Goal: Transaction & Acquisition: Purchase product/service

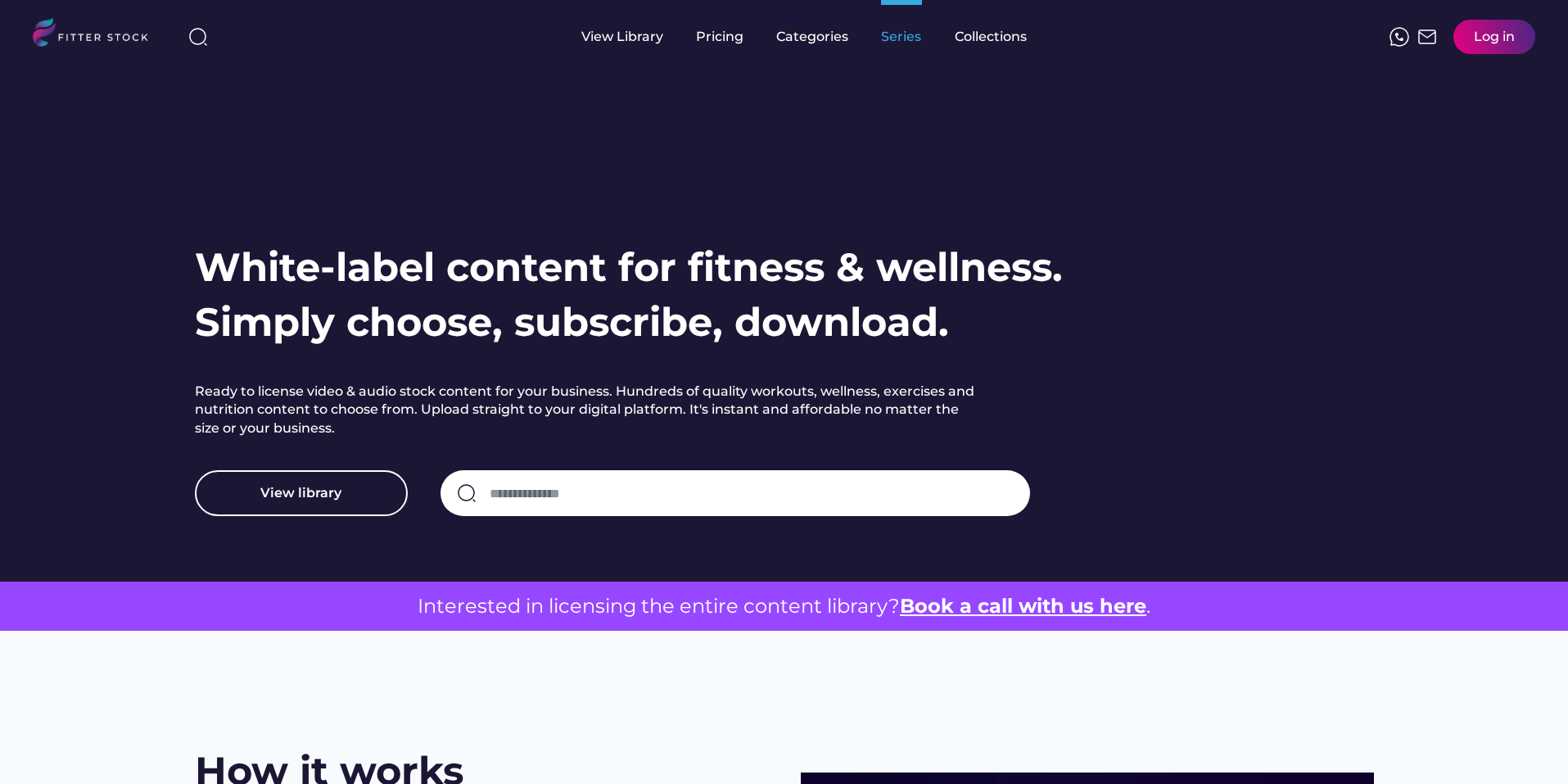
click at [906, 34] on div "Series" at bounding box center [901, 36] width 41 height 18
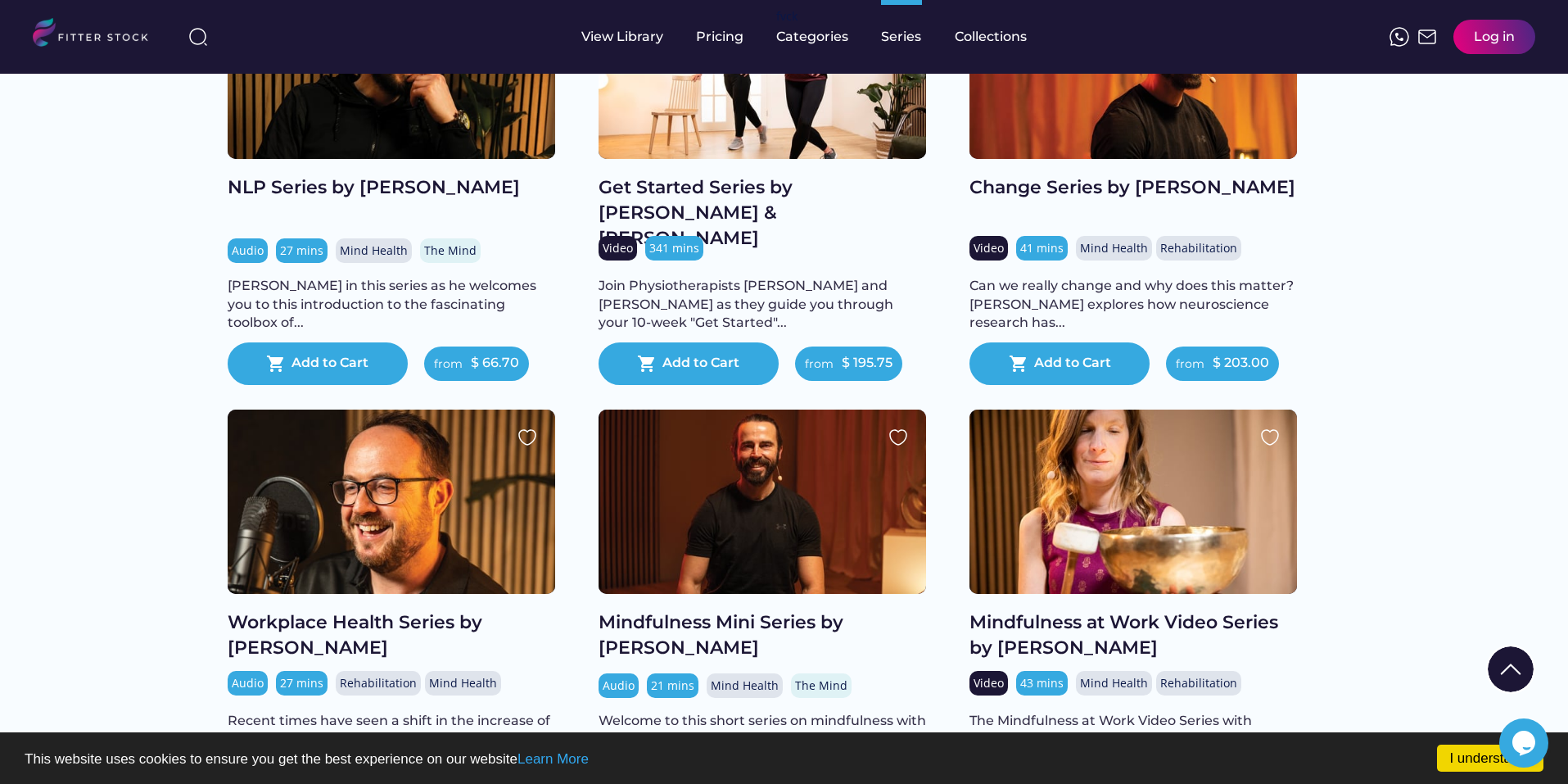
scroll to position [1720, 0]
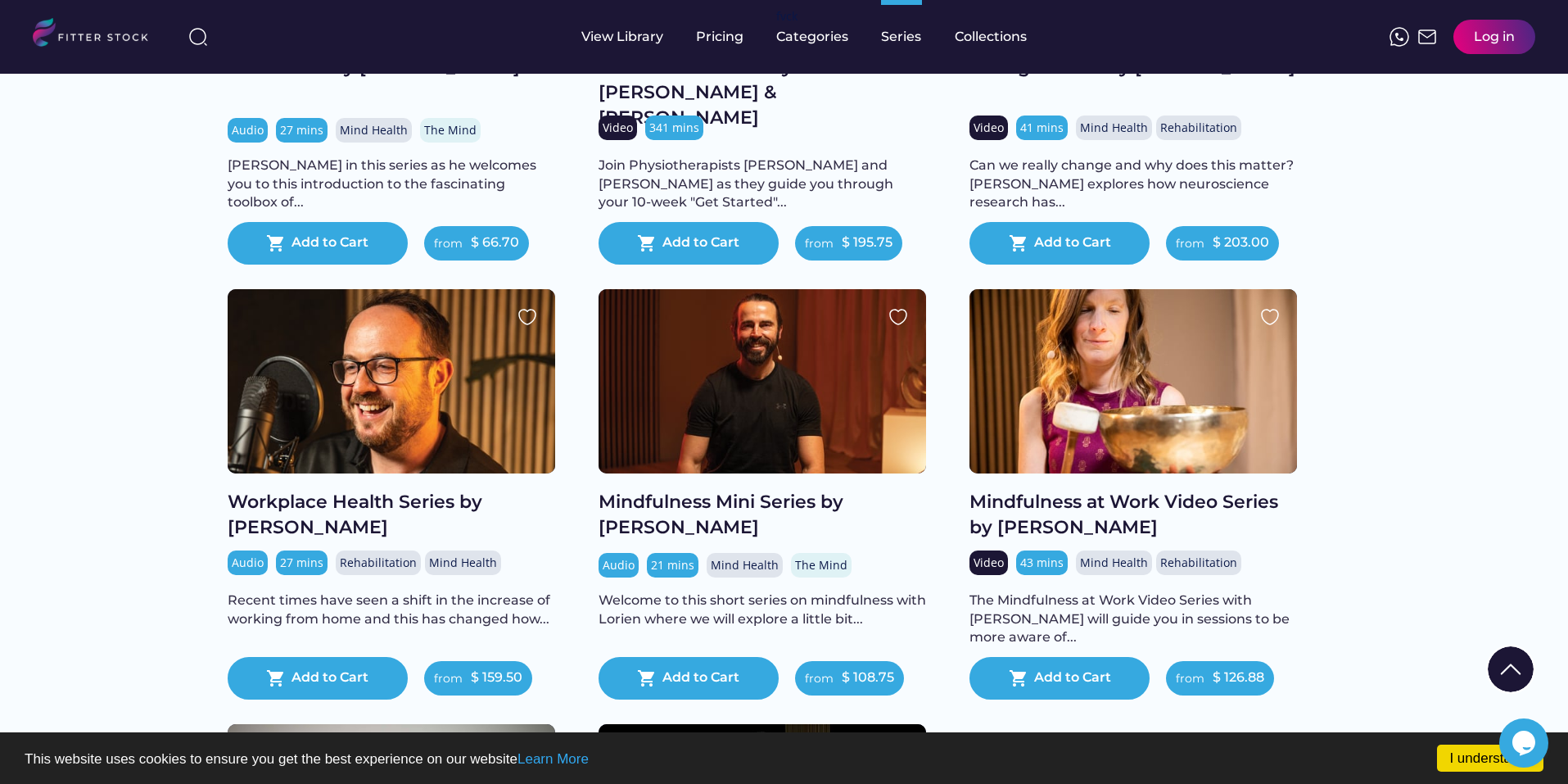
click at [704, 415] on div at bounding box center [763, 381] width 328 height 184
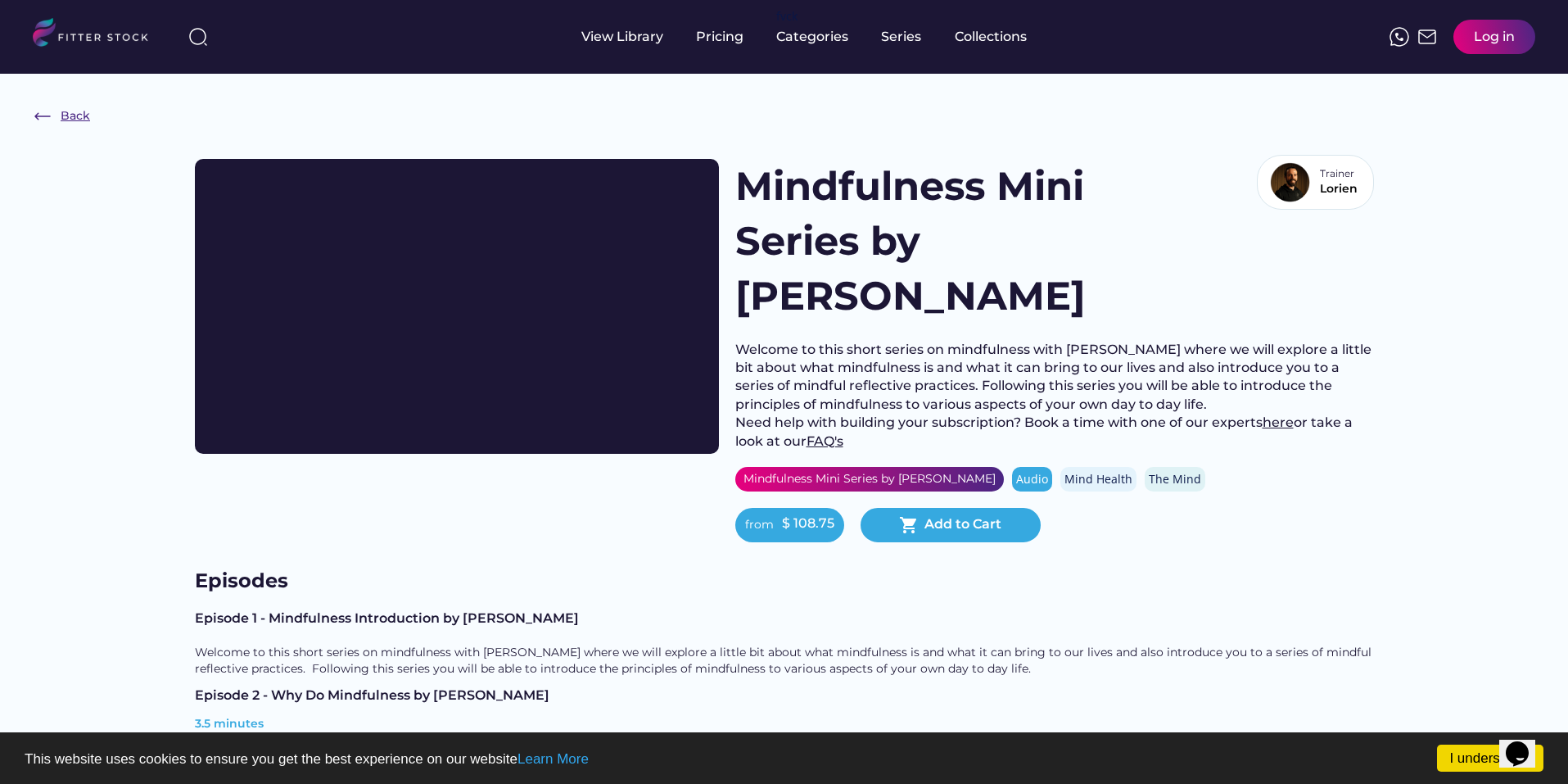
click at [60, 109] on div "Back" at bounding box center [62, 116] width 57 height 19
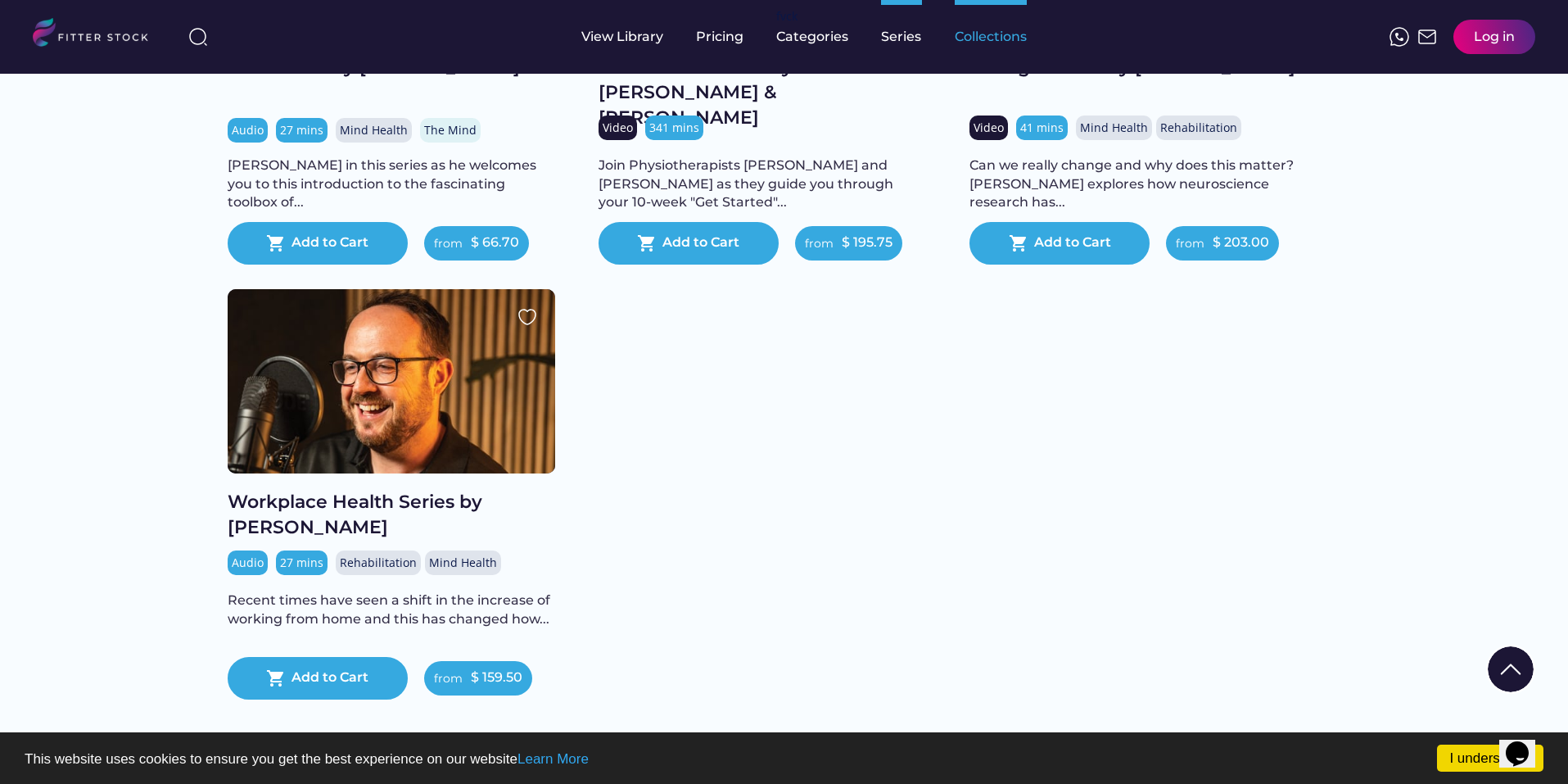
click at [1009, 49] on div "Collections" at bounding box center [990, 36] width 72 height 74
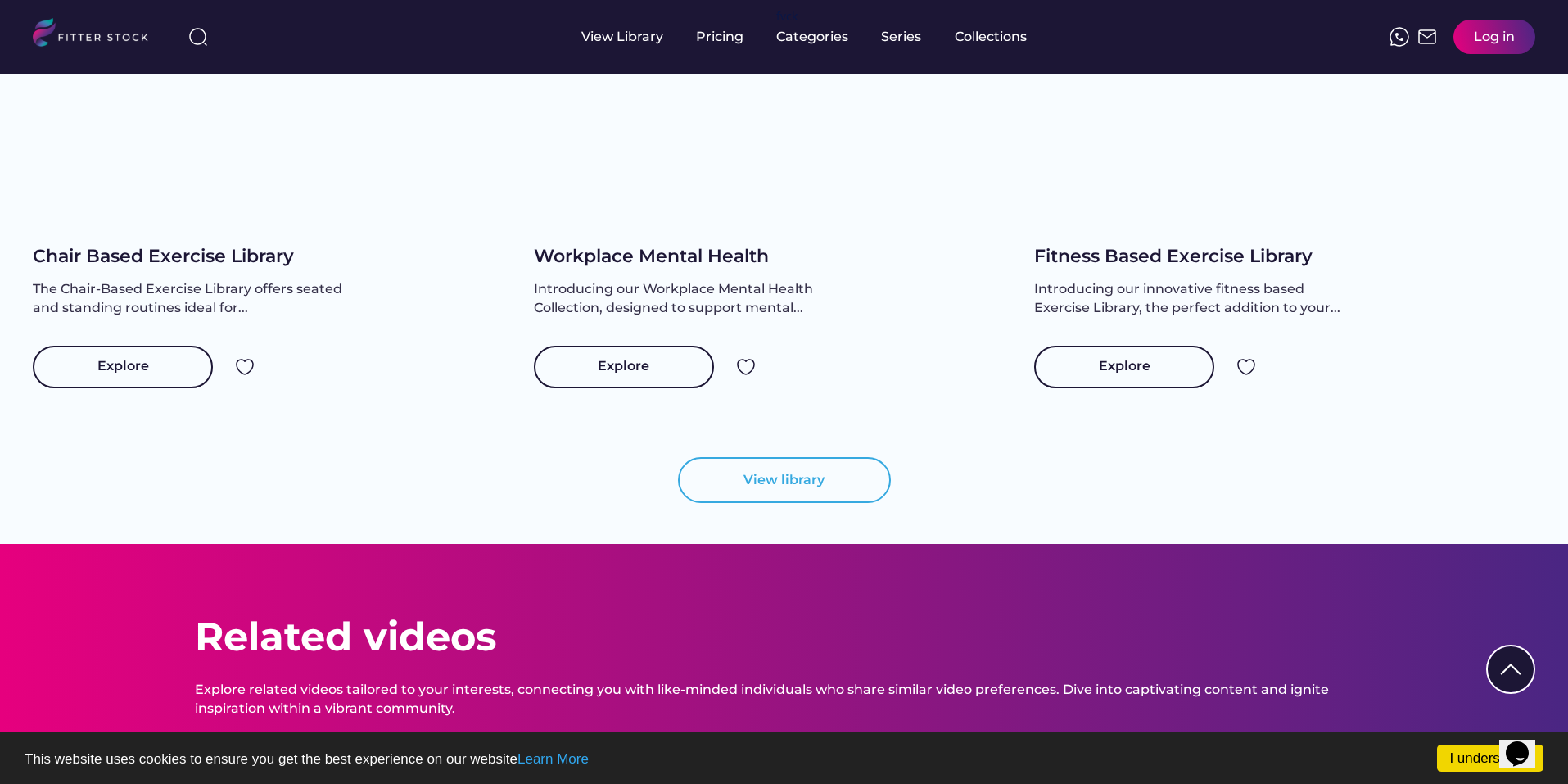
scroll to position [1556, 0]
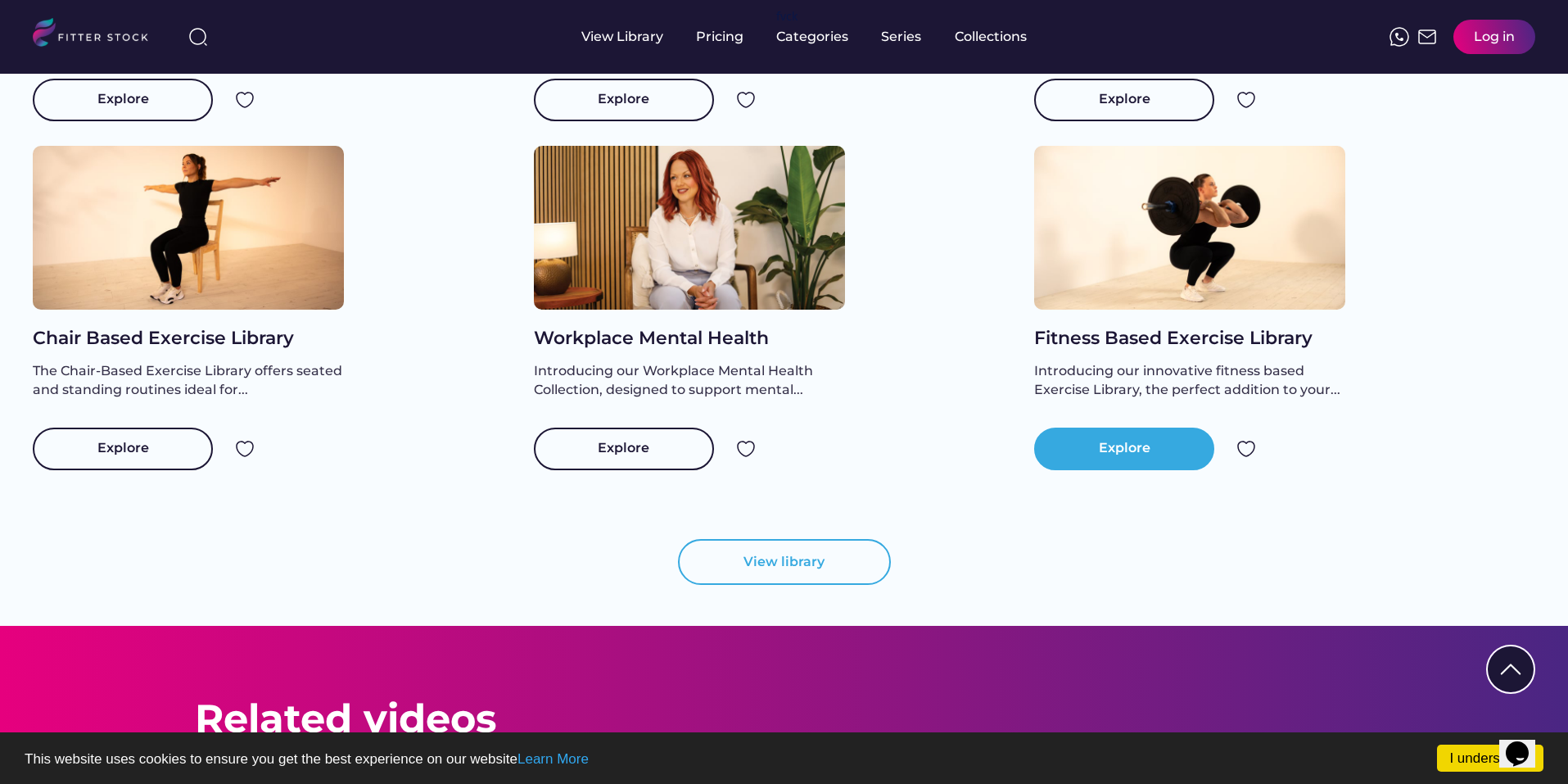
click at [1133, 459] on div "Explore" at bounding box center [1124, 449] width 52 height 19
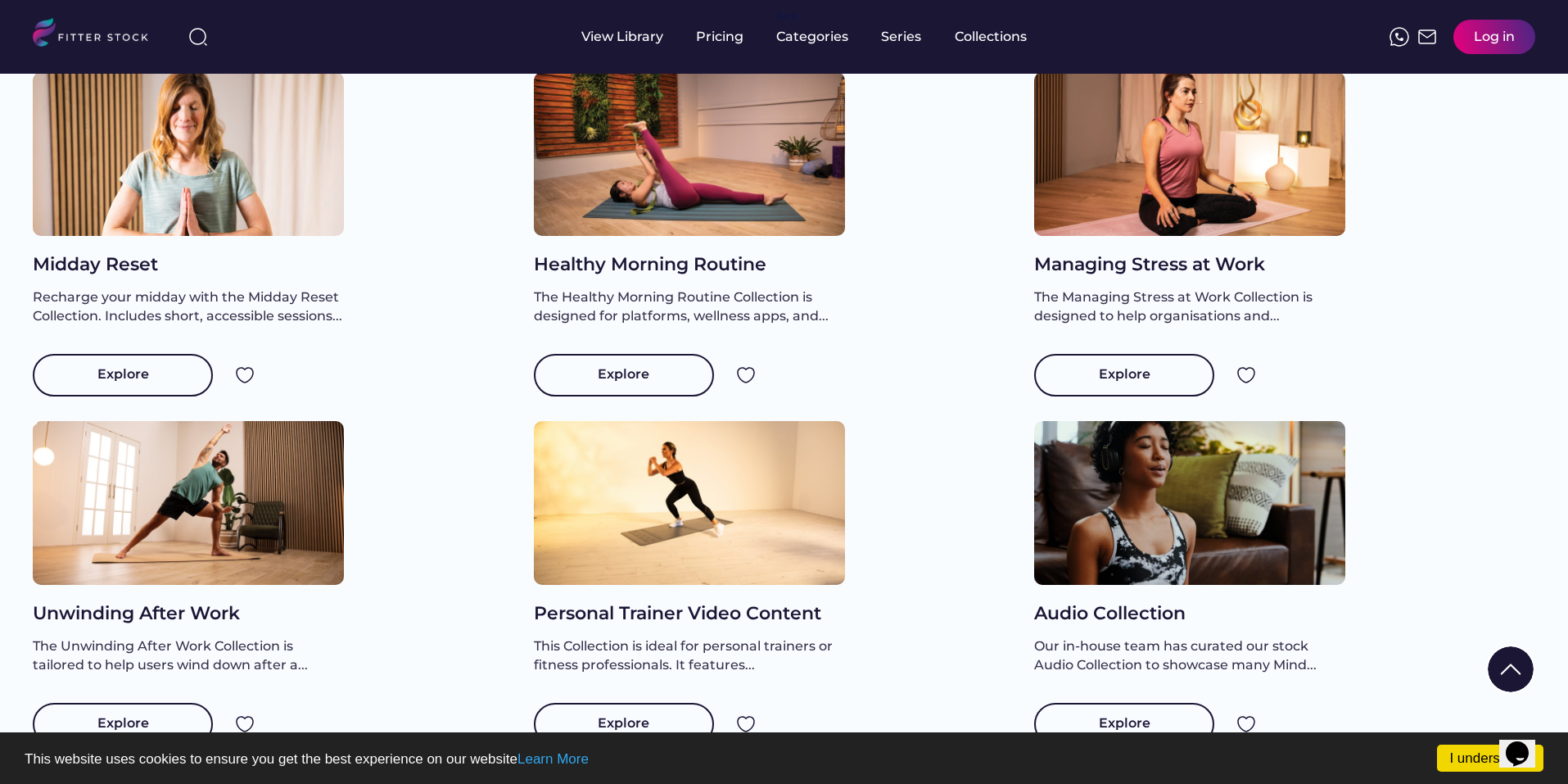
scroll to position [33, 0]
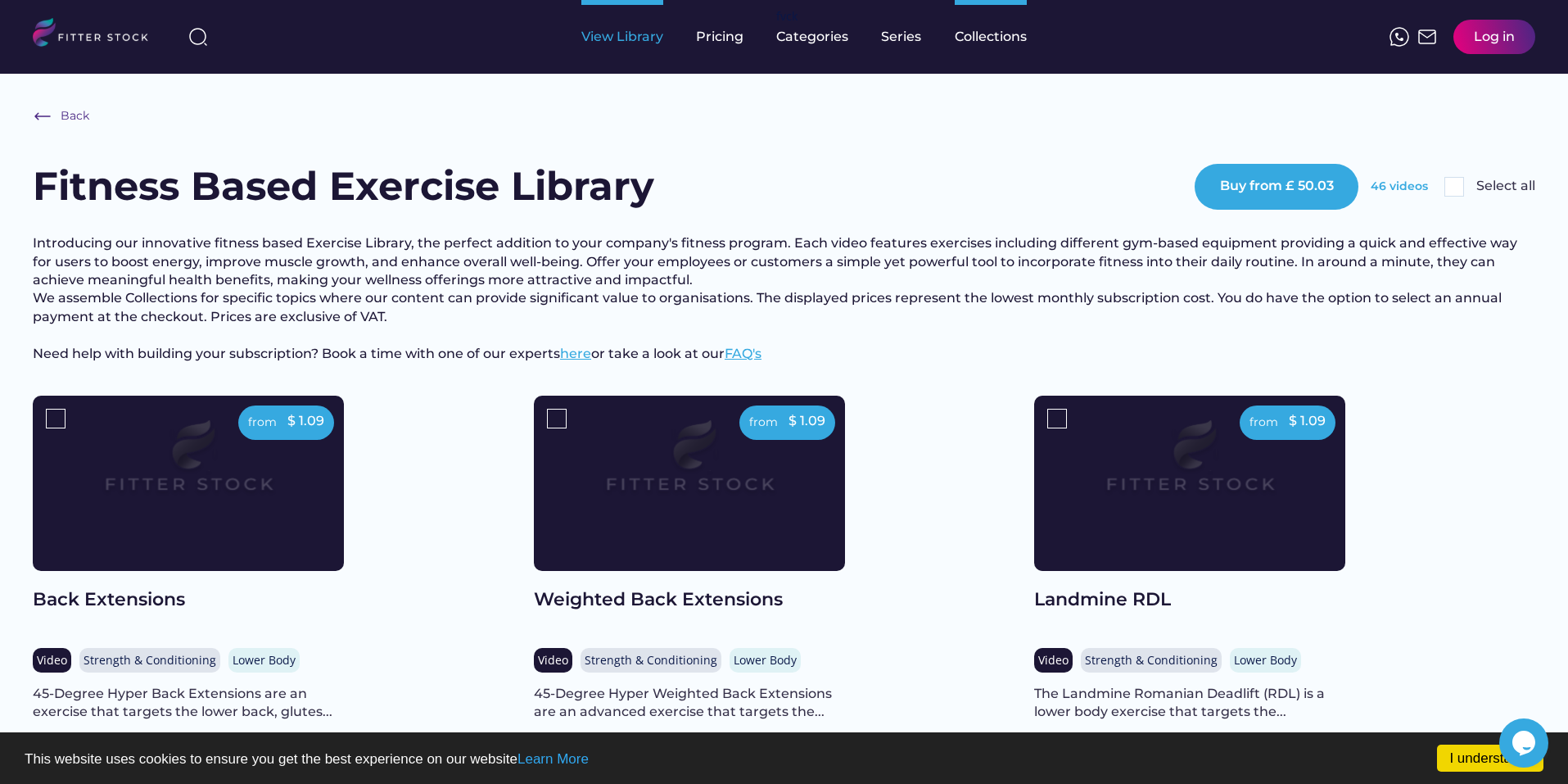
click at [630, 36] on div "View Library" at bounding box center [622, 36] width 82 height 18
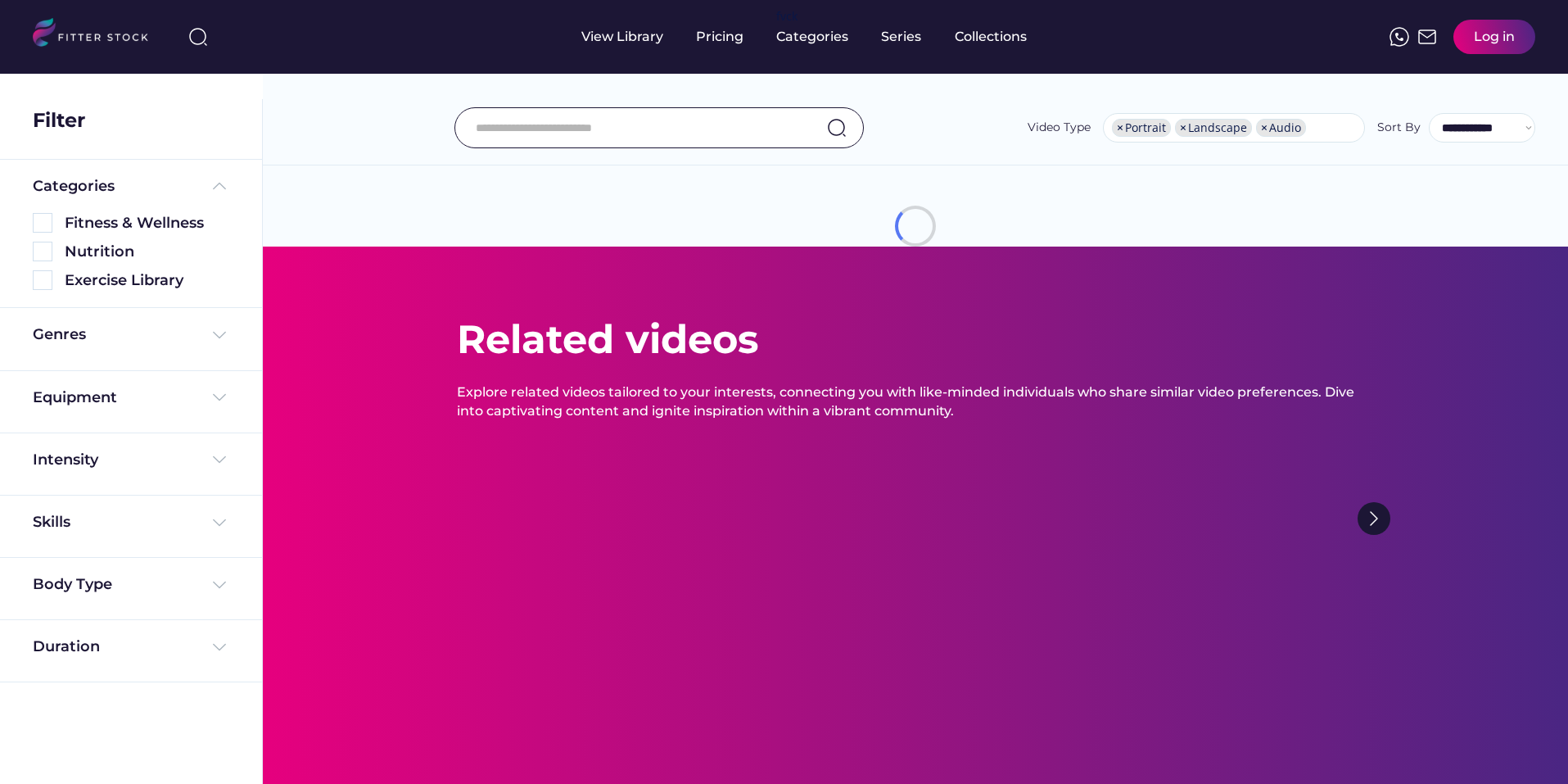
select select "**********"
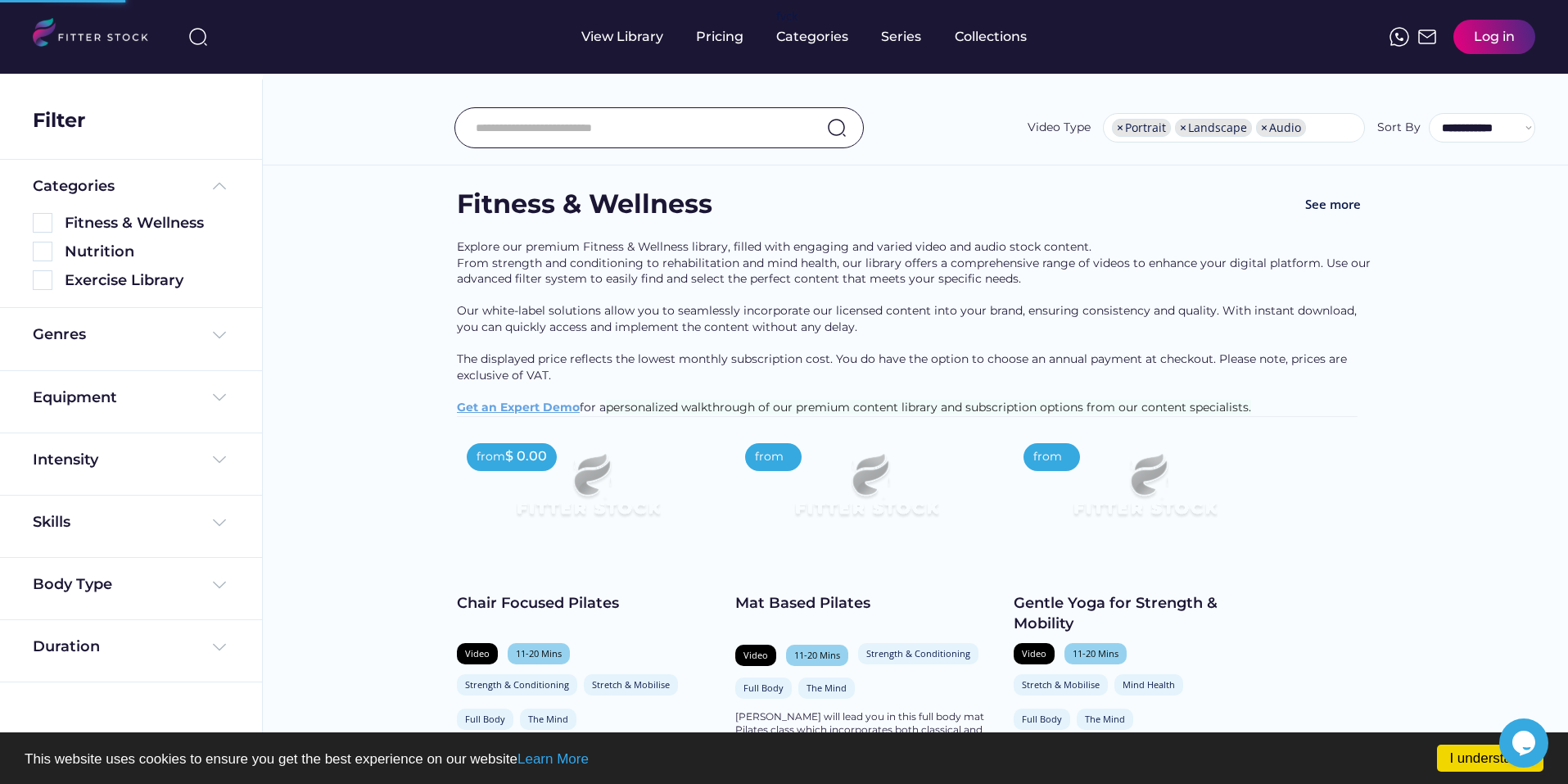
scroll to position [328, 0]
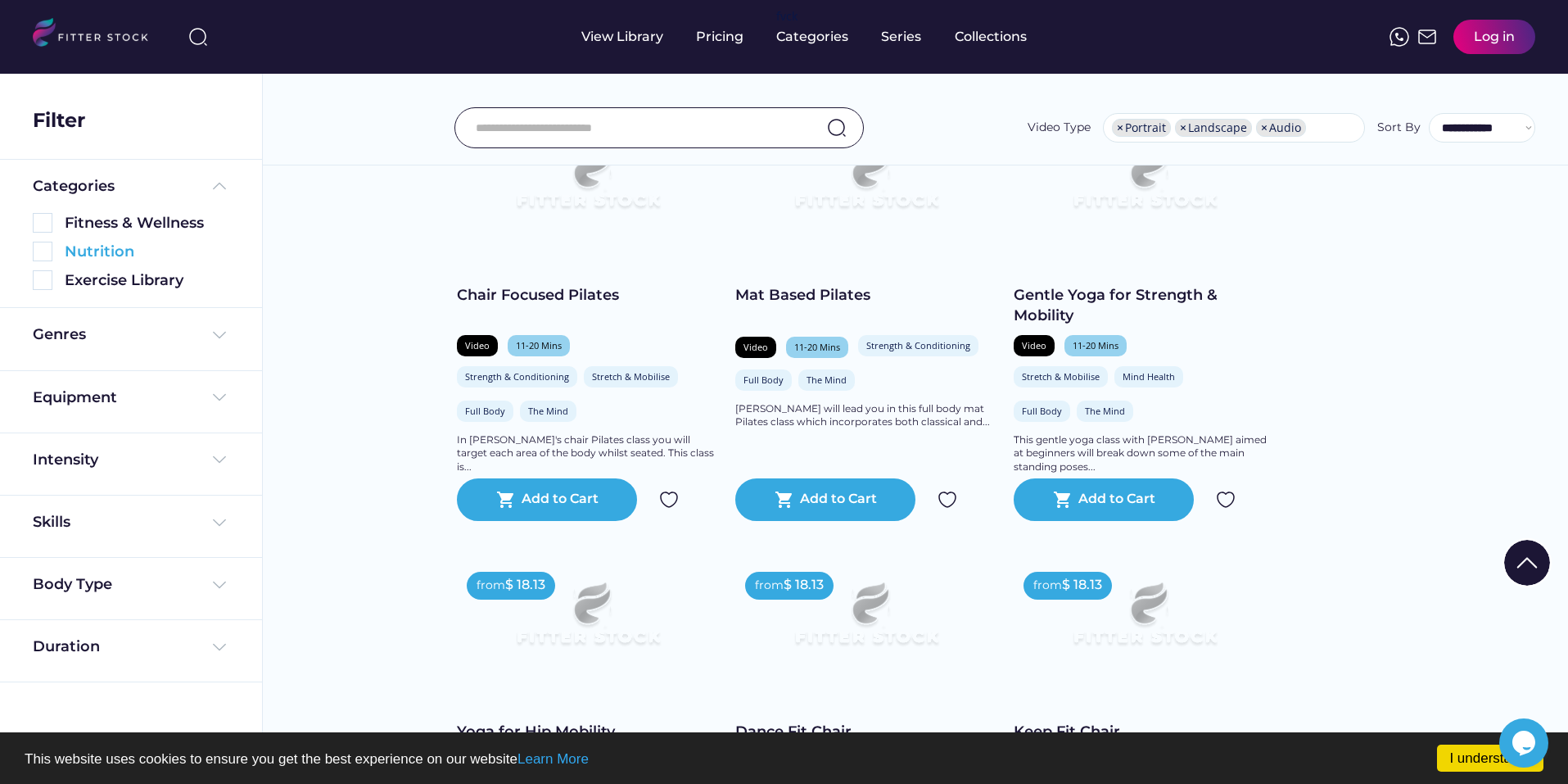
click at [48, 253] on img at bounding box center [42, 251] width 19 height 19
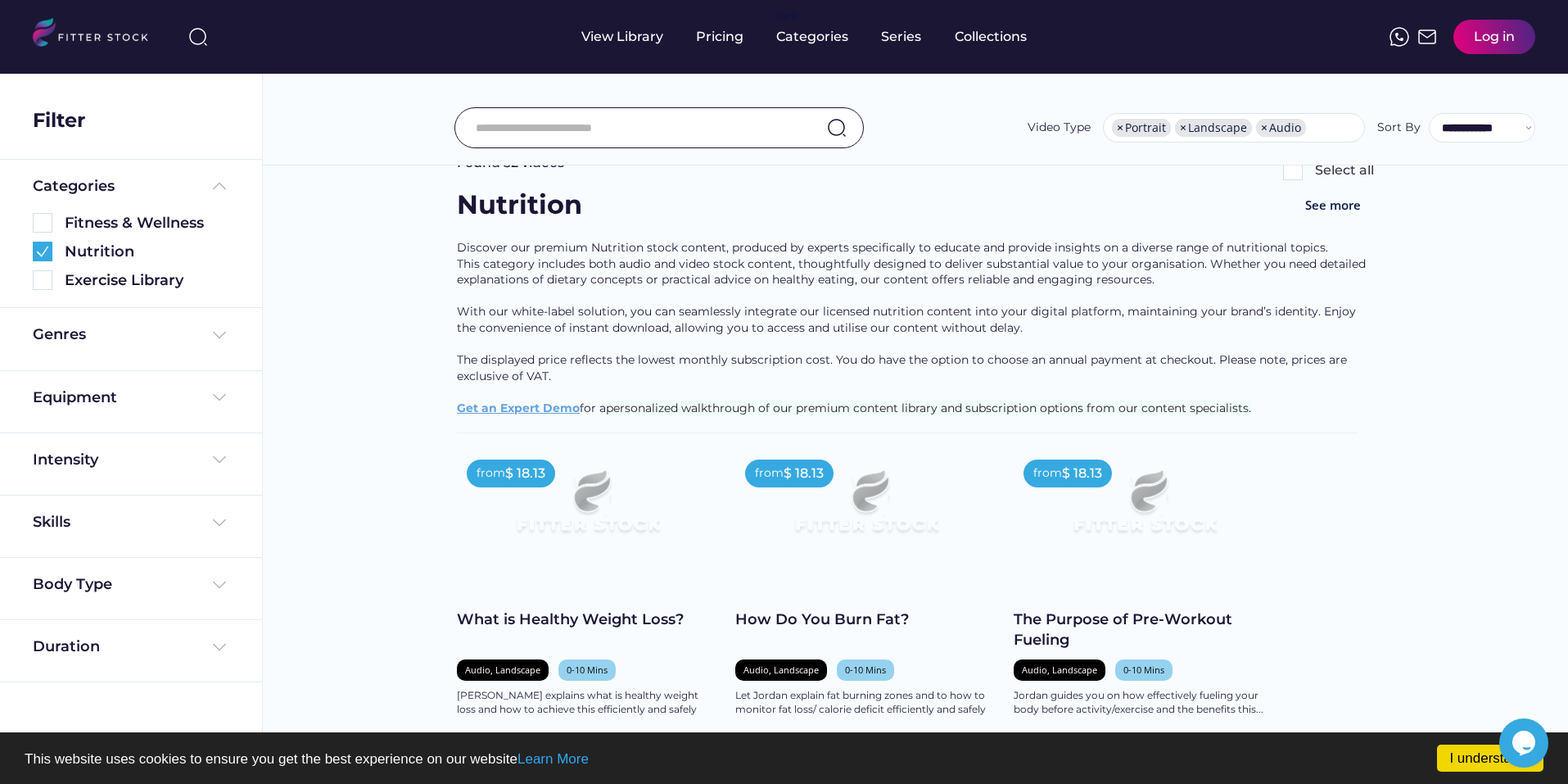
scroll to position [0, 0]
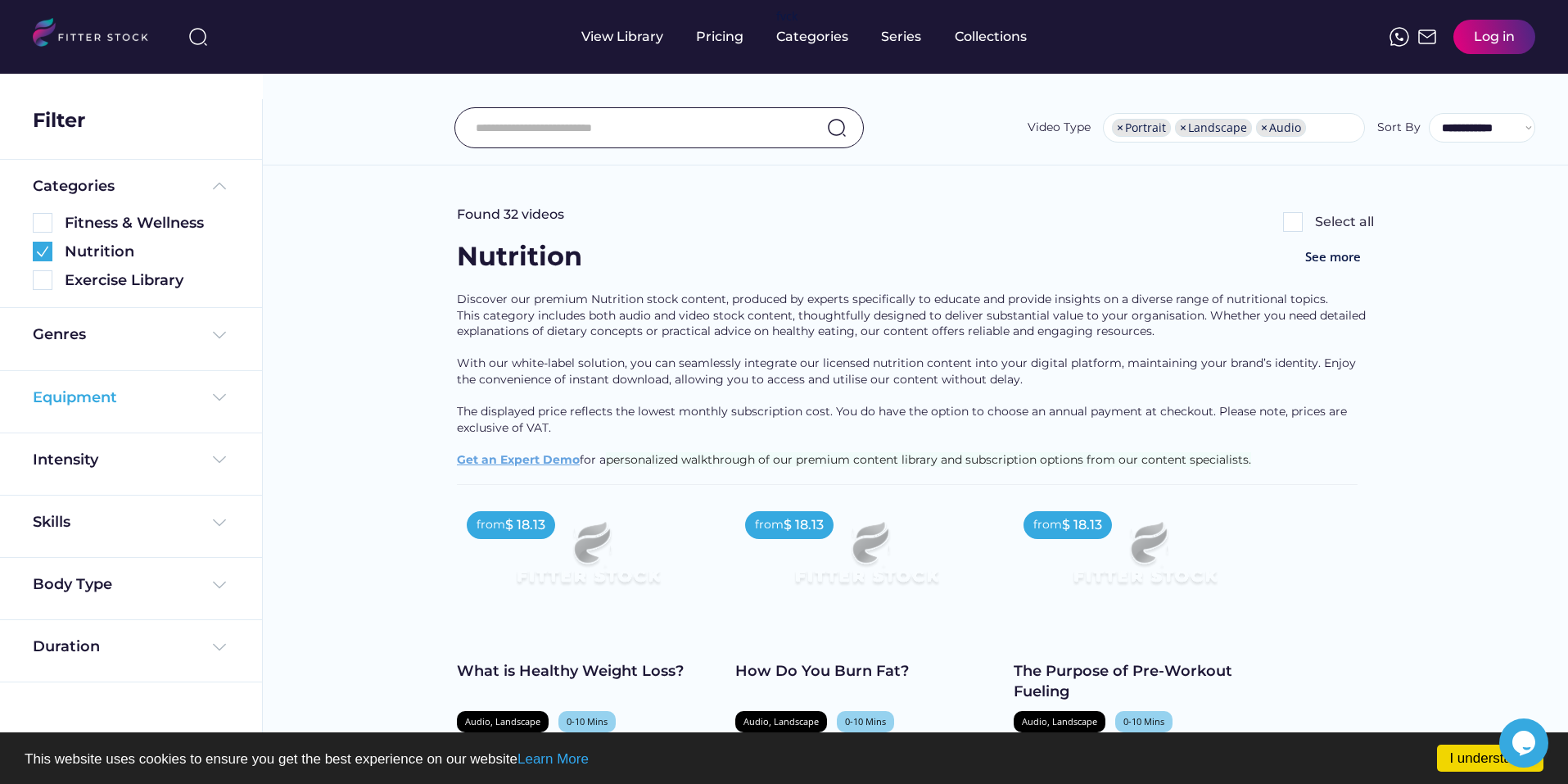
click at [220, 396] on img at bounding box center [219, 397] width 19 height 19
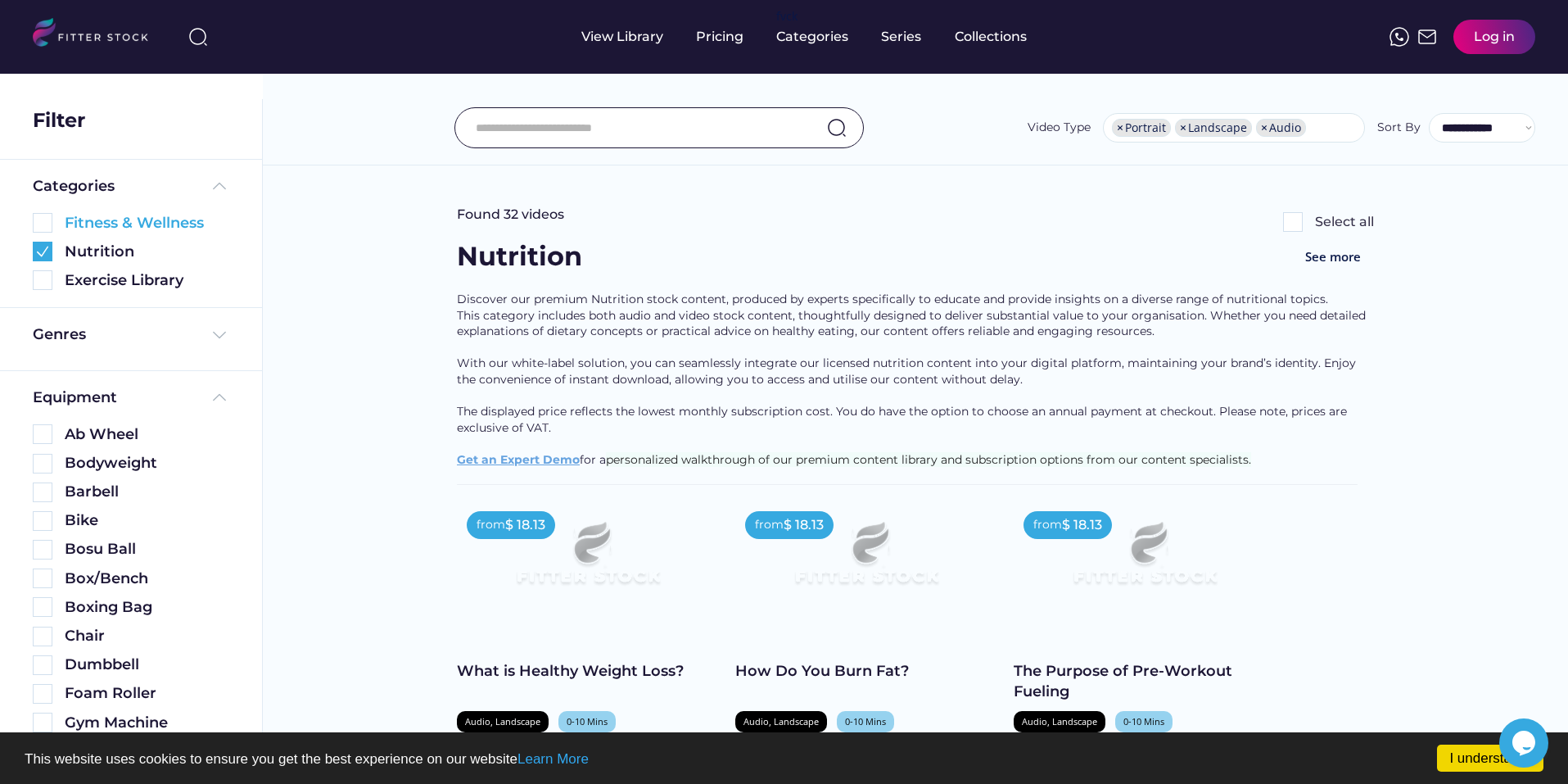
click at [42, 219] on img at bounding box center [42, 222] width 19 height 19
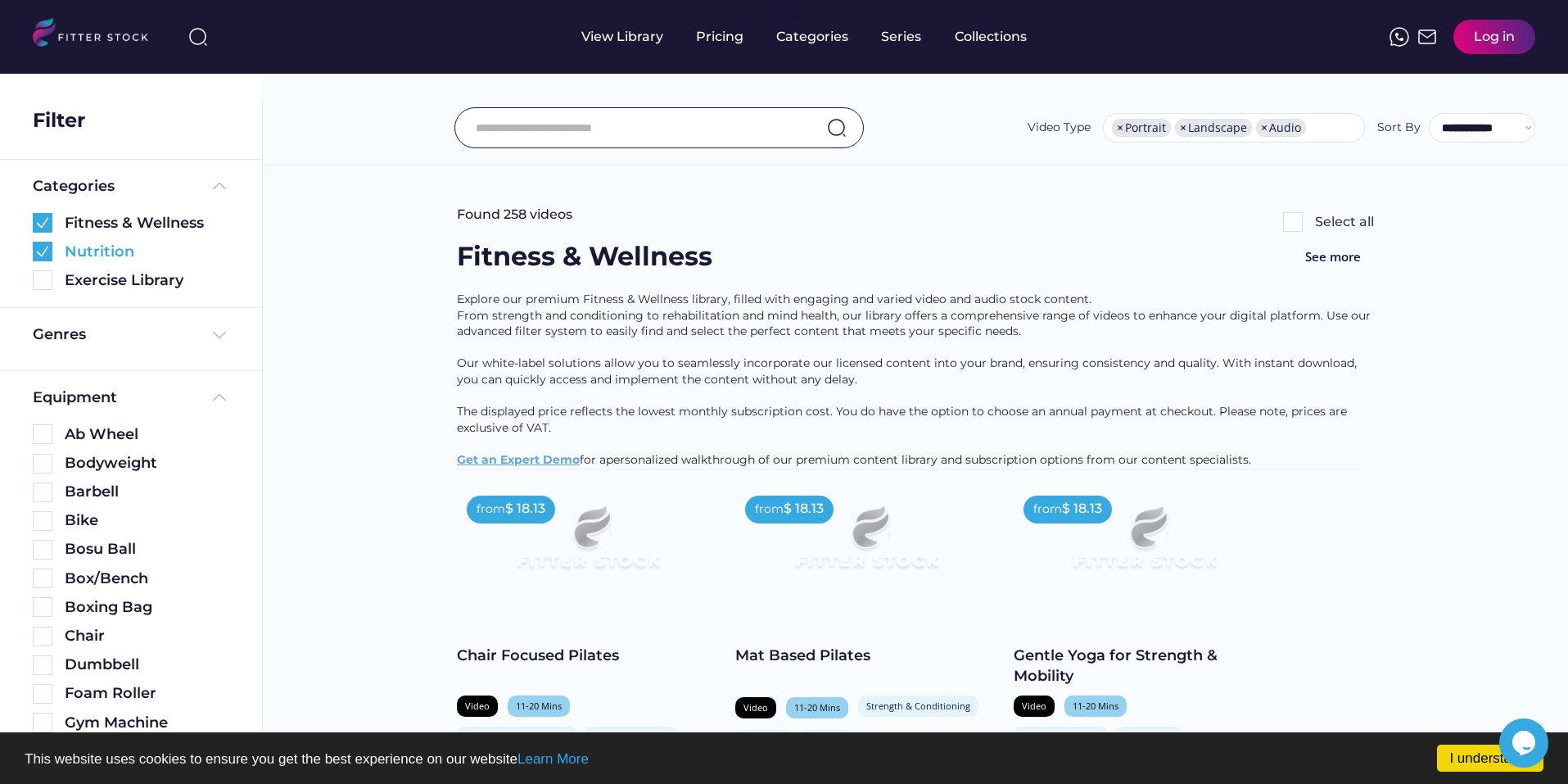
click at [44, 252] on img at bounding box center [42, 251] width 19 height 19
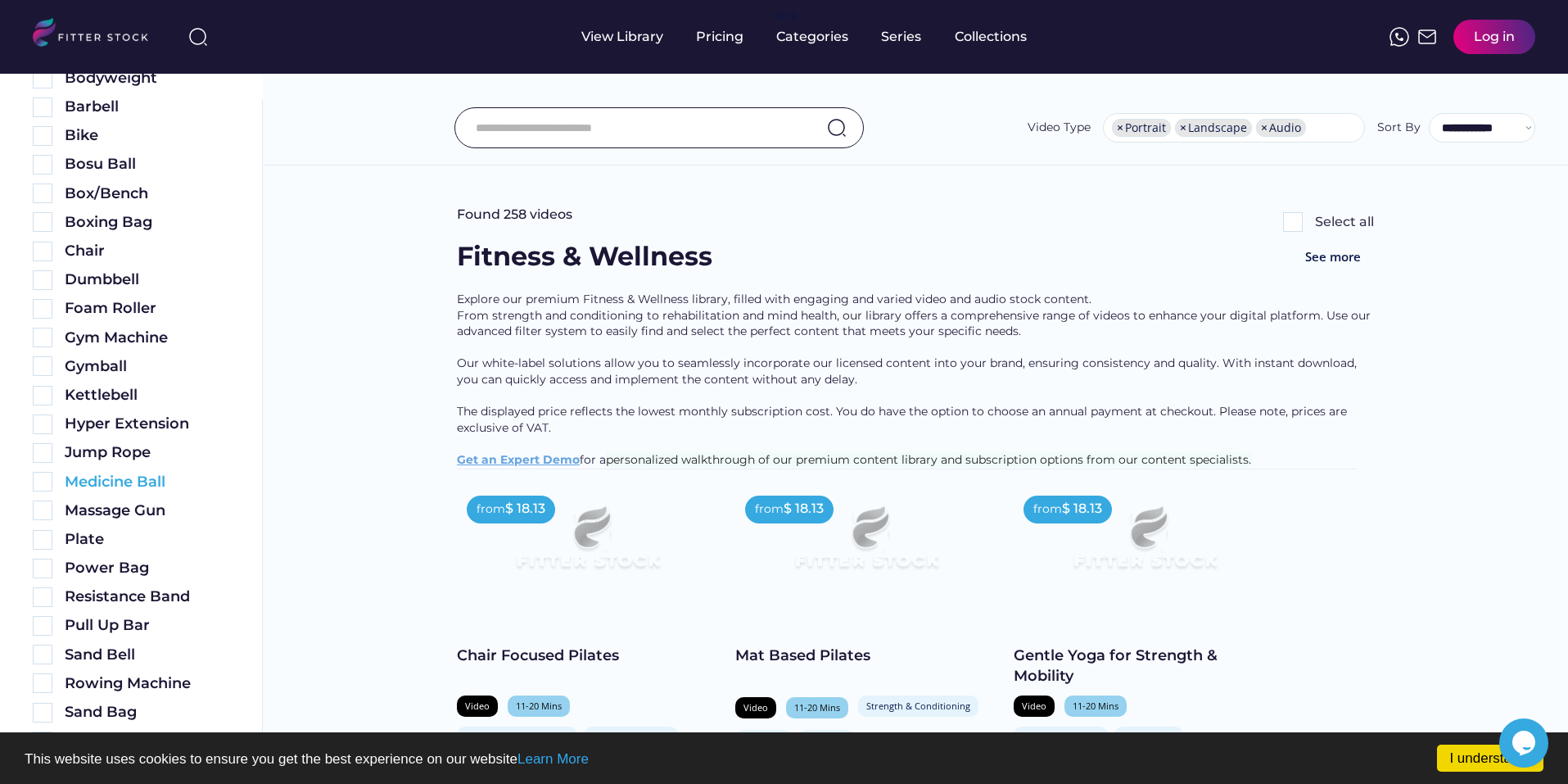
scroll to position [378, 0]
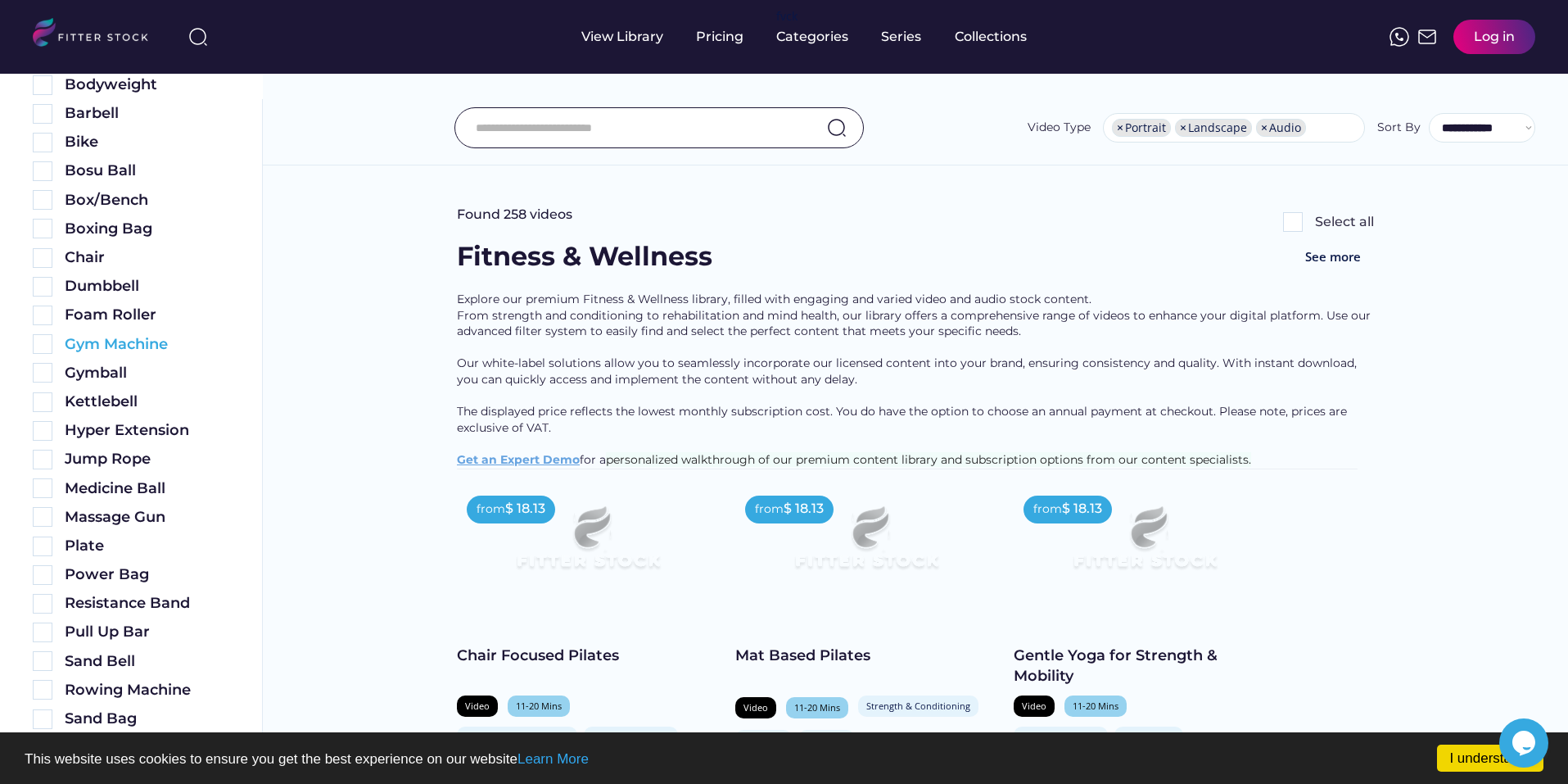
click at [44, 344] on img at bounding box center [42, 344] width 19 height 19
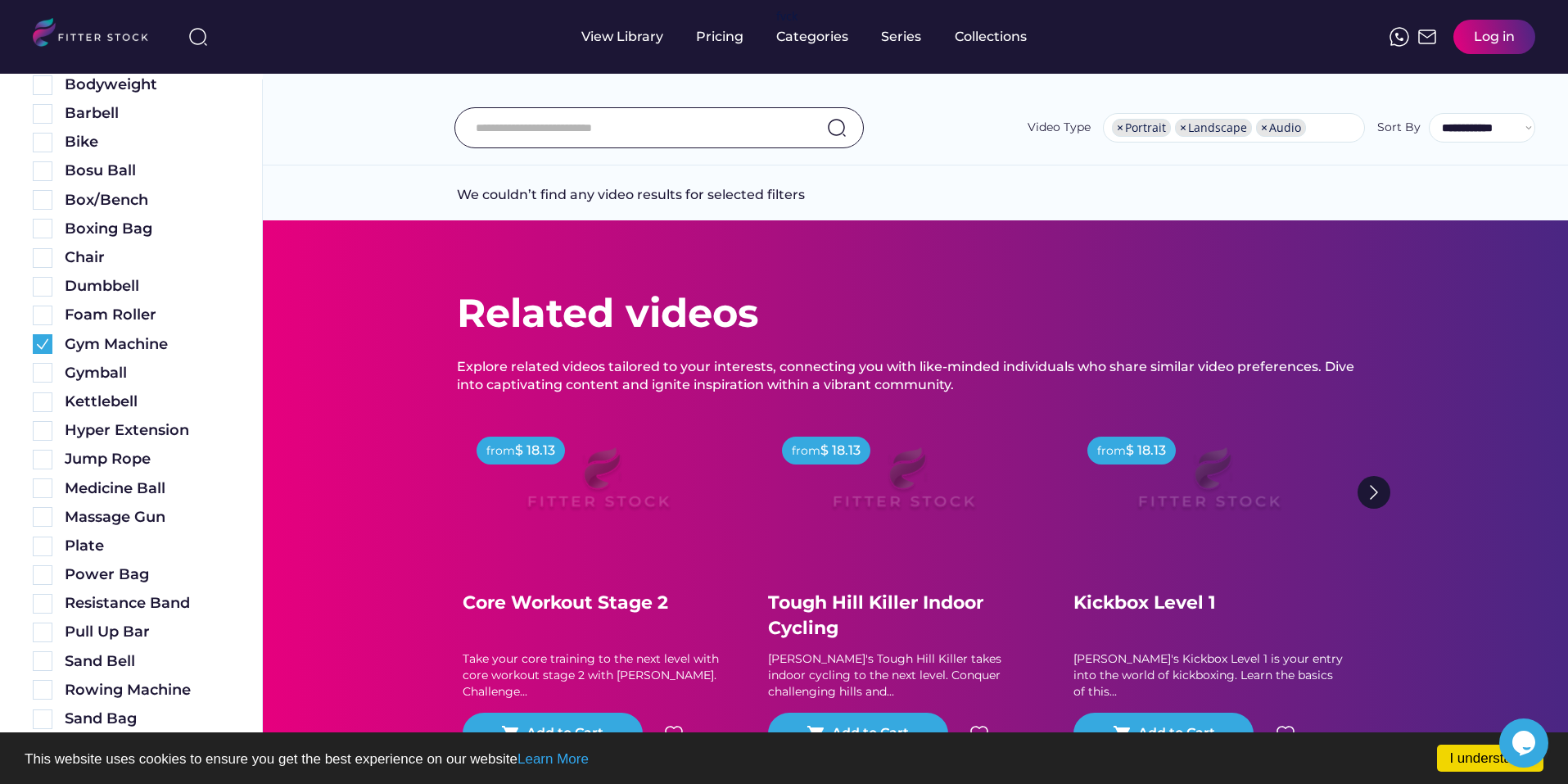
scroll to position [0, 0]
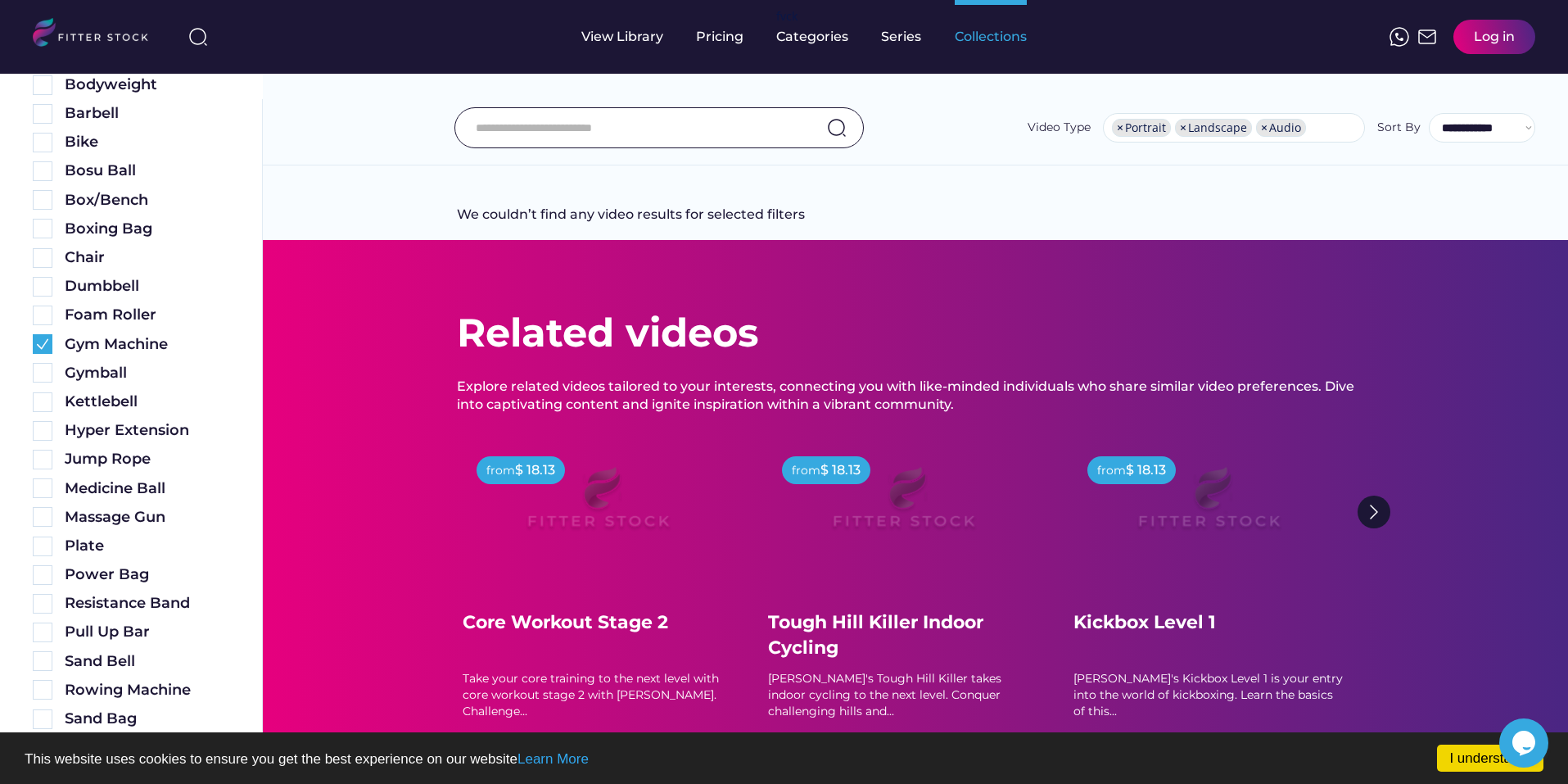
click at [1005, 40] on div "Collections" at bounding box center [990, 36] width 72 height 18
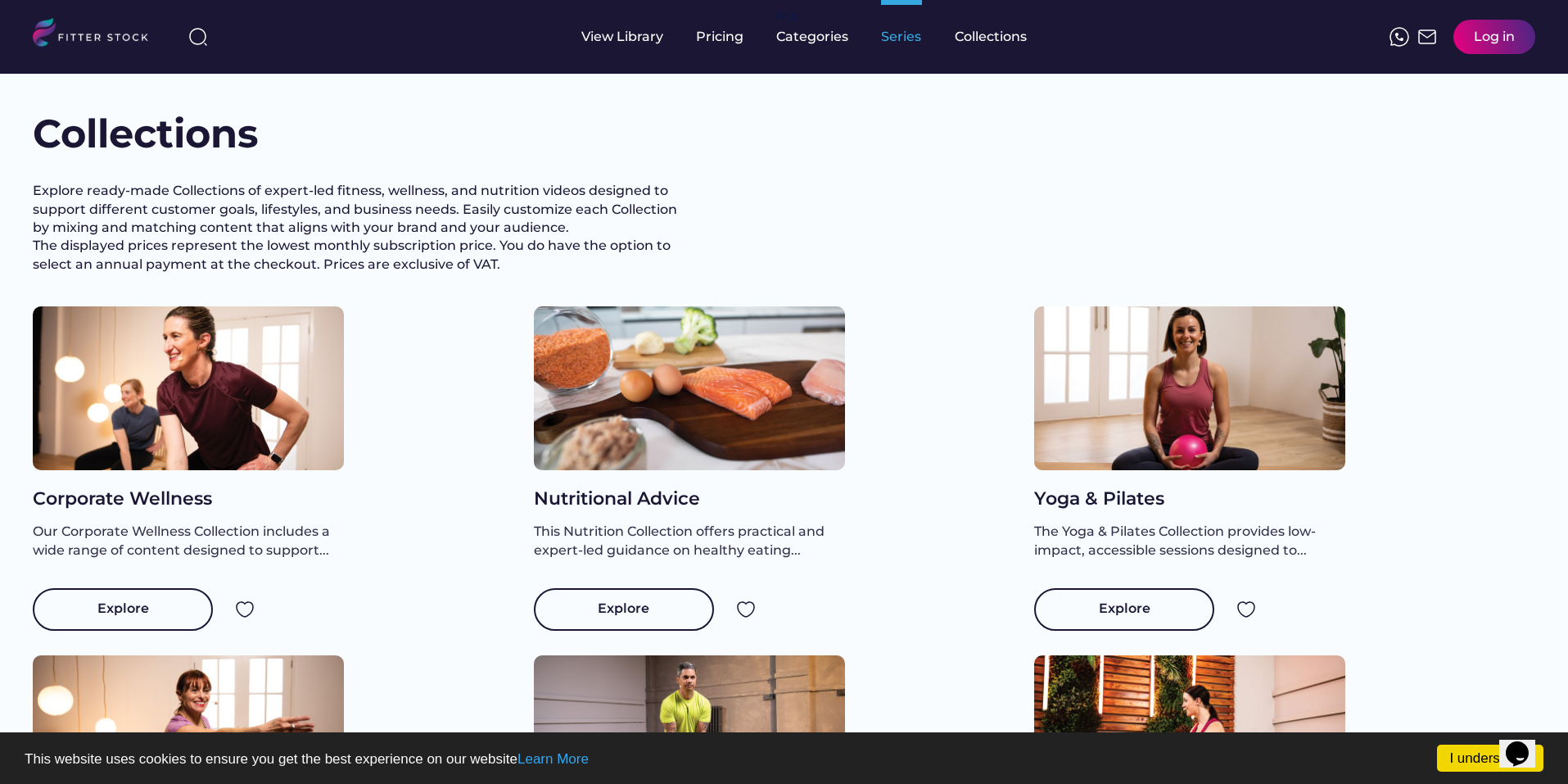
click at [893, 31] on div "Series" at bounding box center [901, 36] width 41 height 18
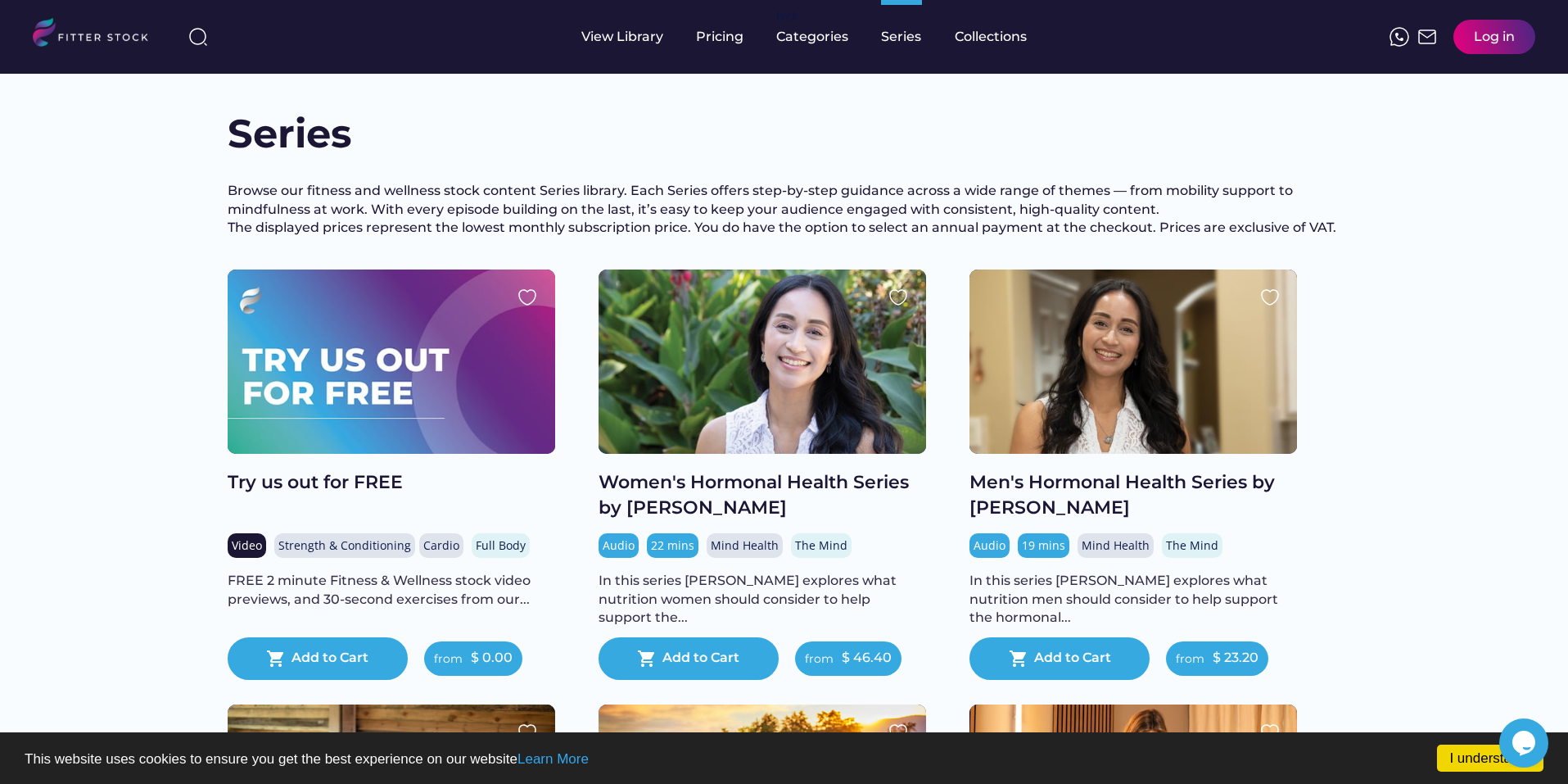
click at [408, 405] on div at bounding box center [392, 362] width 328 height 184
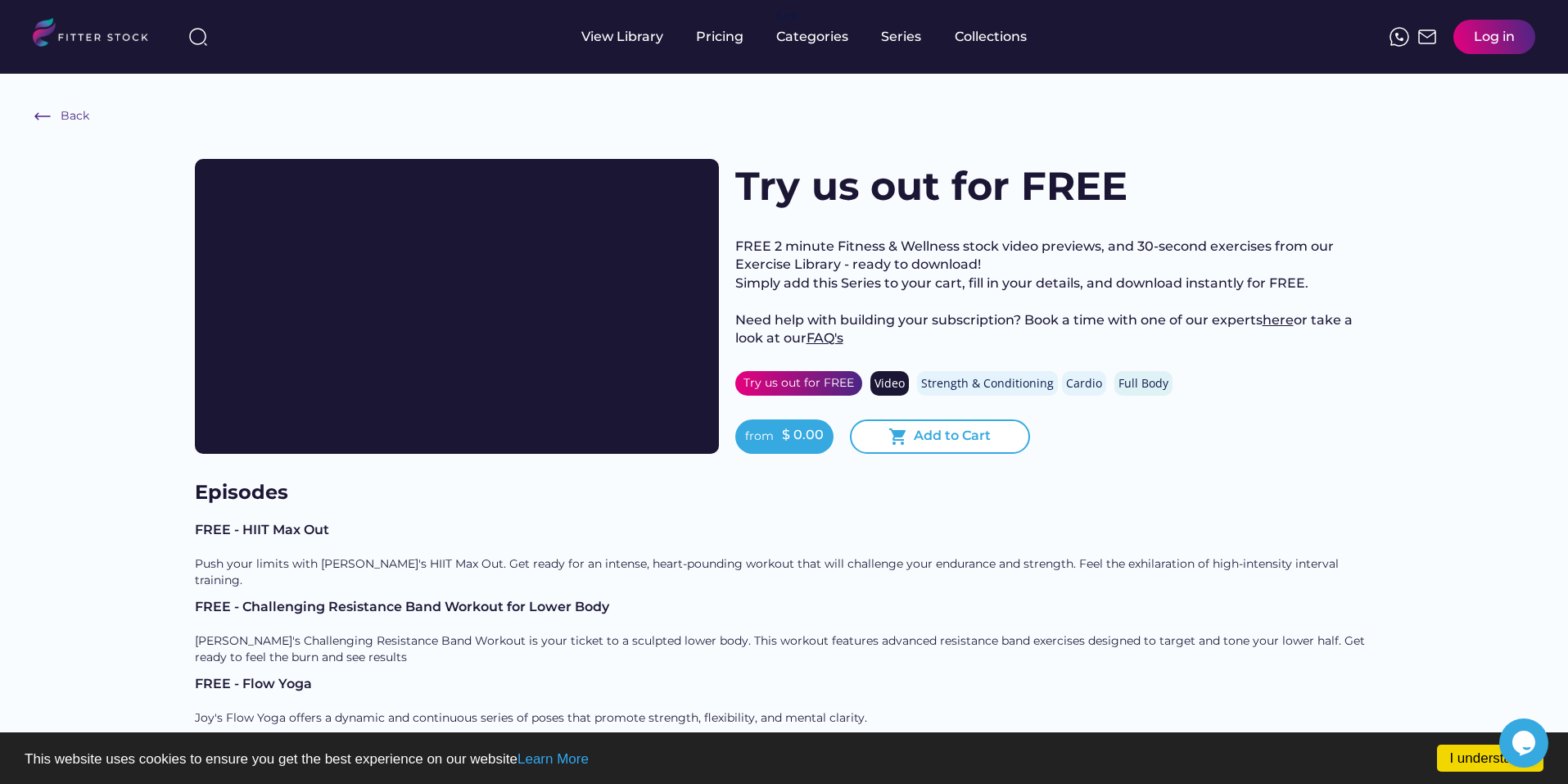
click at [906, 436] on text "shopping_cart" at bounding box center [898, 436] width 19 height 19
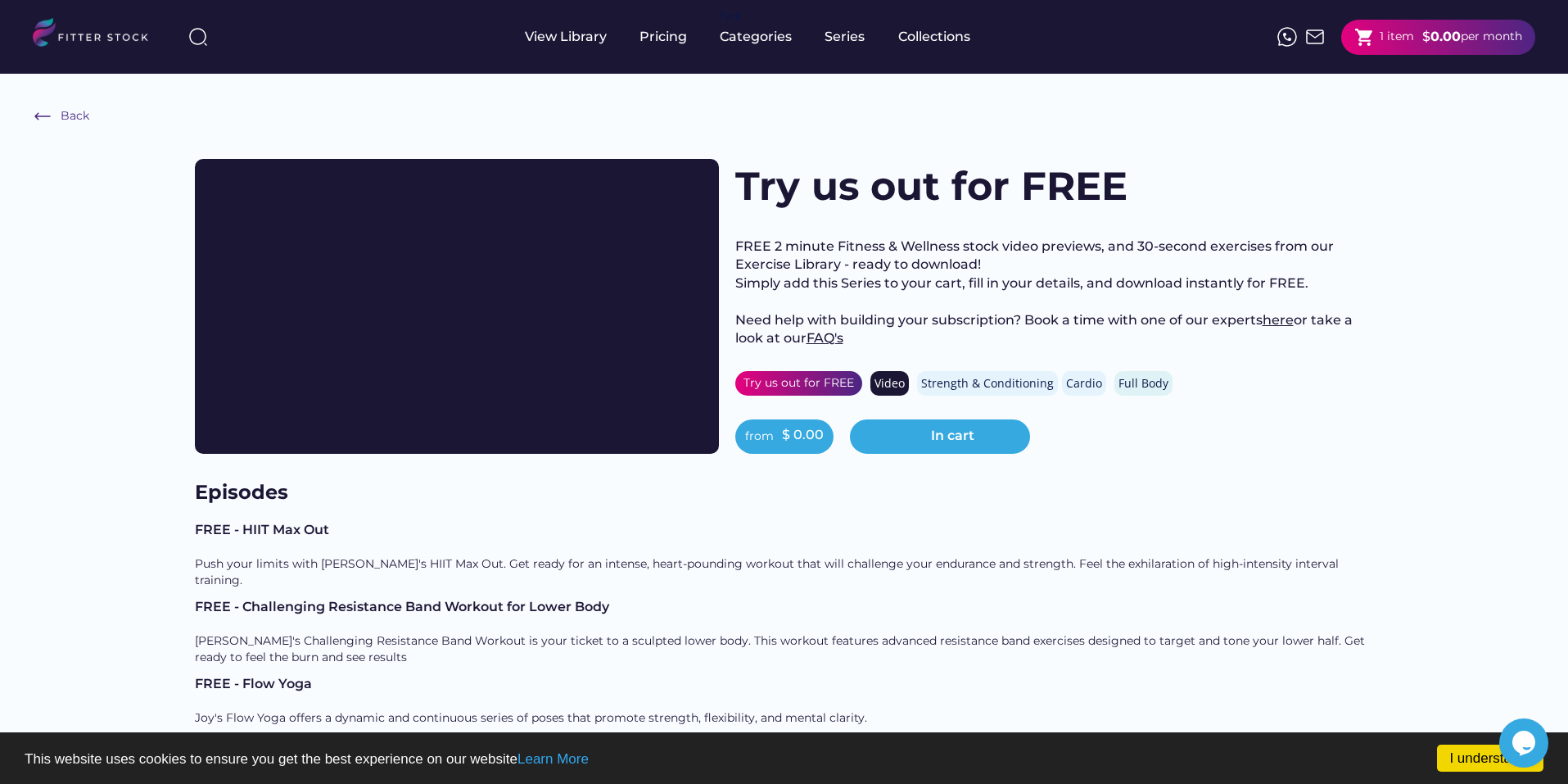
drag, startPoint x: 1454, startPoint y: 757, endPoint x: 1444, endPoint y: 754, distance: 10.4
click at [1454, 757] on link "I understand!" at bounding box center [1490, 758] width 106 height 27
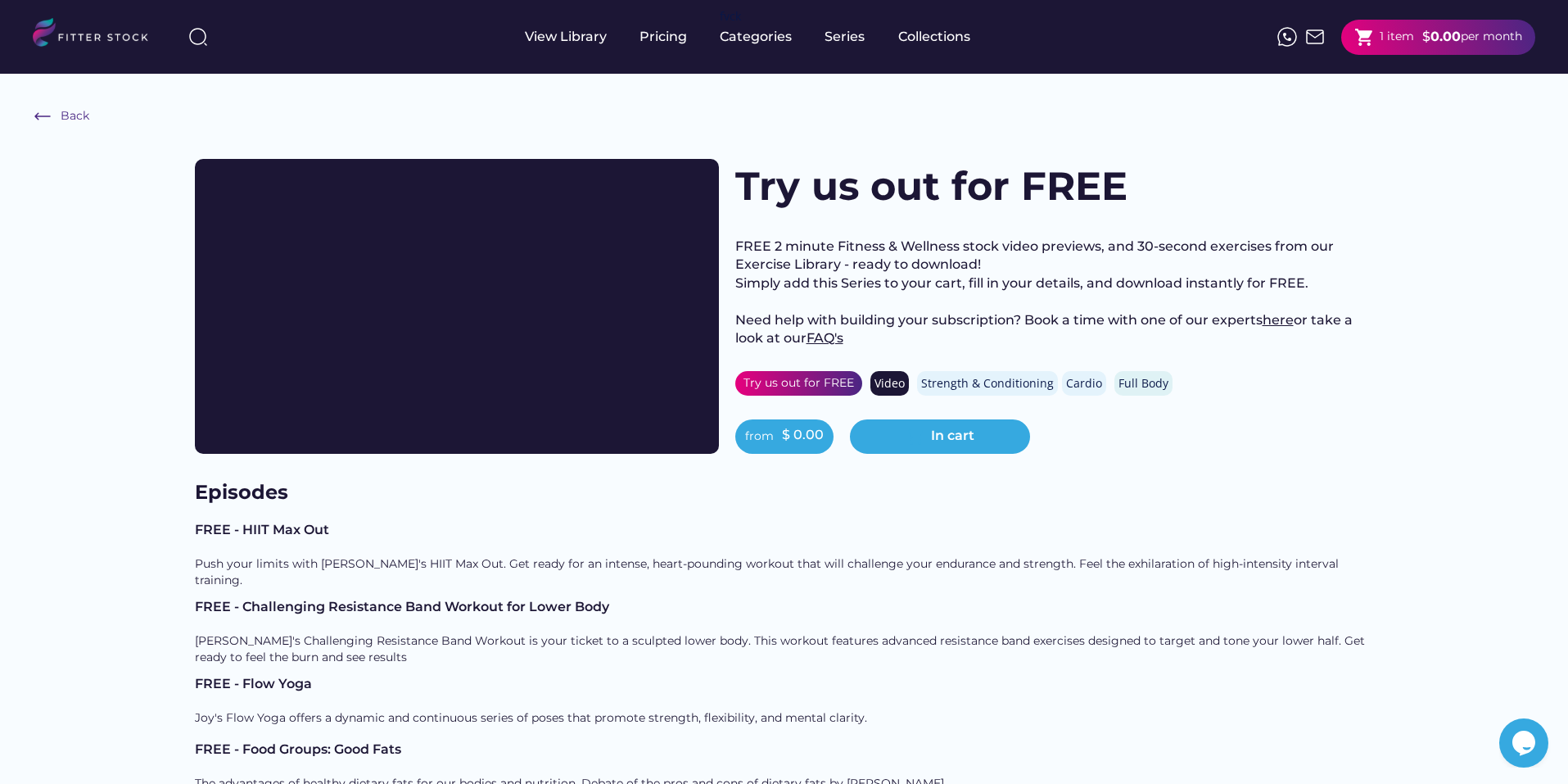
click at [1397, 35] on div "1 item" at bounding box center [1397, 36] width 35 height 16
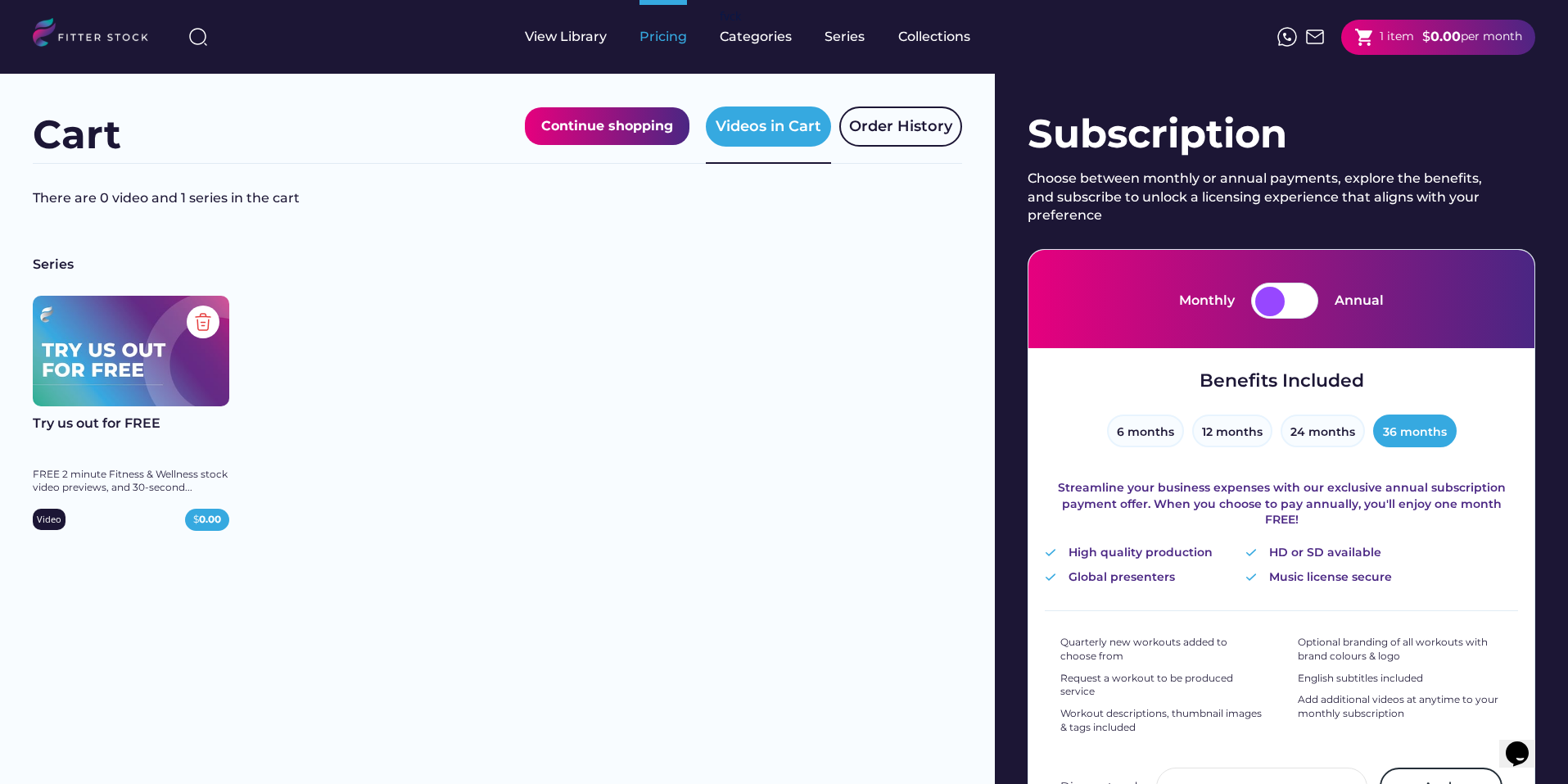
click at [660, 46] on div "Pricing" at bounding box center [663, 36] width 47 height 74
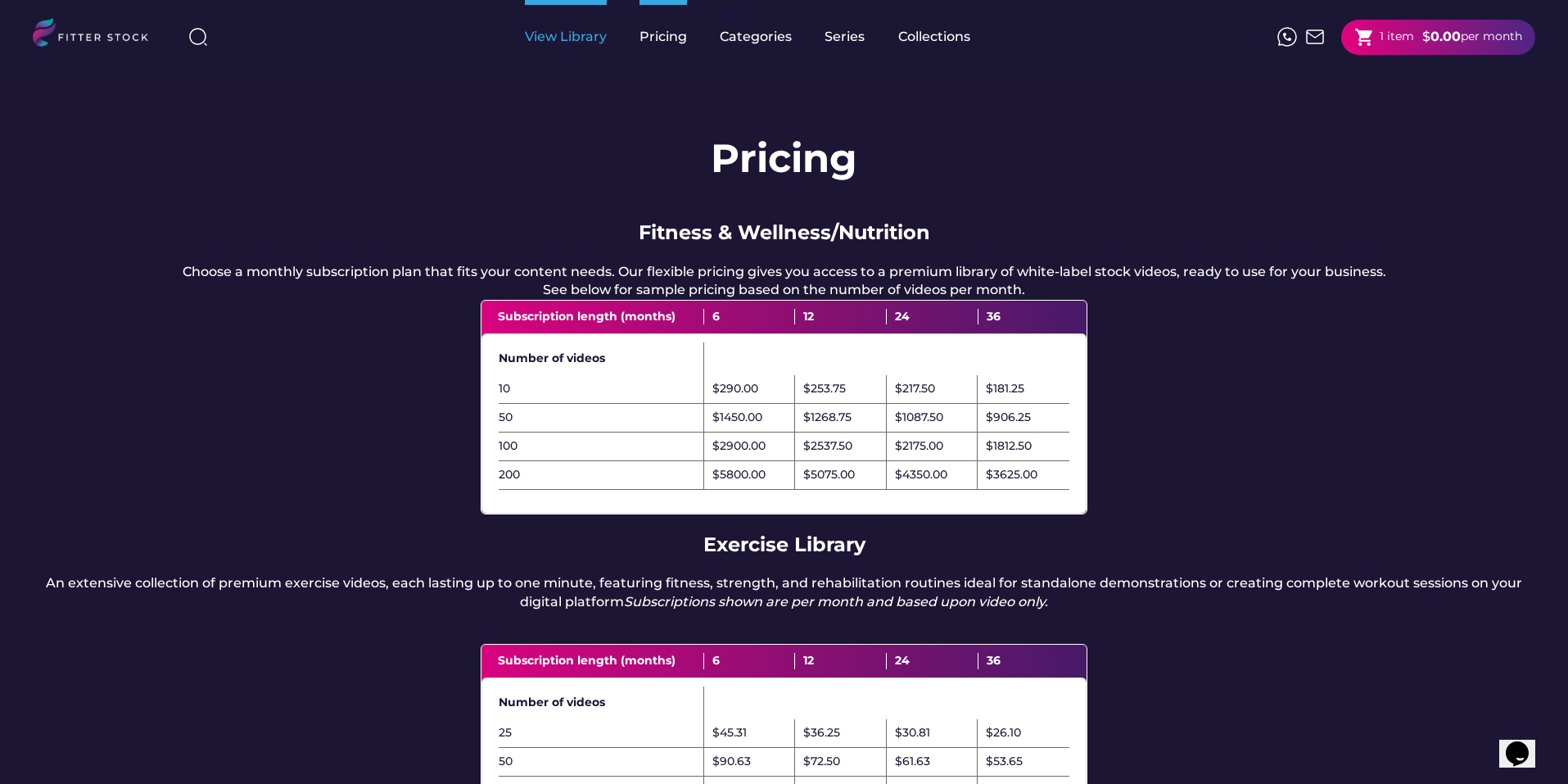
click at [562, 42] on div "View Library" at bounding box center [565, 36] width 82 height 18
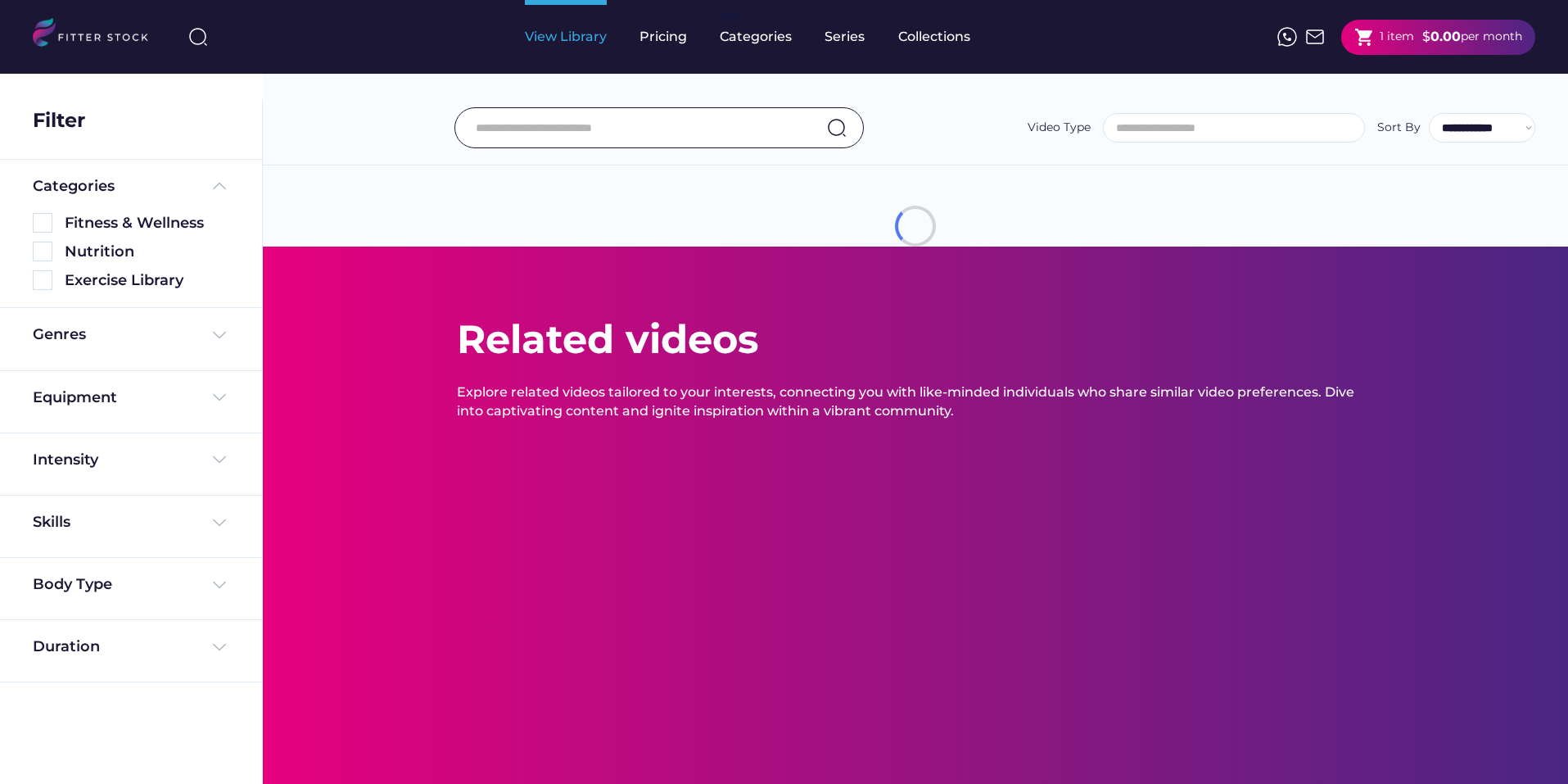
select select
select select "**********"
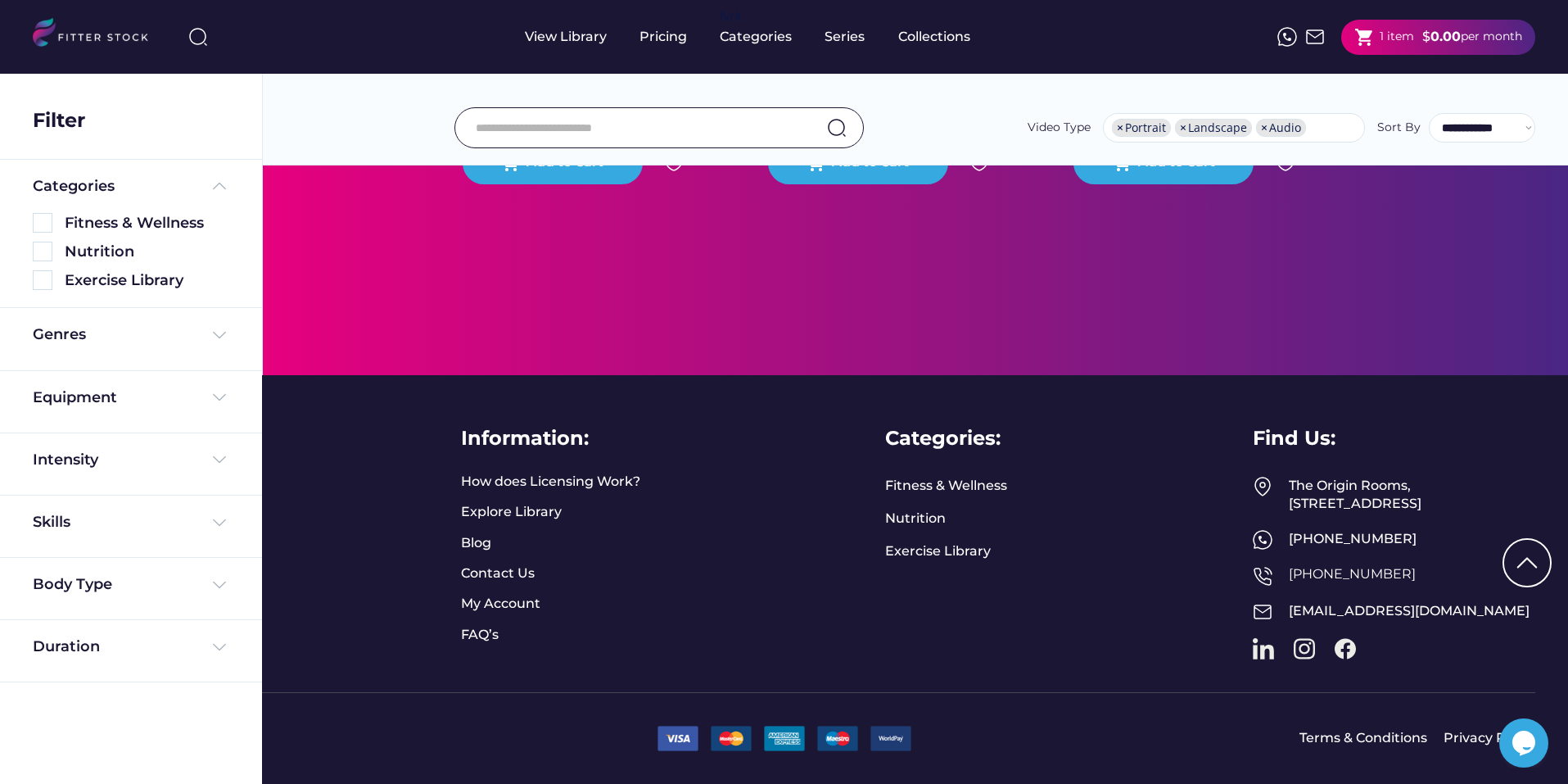
scroll to position [10019, 0]
click at [504, 472] on link "How does Licensing Work?" at bounding box center [551, 481] width 179 height 18
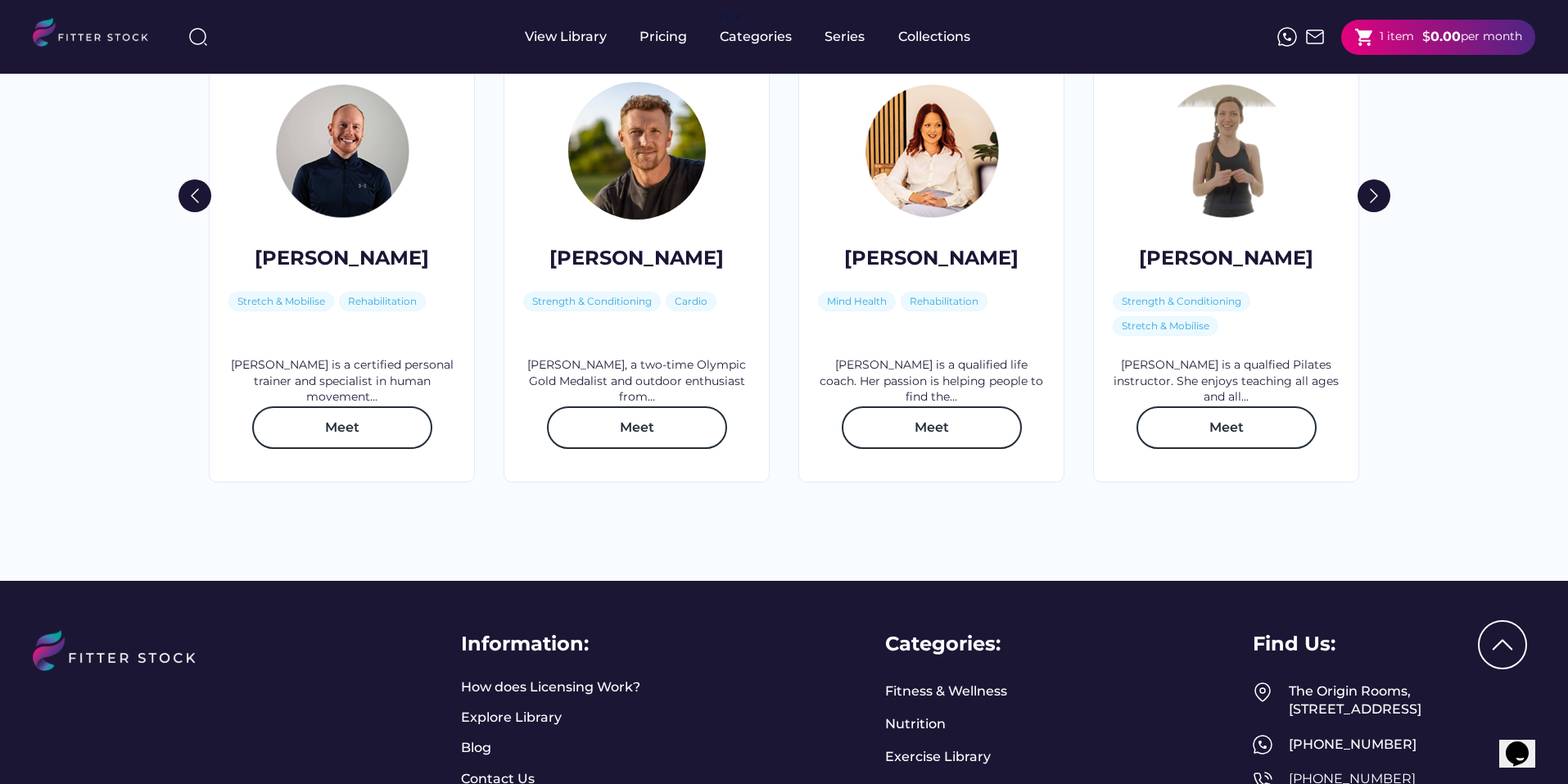
scroll to position [2703, 0]
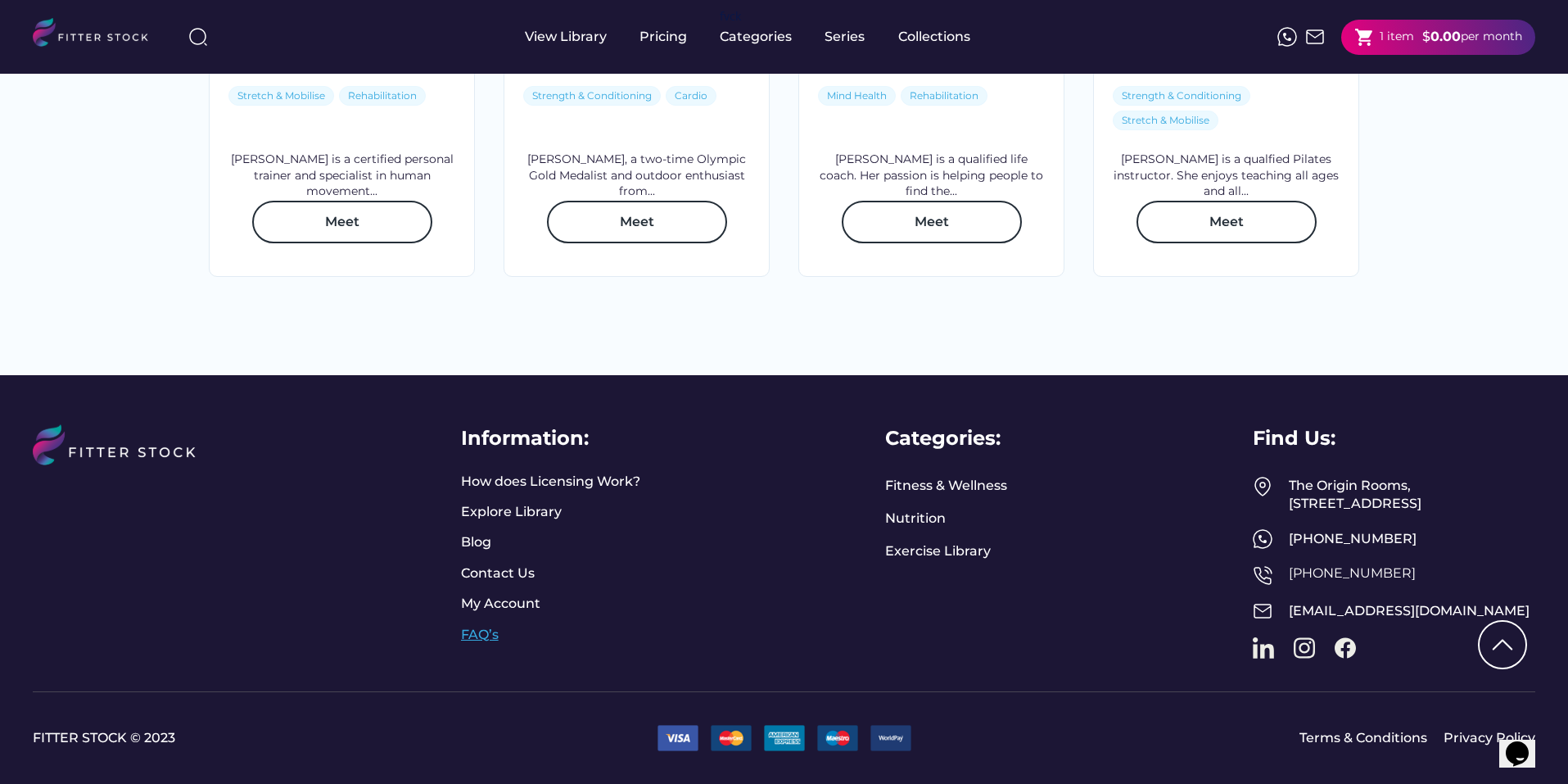
click at [484, 626] on link "FAQ’s" at bounding box center [482, 634] width 41 height 18
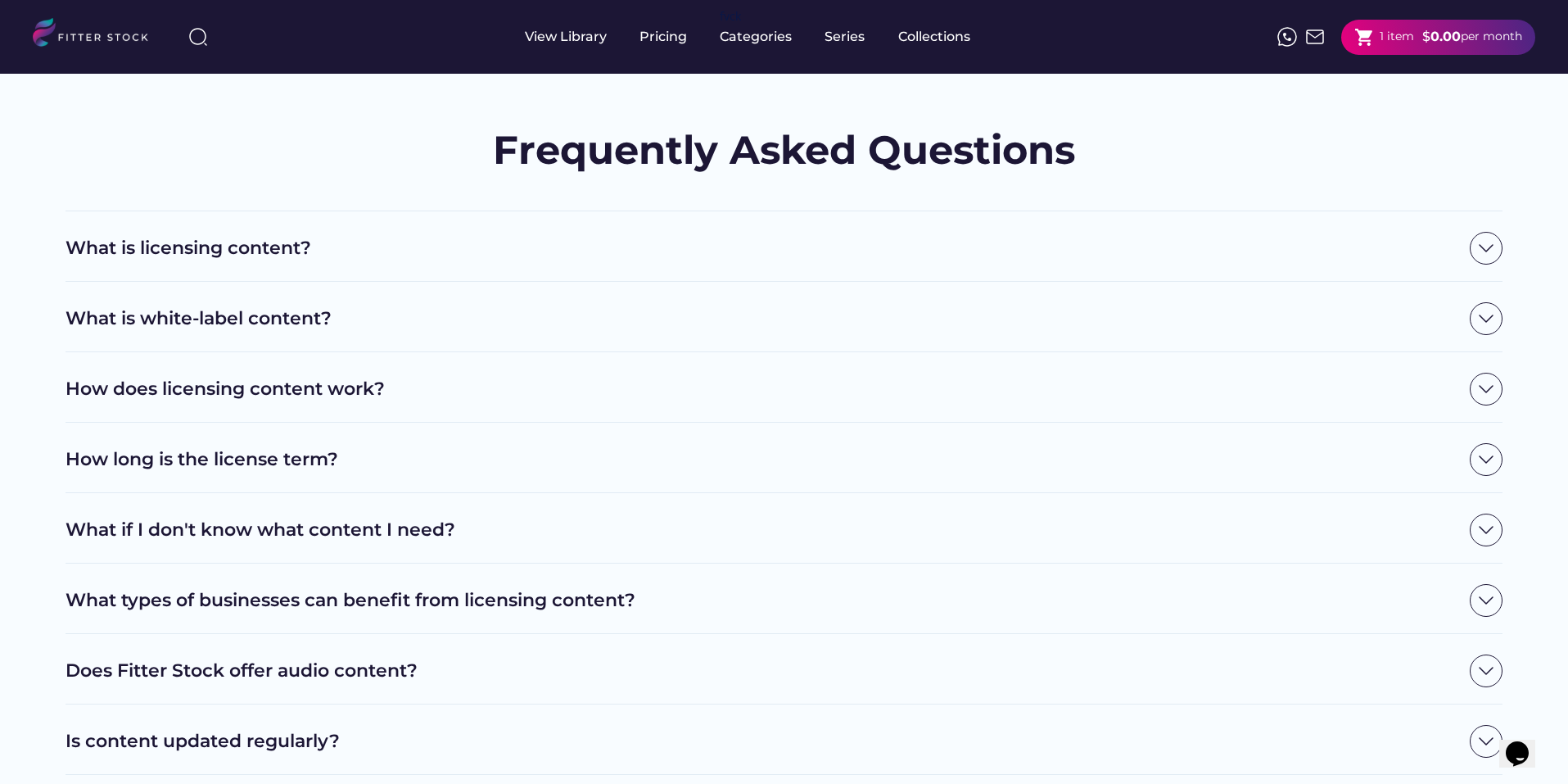
click at [1483, 257] on img at bounding box center [1486, 248] width 33 height 33
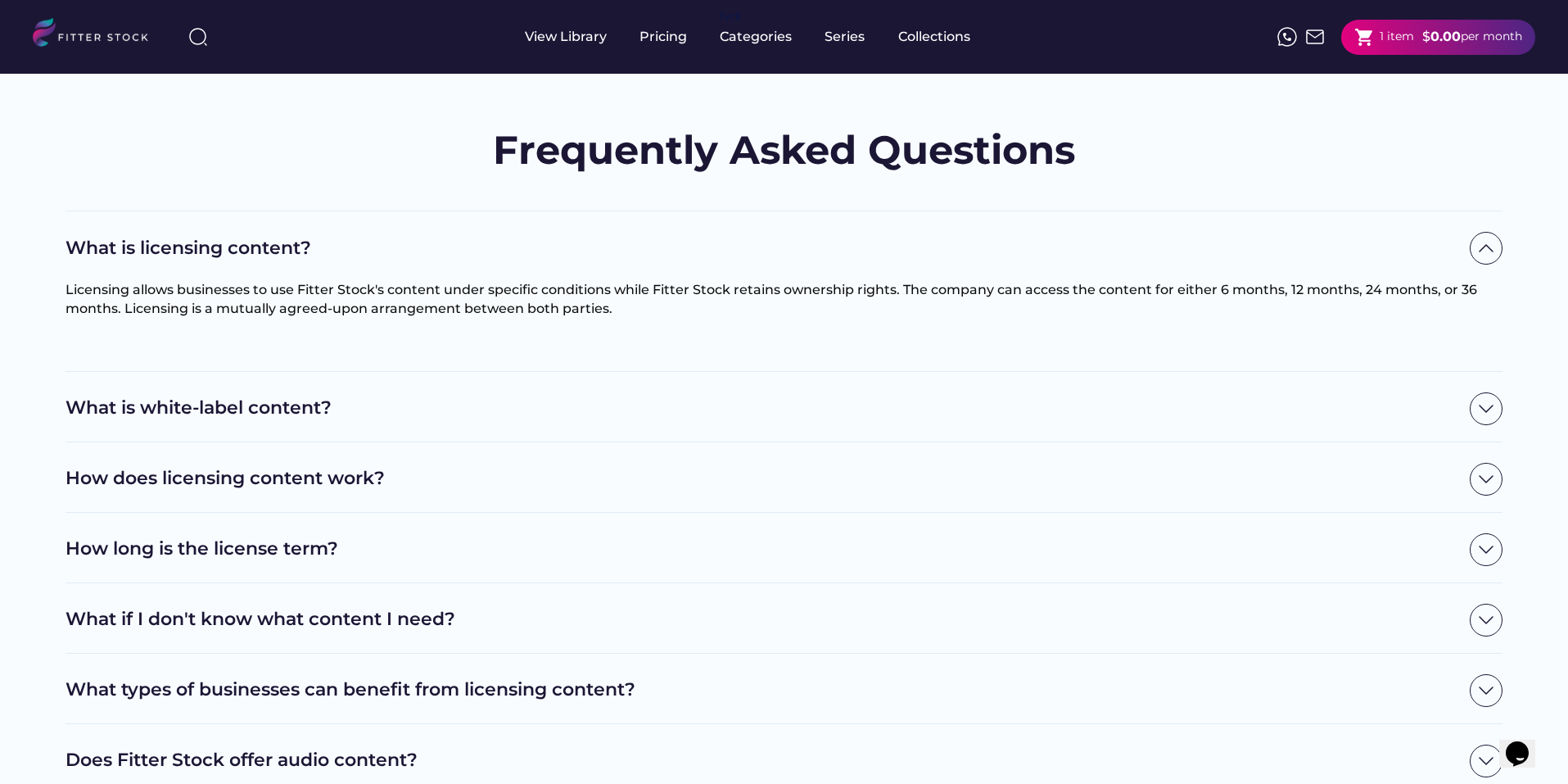
click at [1488, 406] on img at bounding box center [1486, 408] width 33 height 33
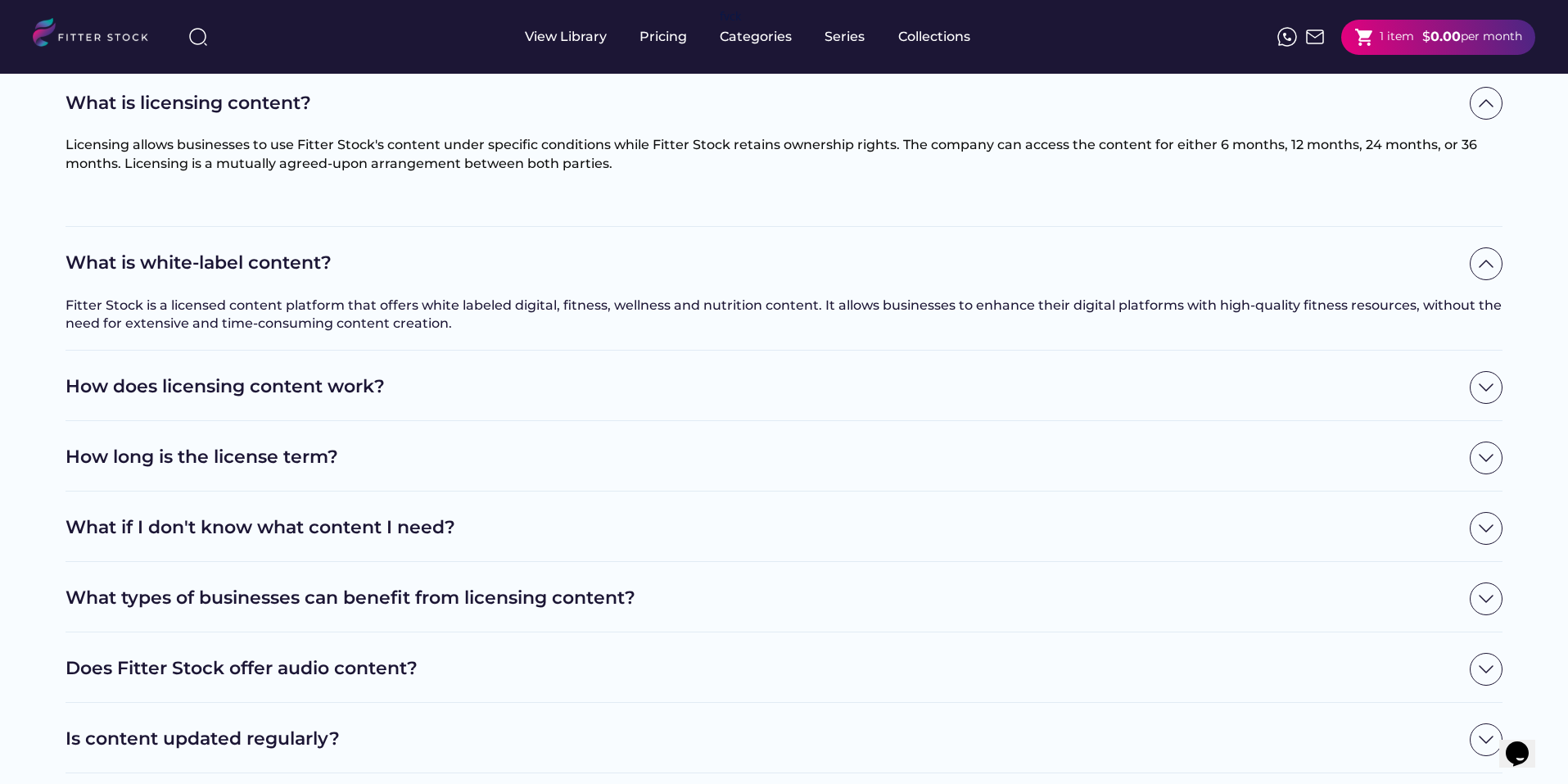
scroll to position [164, 0]
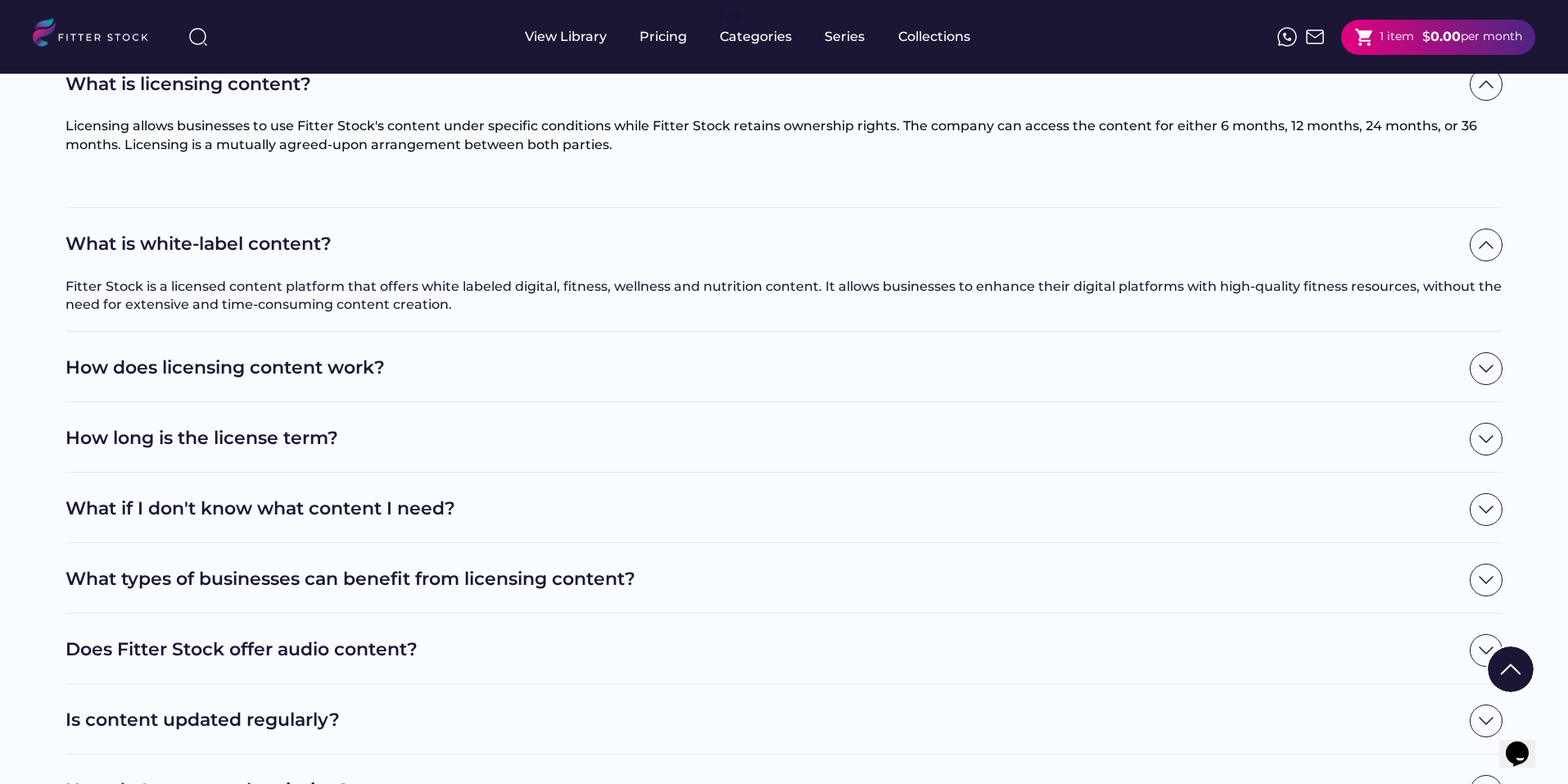
click at [548, 514] on h2 "What if I don't know what content I need?" at bounding box center [764, 509] width 1396 height 25
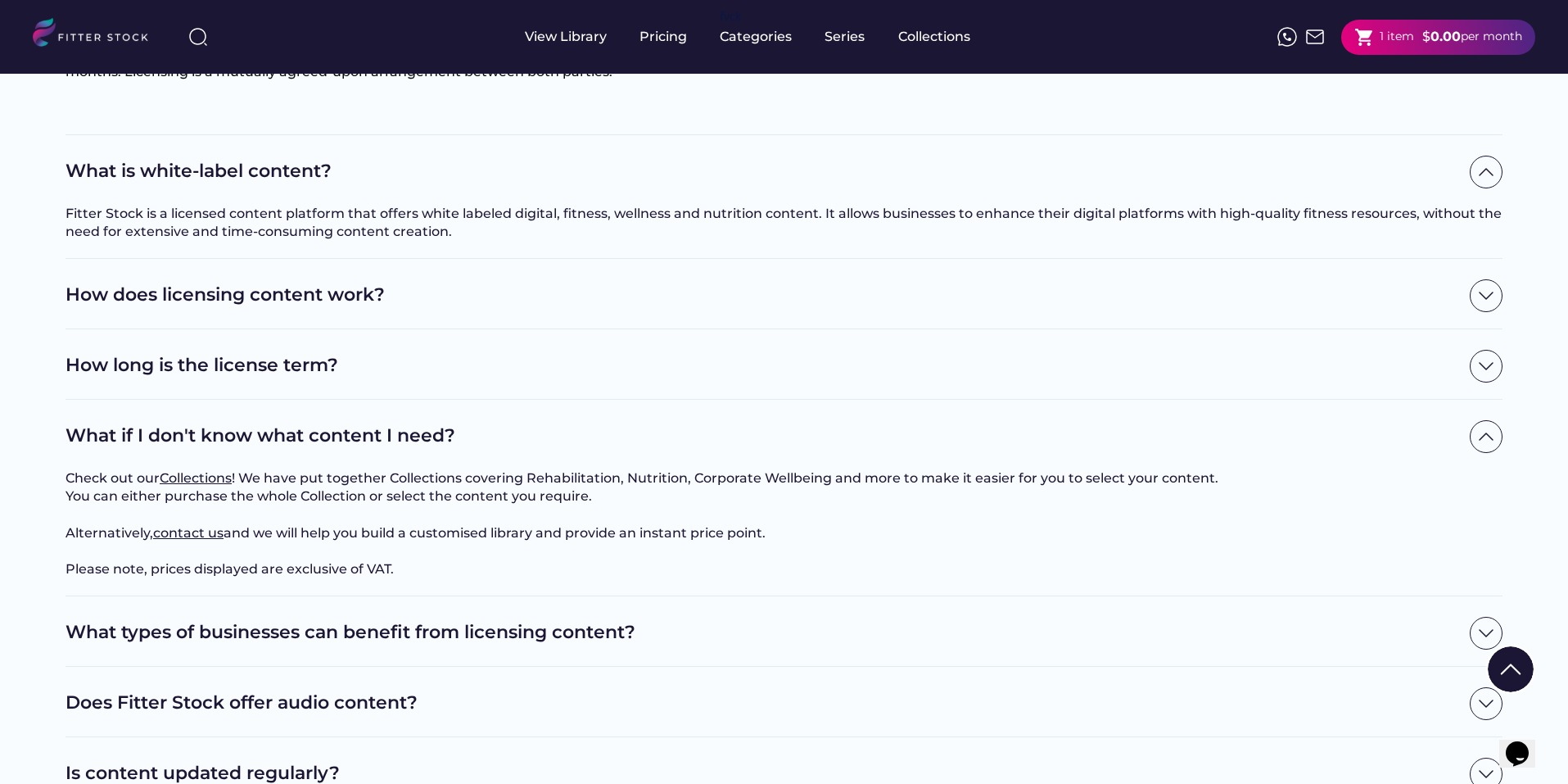
scroll to position [328, 0]
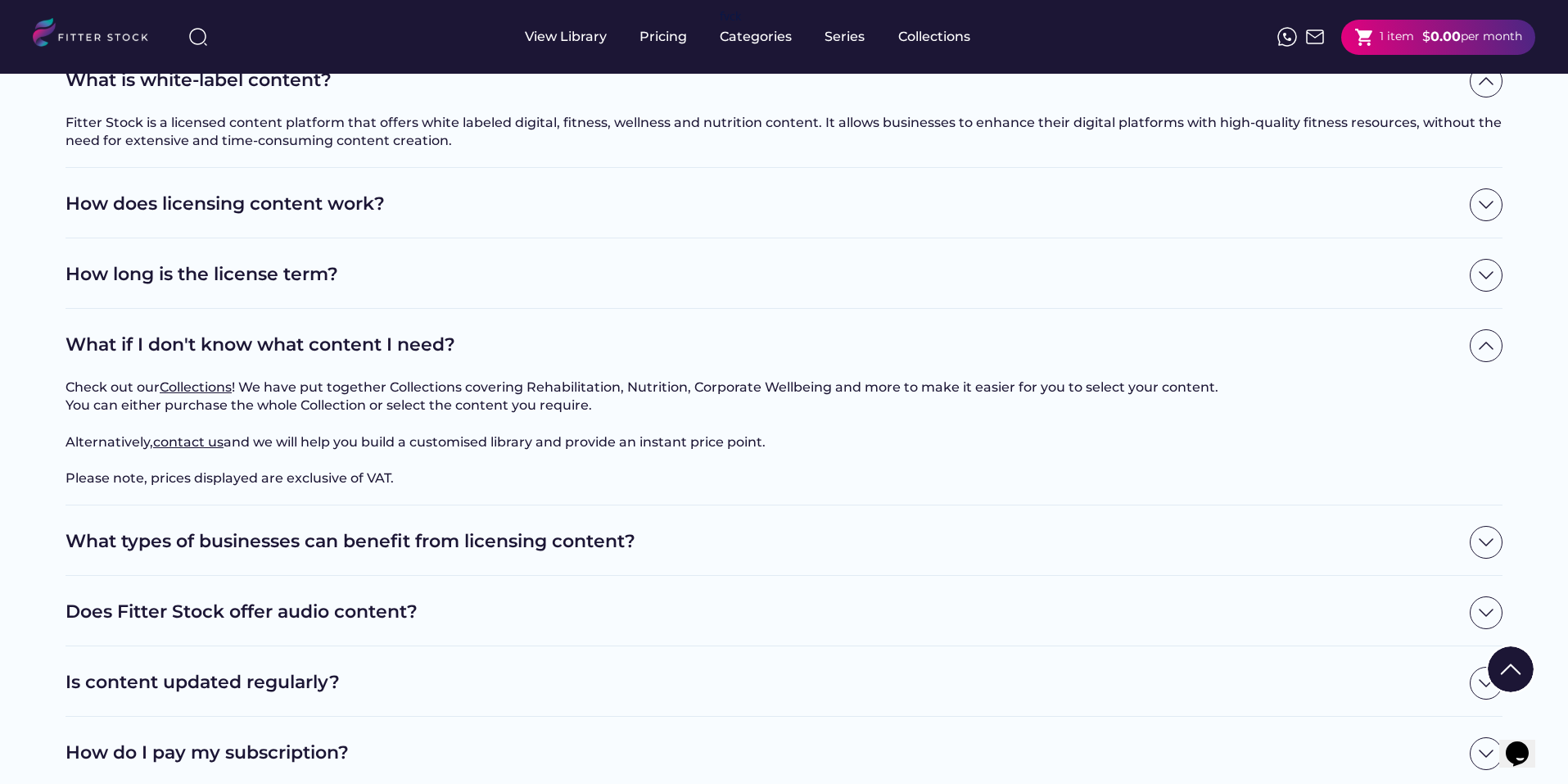
click at [660, 625] on h2 "Does Fitter Stock offer audio content?" at bounding box center [764, 612] width 1396 height 25
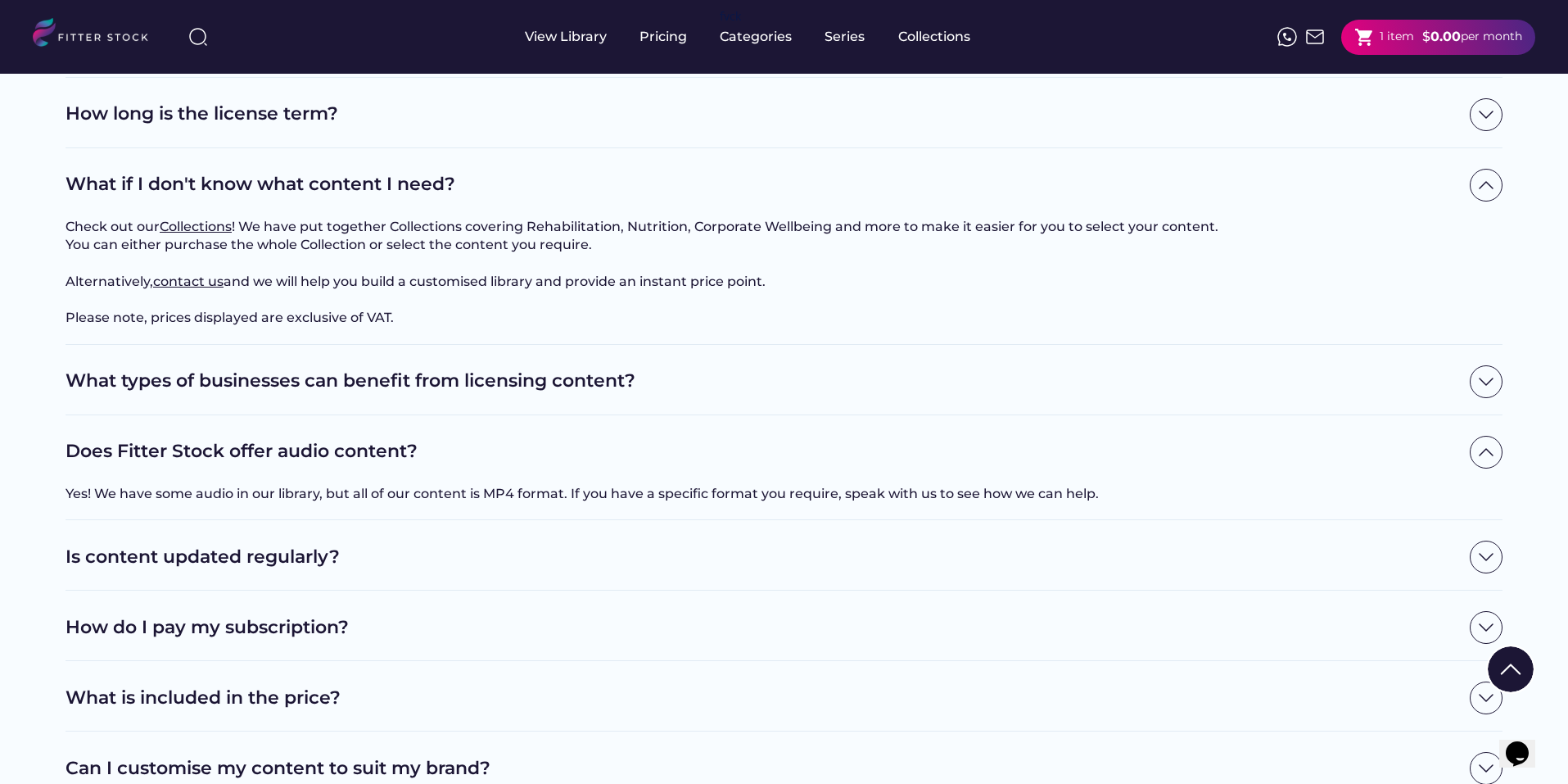
scroll to position [492, 0]
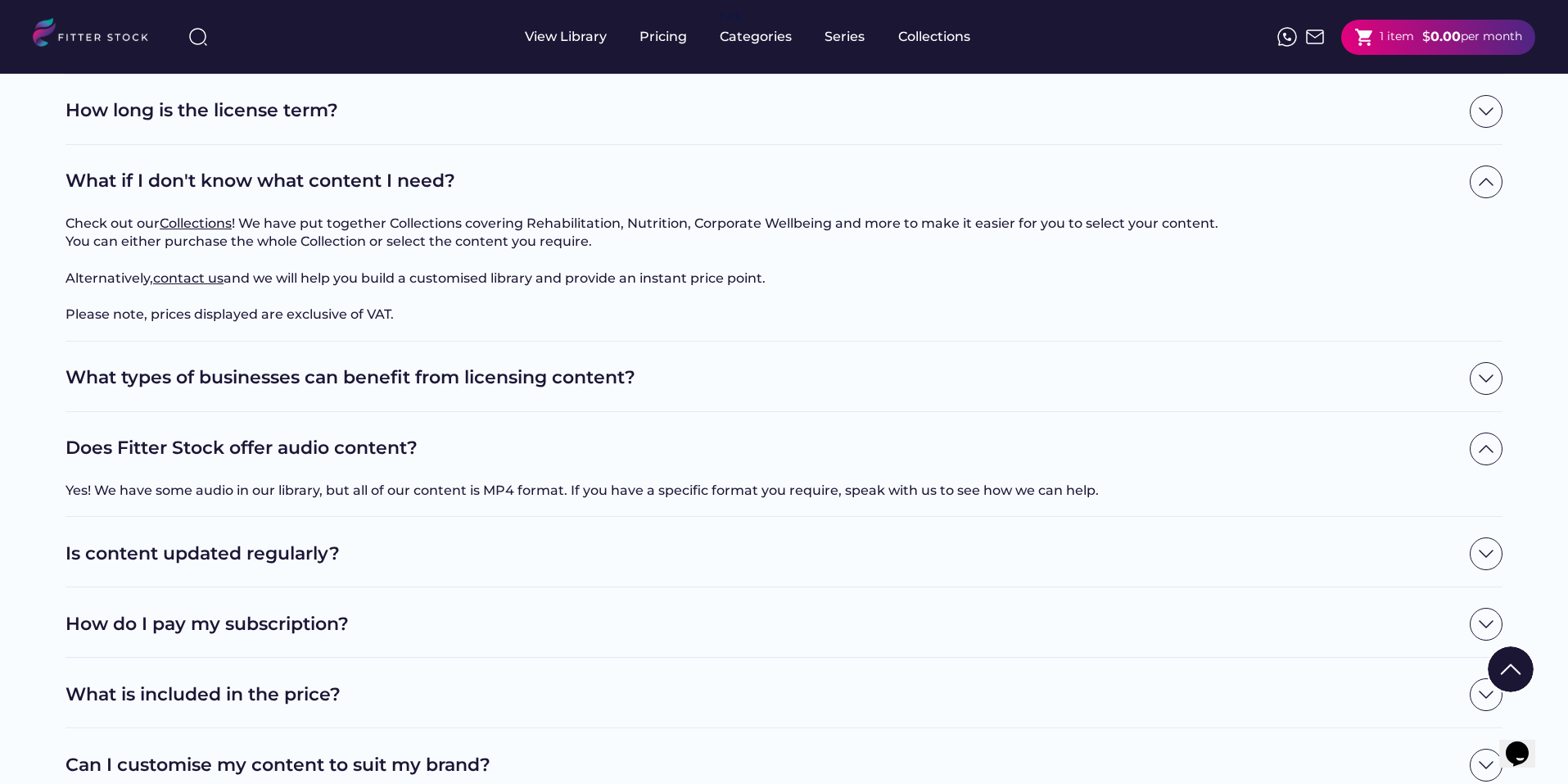
click at [633, 566] on h2 "Is content updated regularly?" at bounding box center [764, 554] width 1396 height 25
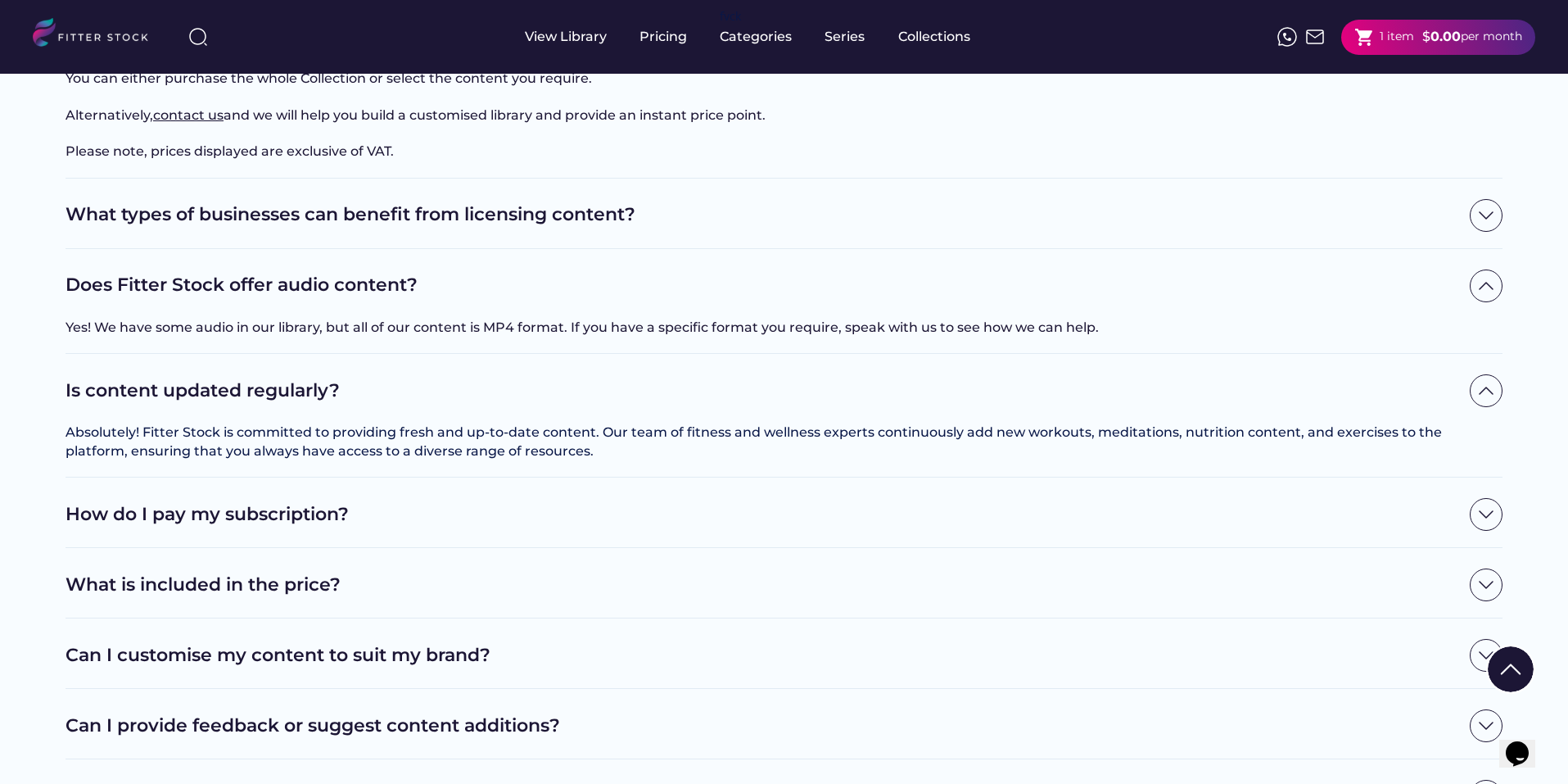
scroll to position [819, 0]
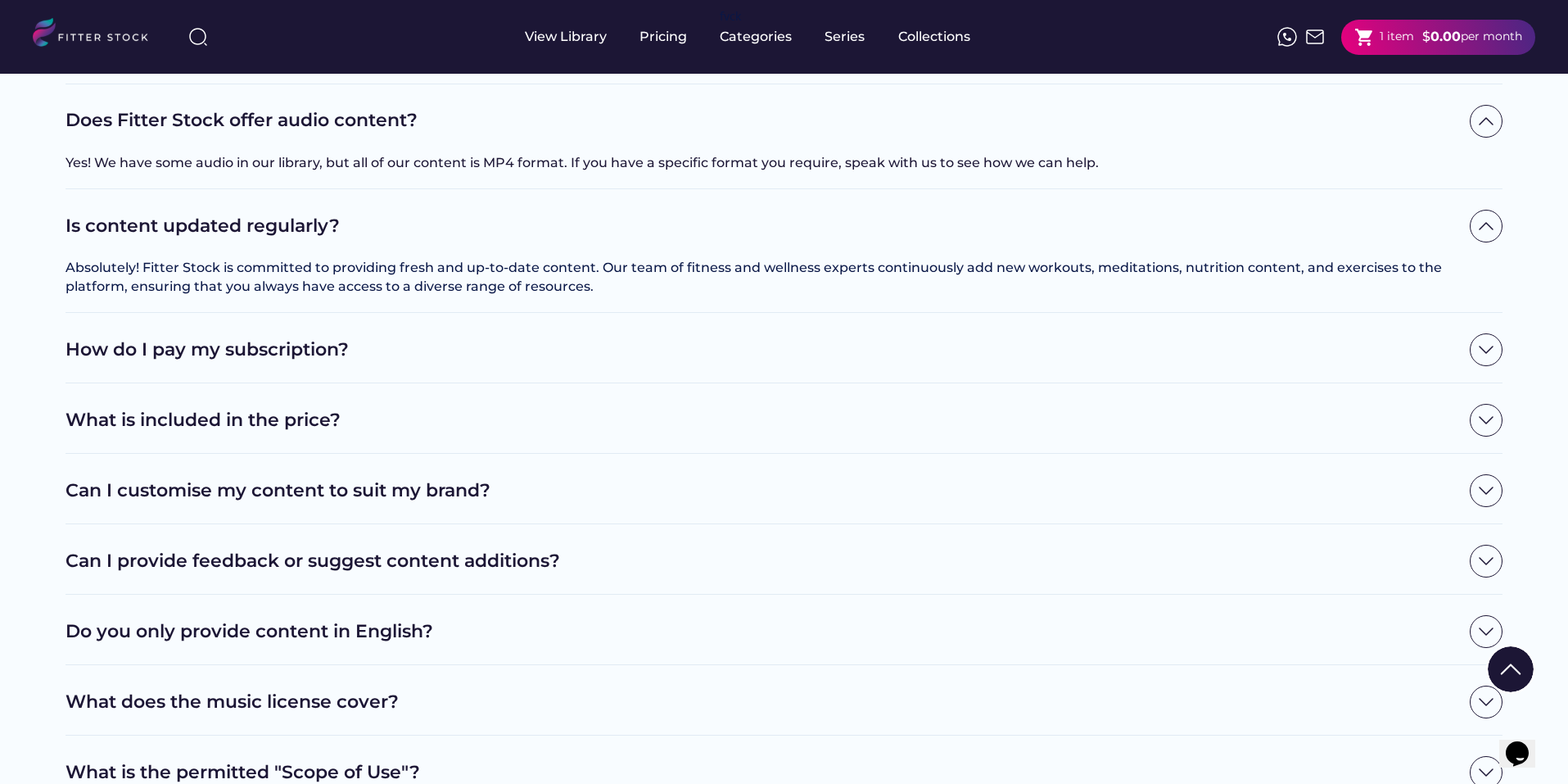
click at [514, 433] on h2 "What is included in the price?" at bounding box center [764, 421] width 1396 height 25
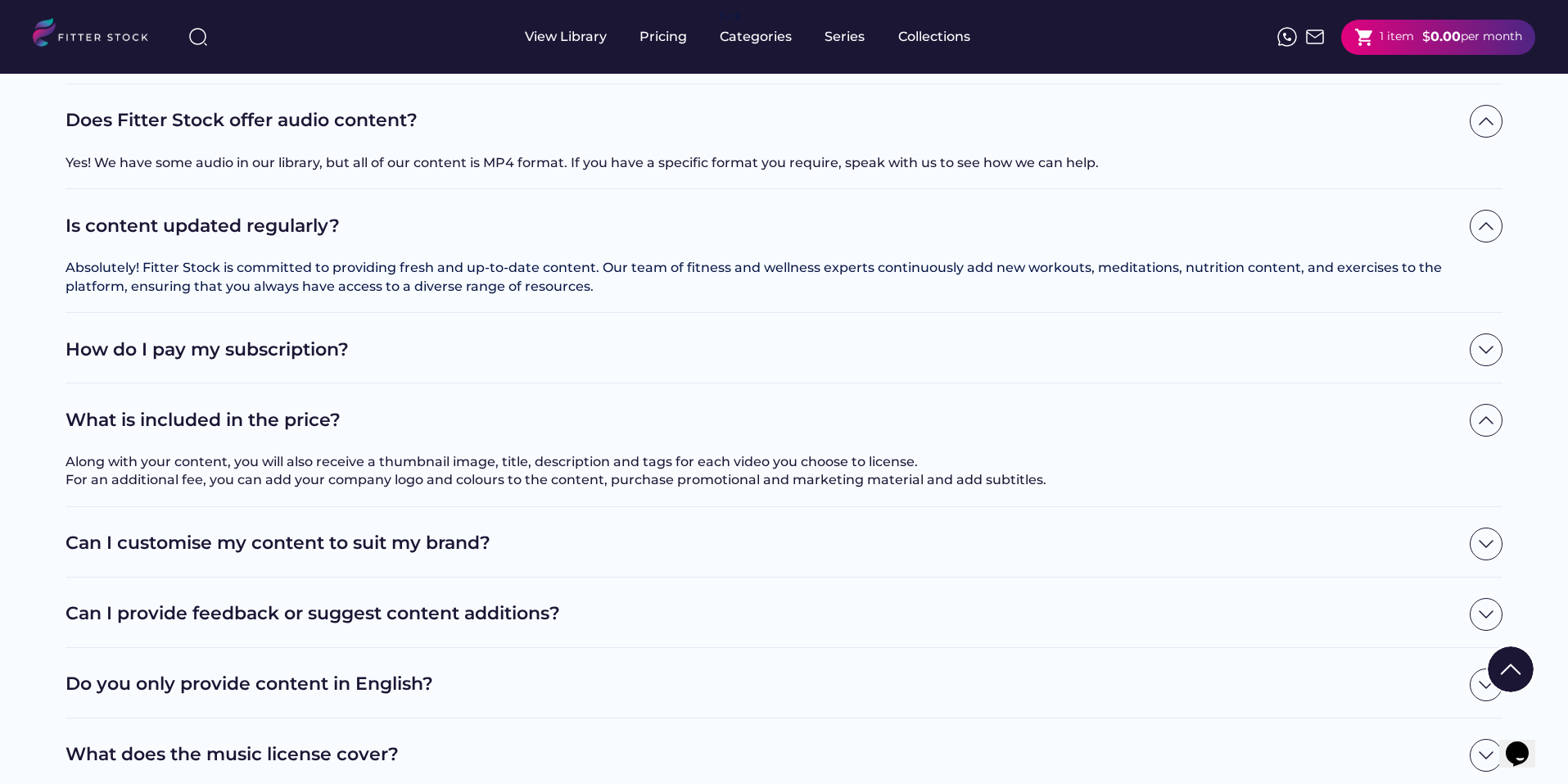
click at [756, 577] on div "Can I customise my content to suit my brand?" at bounding box center [784, 542] width 1437 height 70
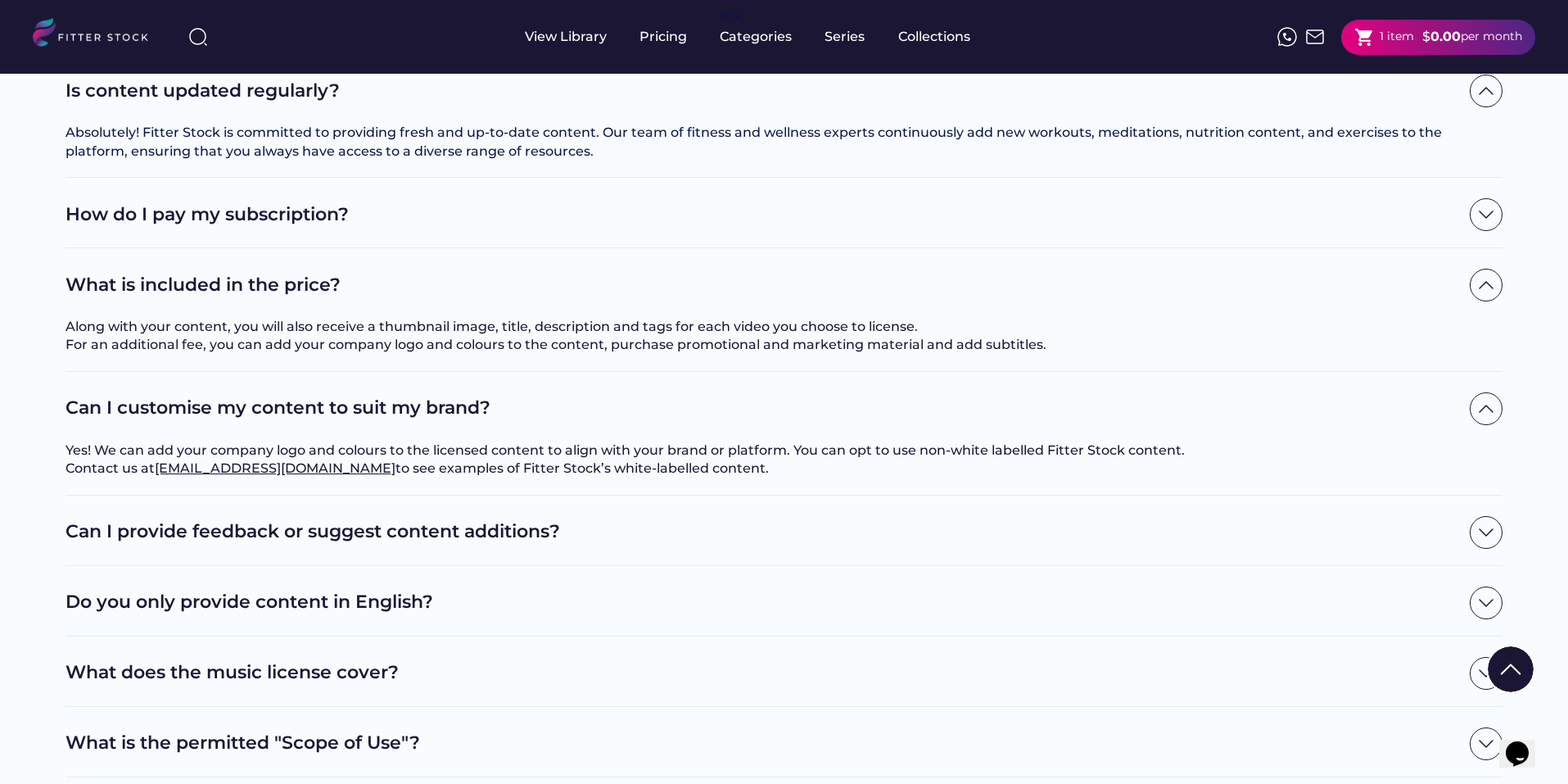
scroll to position [983, 0]
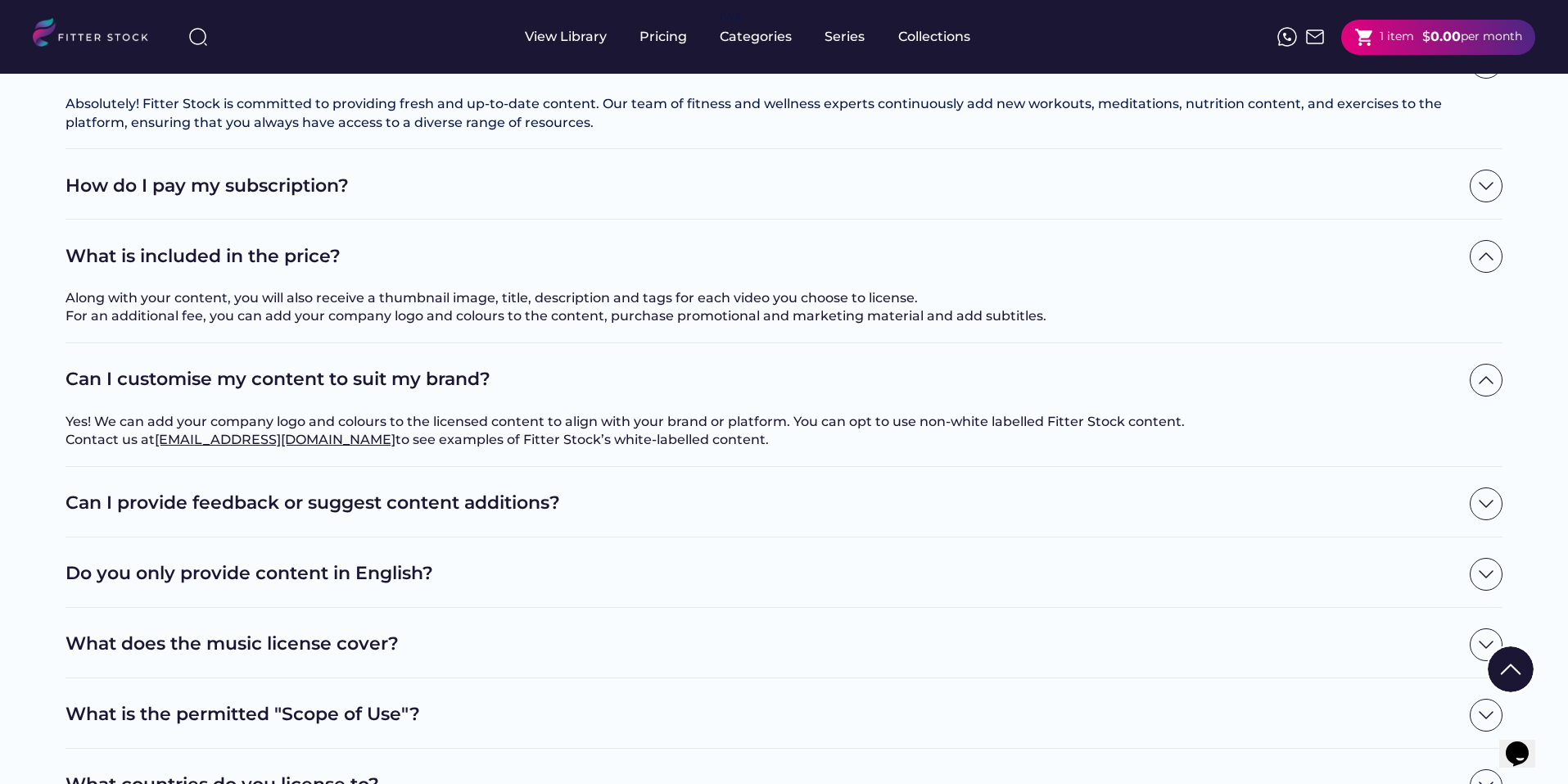
click at [642, 520] on div "Can I provide feedback or suggest content additions?" at bounding box center [784, 504] width 1437 height 33
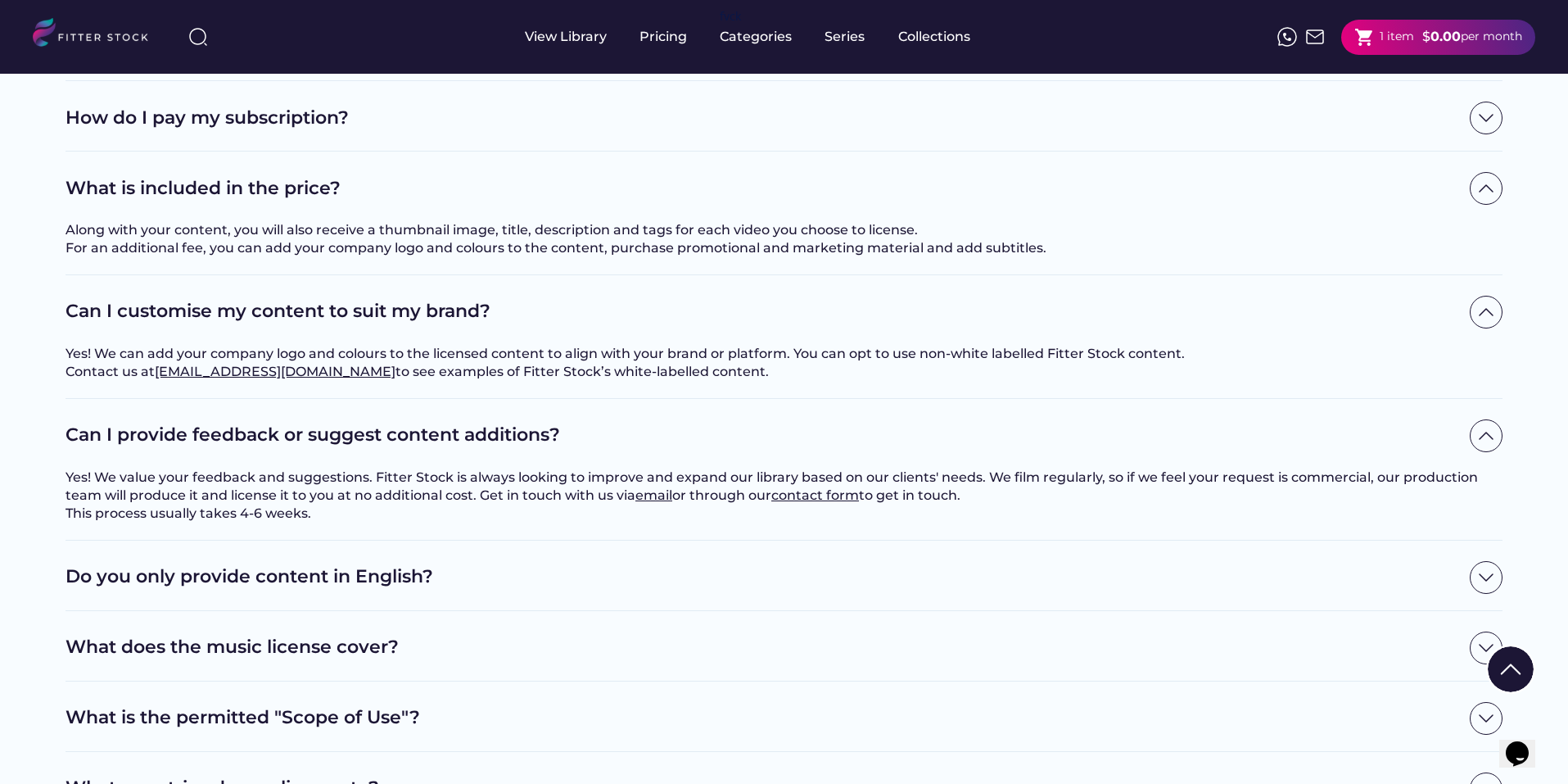
scroll to position [1146, 0]
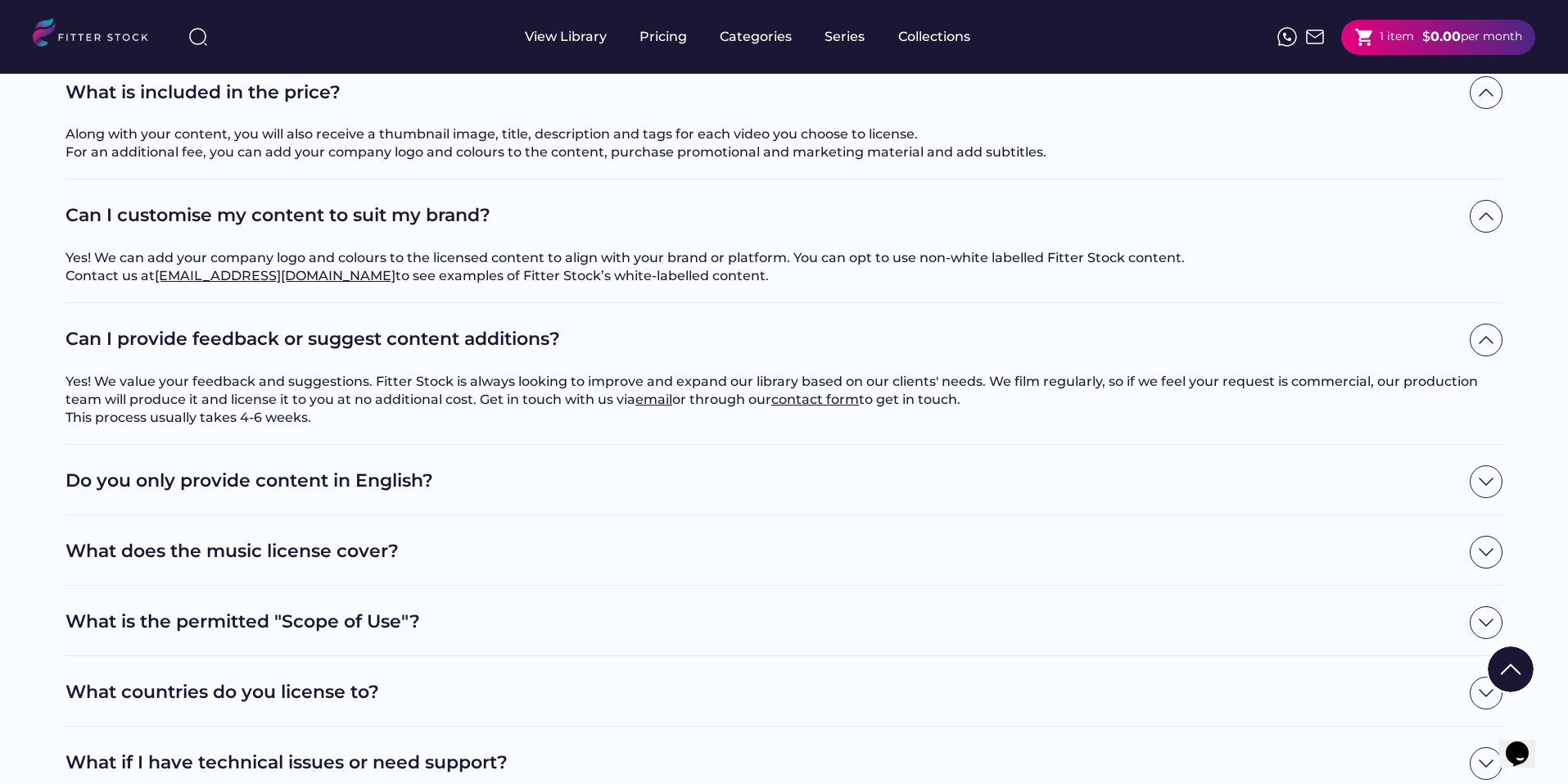
click at [557, 494] on h2 "Do you only provide content in English?" at bounding box center [764, 482] width 1396 height 25
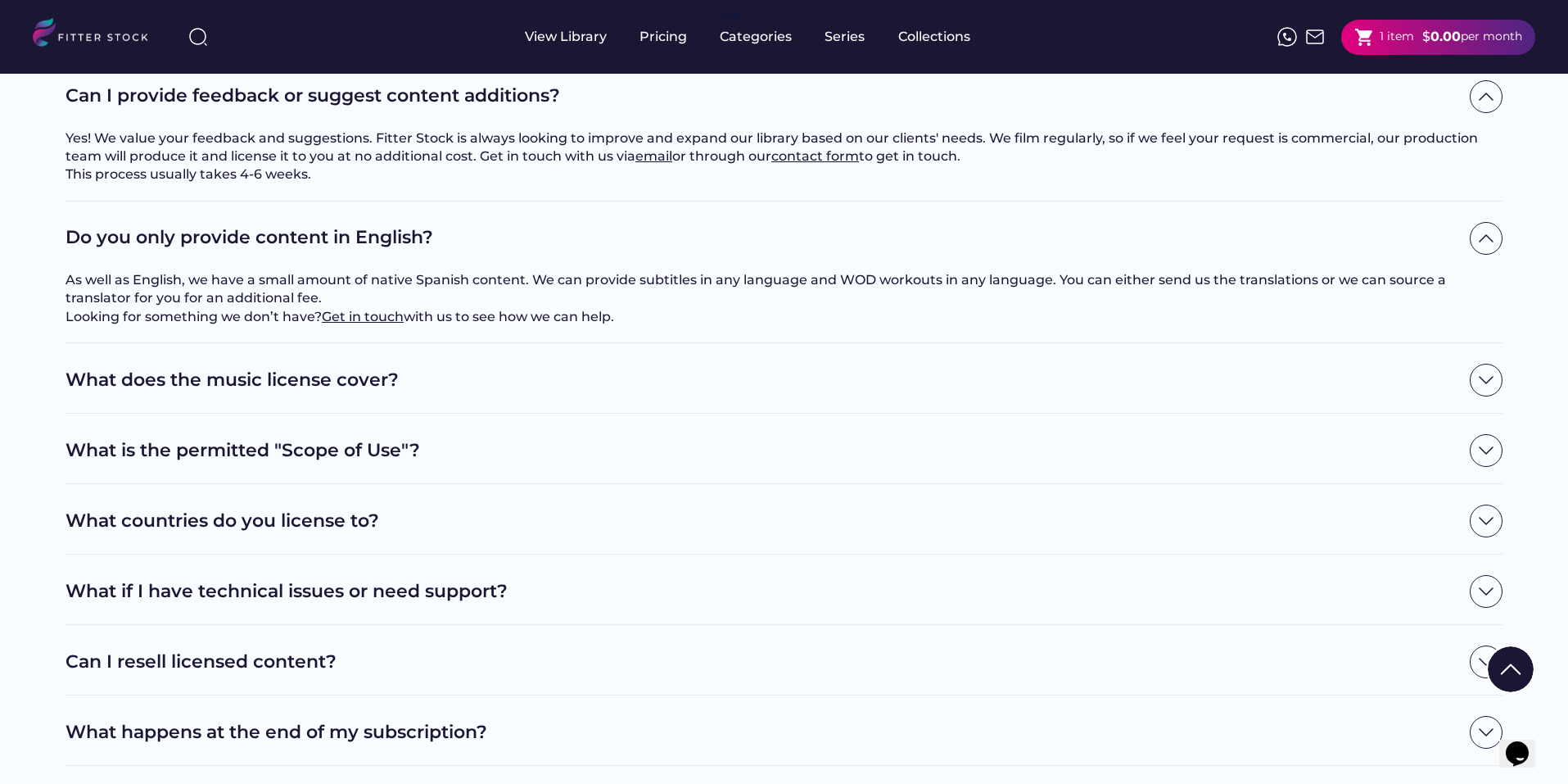
scroll to position [1392, 0]
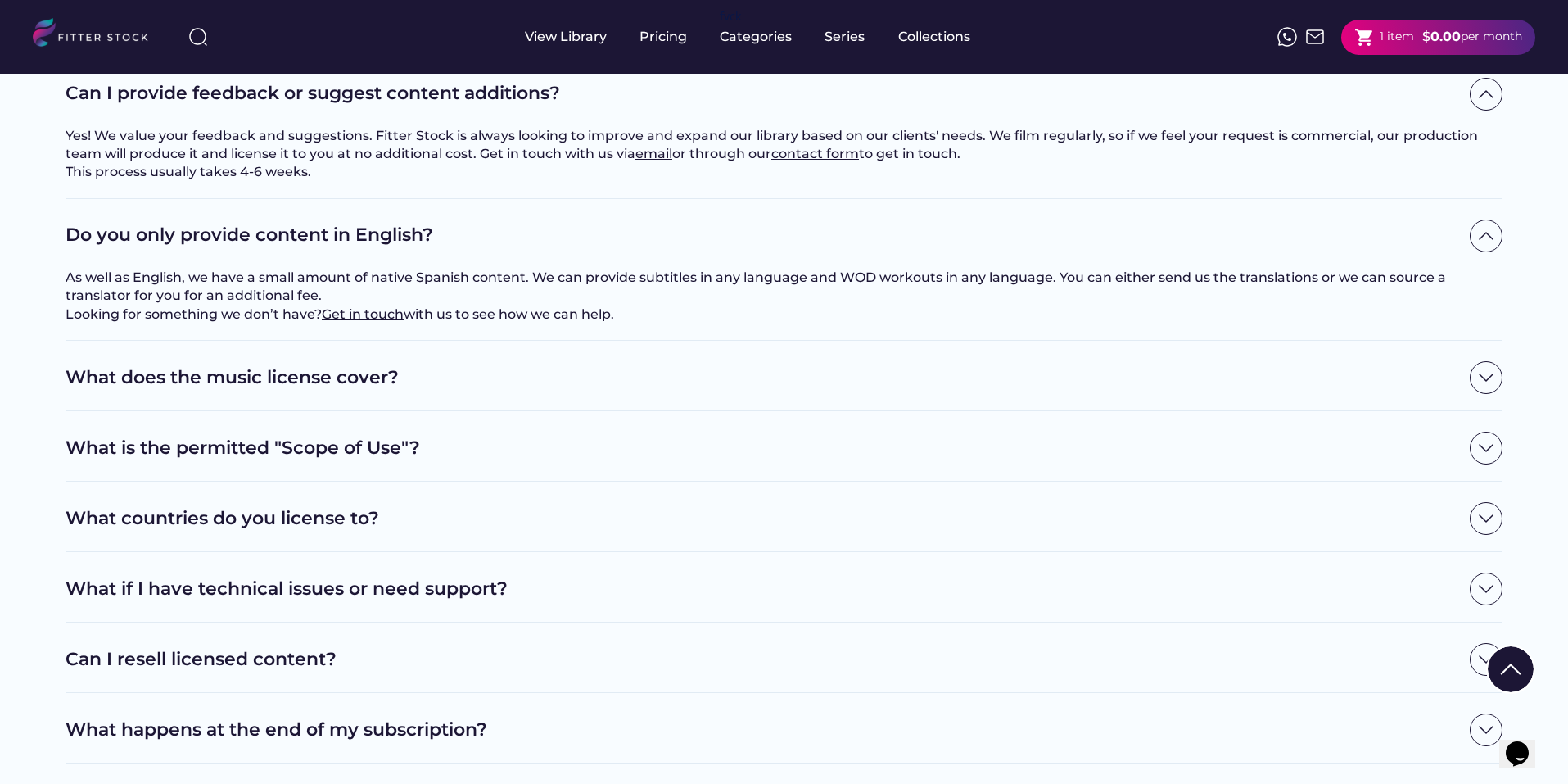
click at [509, 394] on div "What does the music license cover?" at bounding box center [784, 378] width 1437 height 33
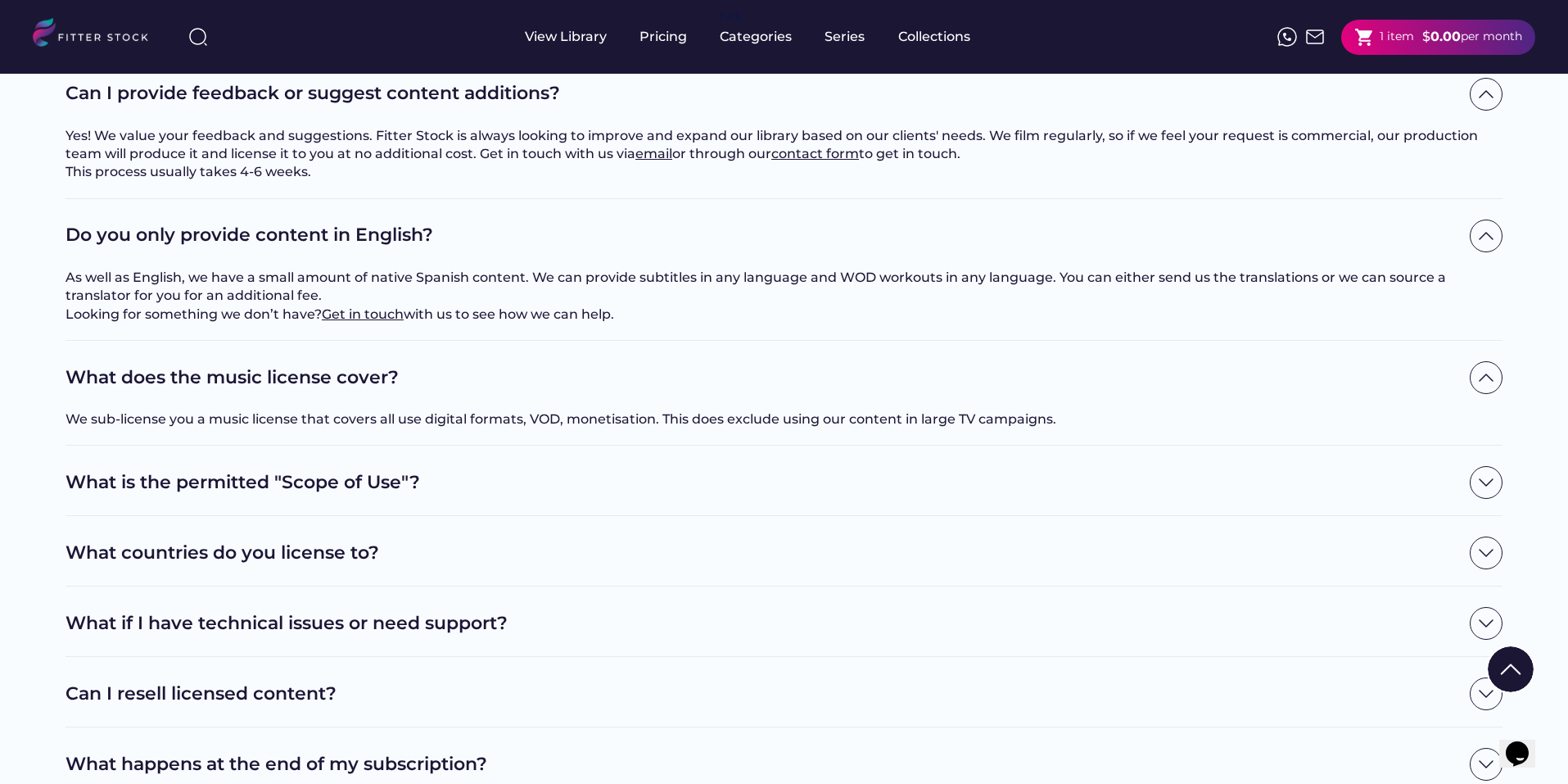
click at [485, 496] on h2 "What is the permitted "Scope of Use"?" at bounding box center [764, 482] width 1396 height 25
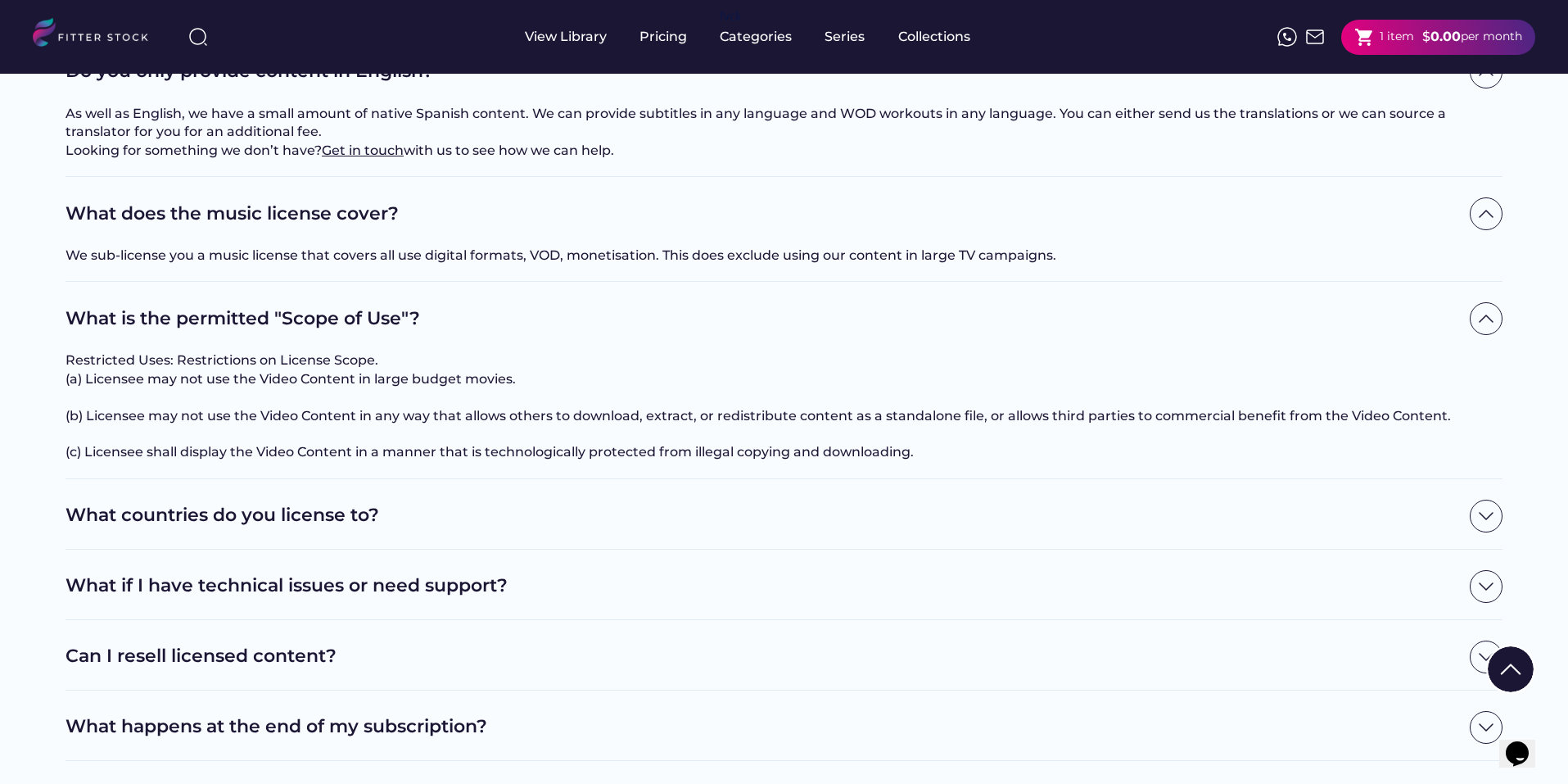
scroll to position [1638, 0]
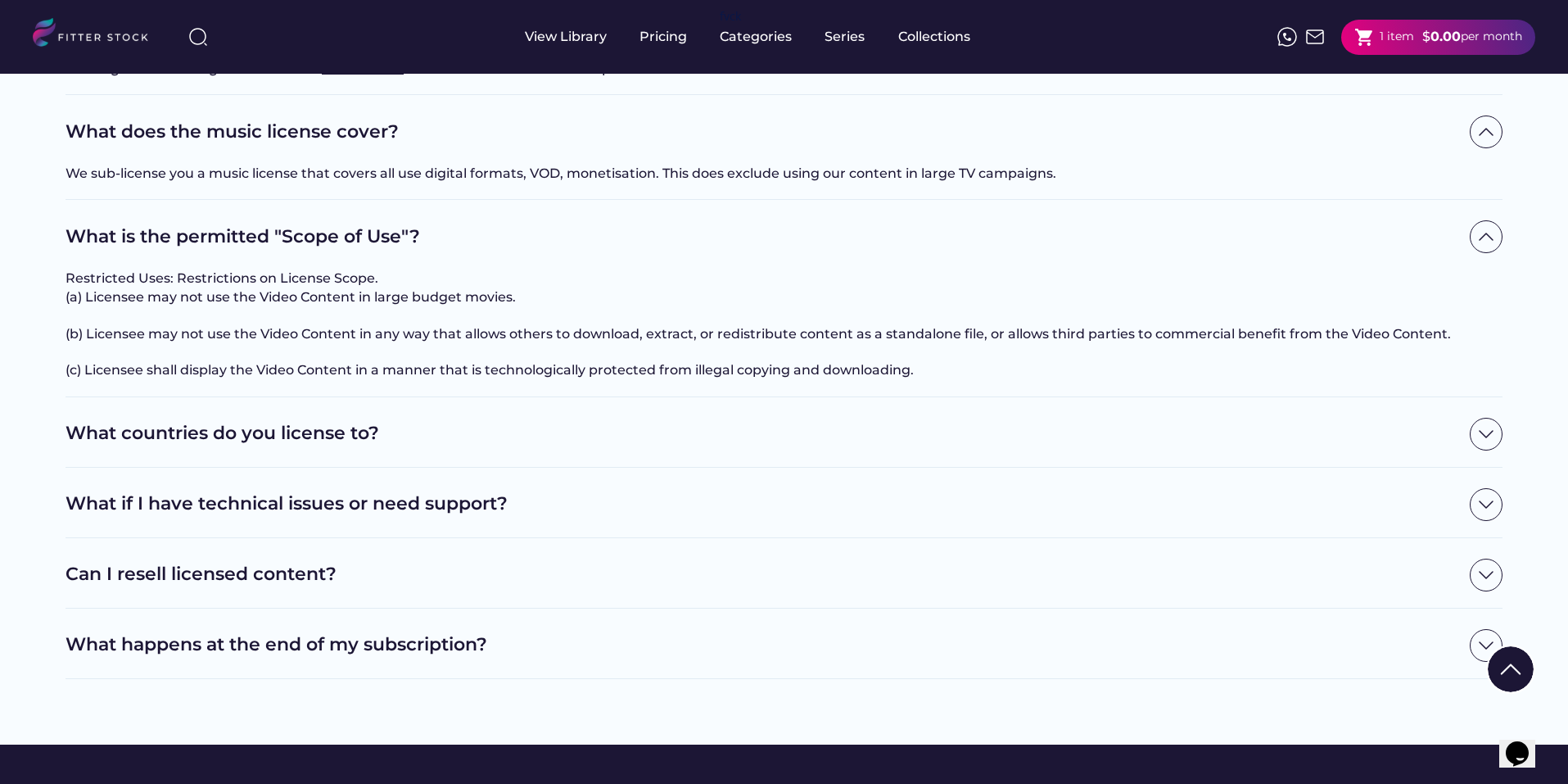
click at [485, 446] on h2 "What countries do you license to?" at bounding box center [764, 433] width 1396 height 25
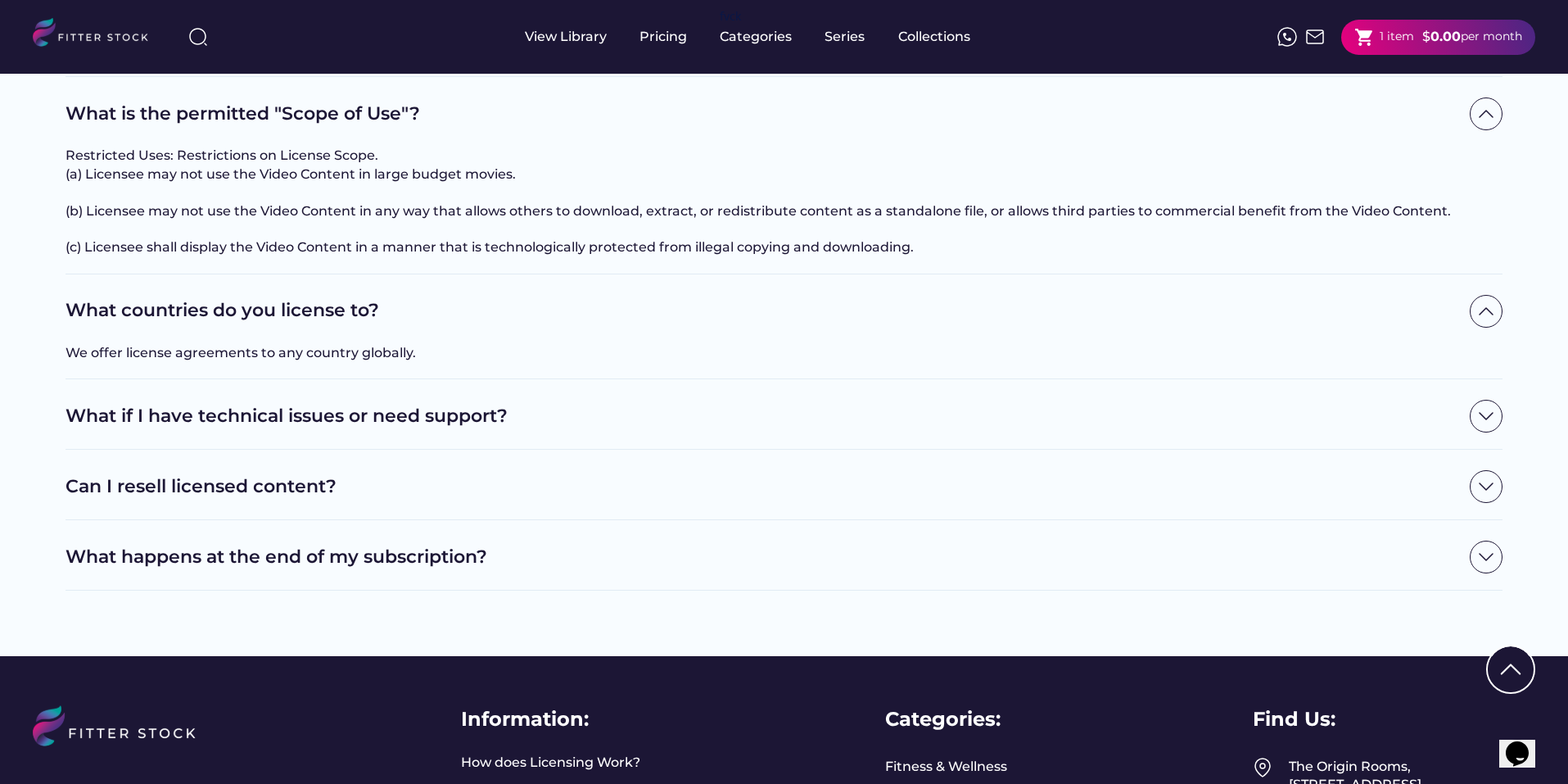
scroll to position [1802, 0]
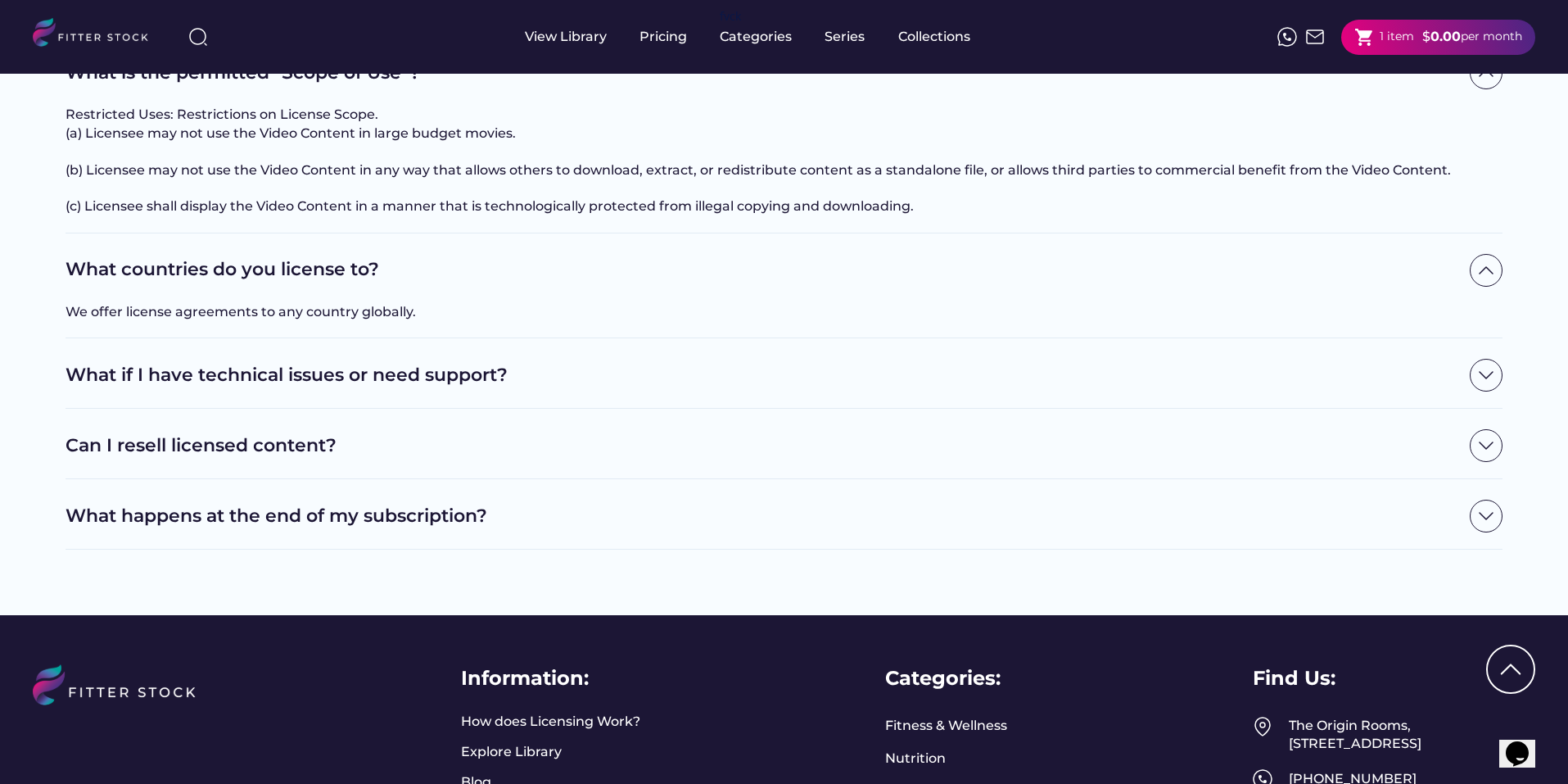
click at [556, 459] on h2 "Can I resell licensed content?" at bounding box center [764, 446] width 1396 height 25
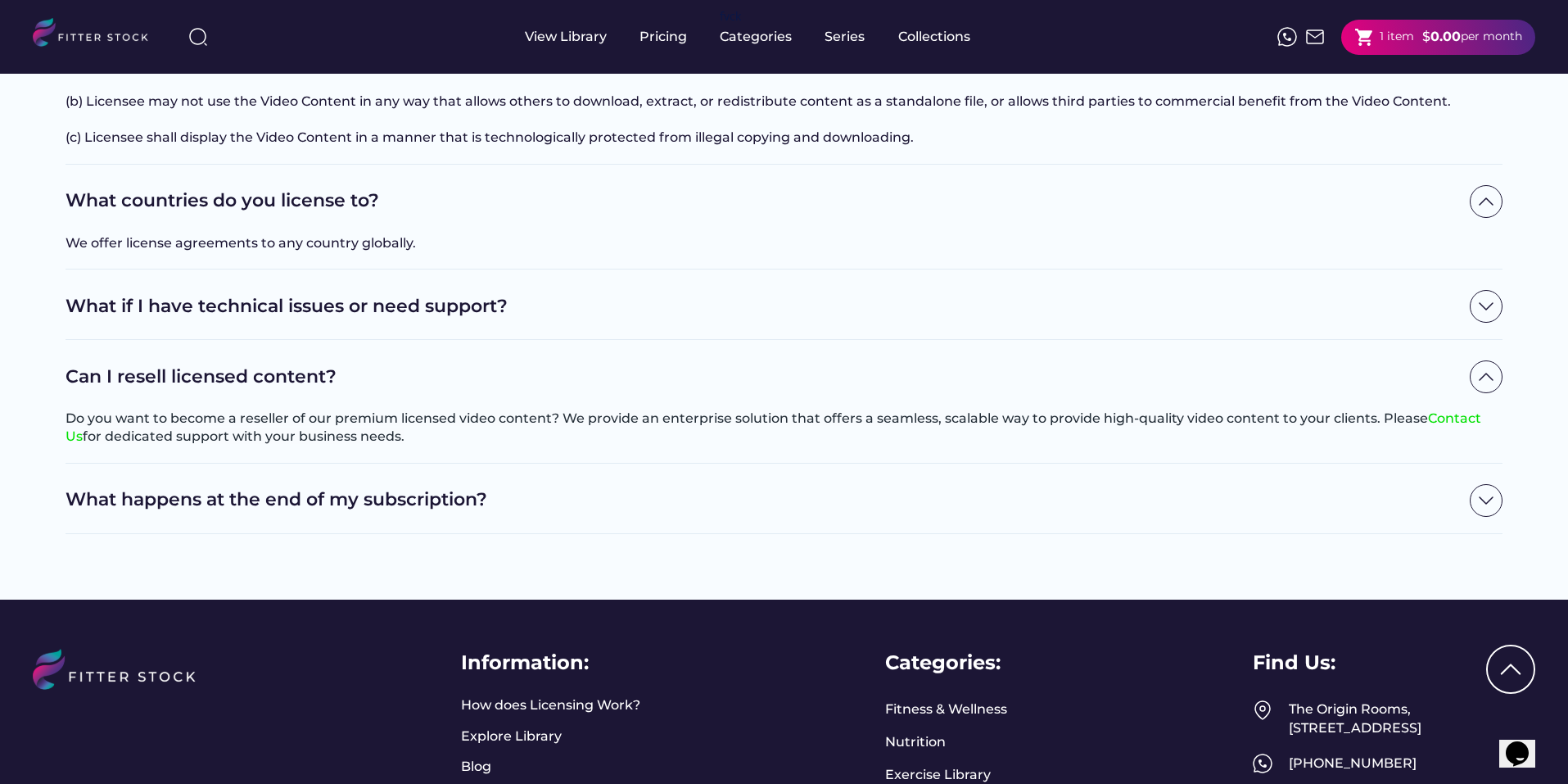
scroll to position [1966, 0]
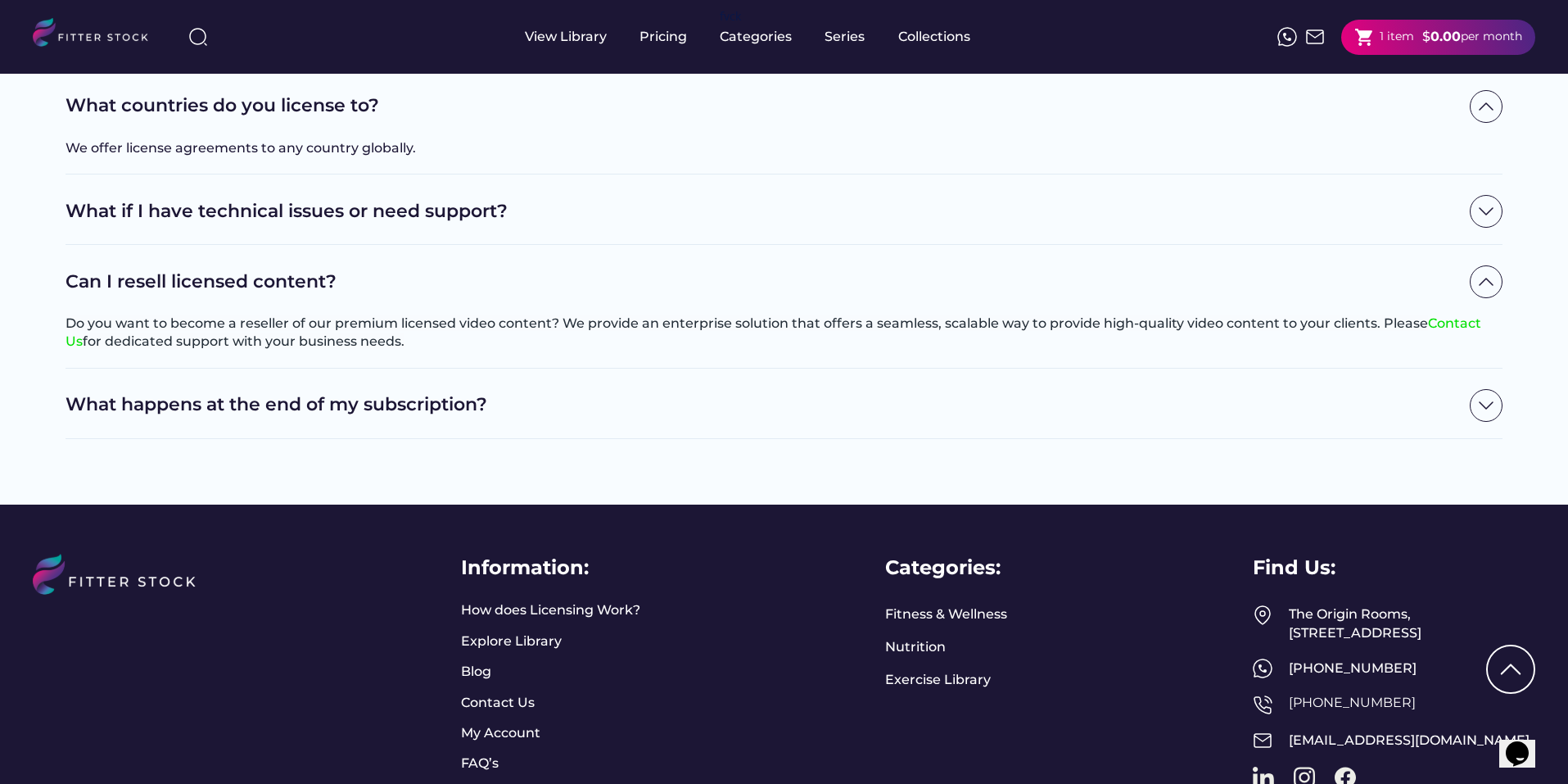
click at [534, 417] on h2 "What happens at the end of my subscription?" at bounding box center [764, 405] width 1396 height 25
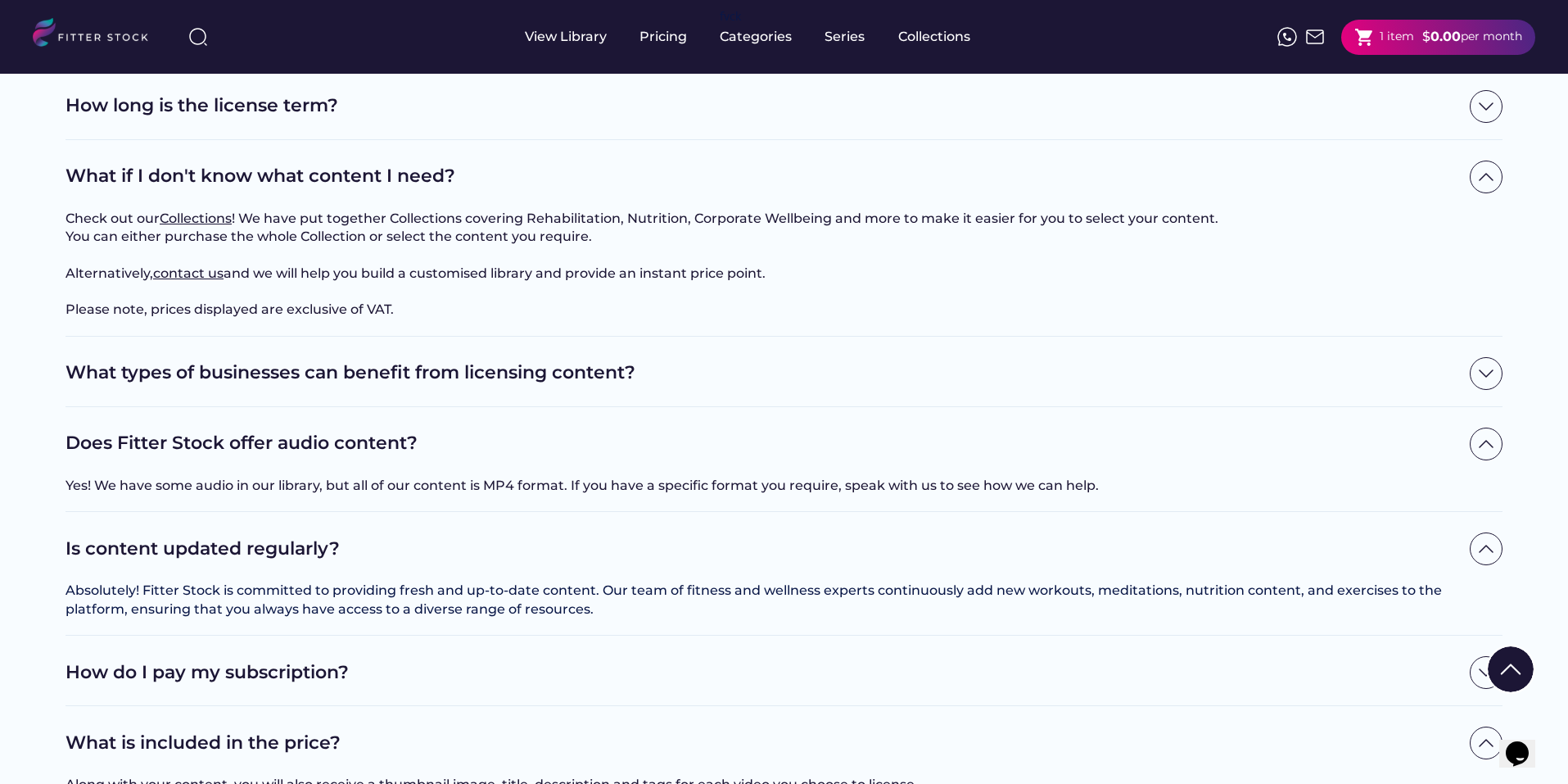
scroll to position [329, 0]
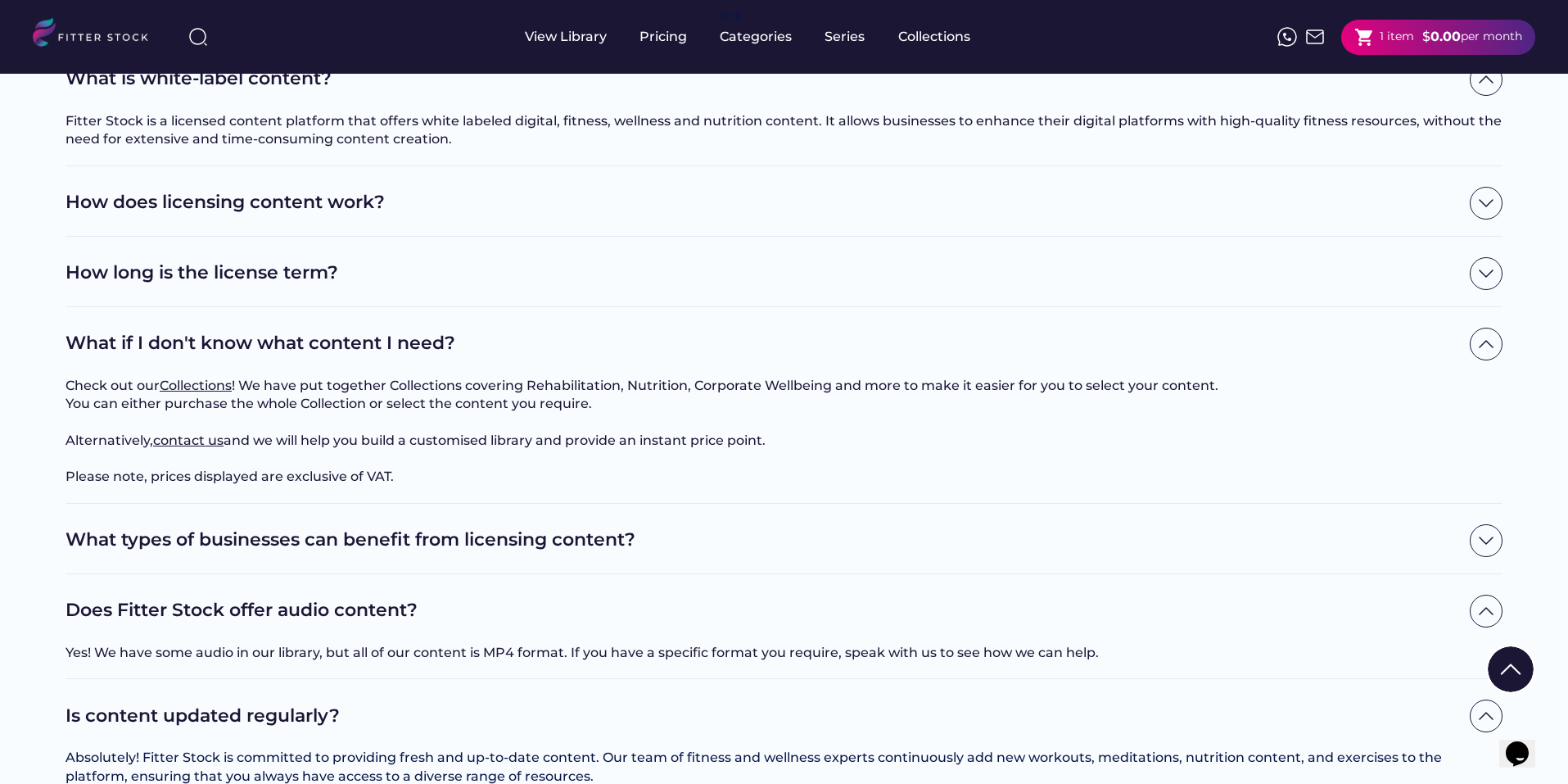
click at [1409, 41] on div "1 item" at bounding box center [1397, 36] width 35 height 16
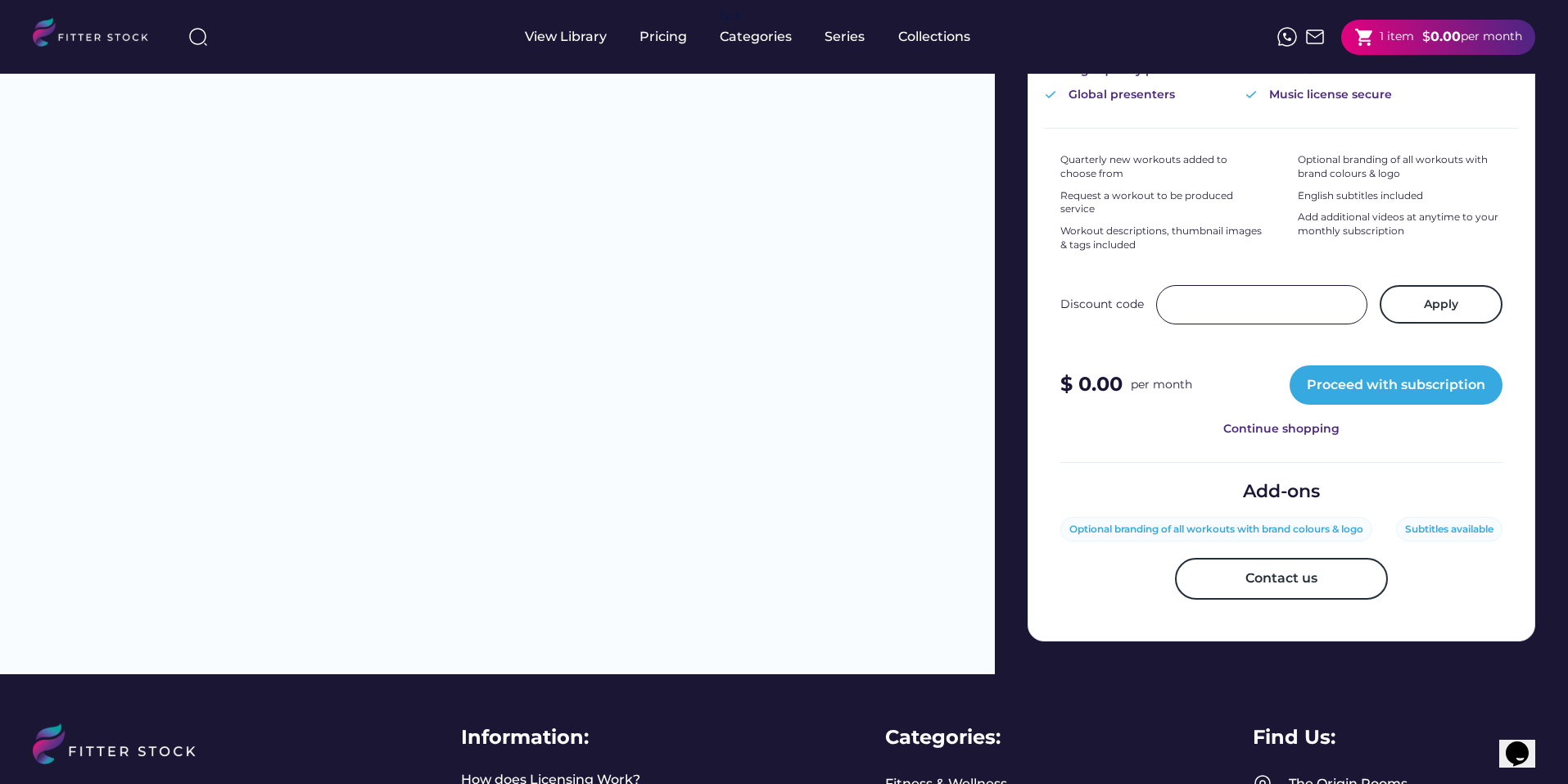
scroll to position [492, 0]
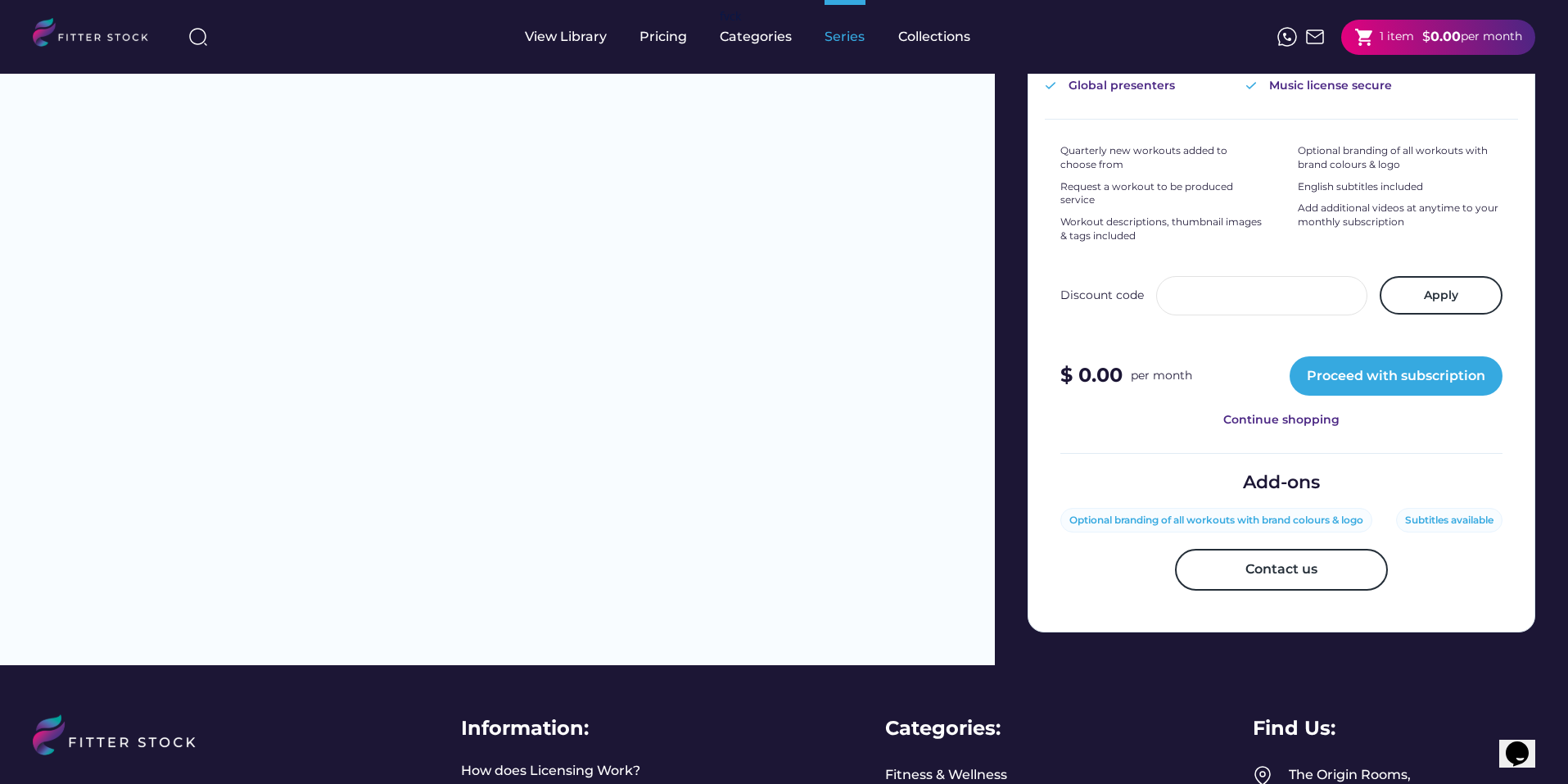
click at [855, 37] on div "Series" at bounding box center [845, 36] width 41 height 18
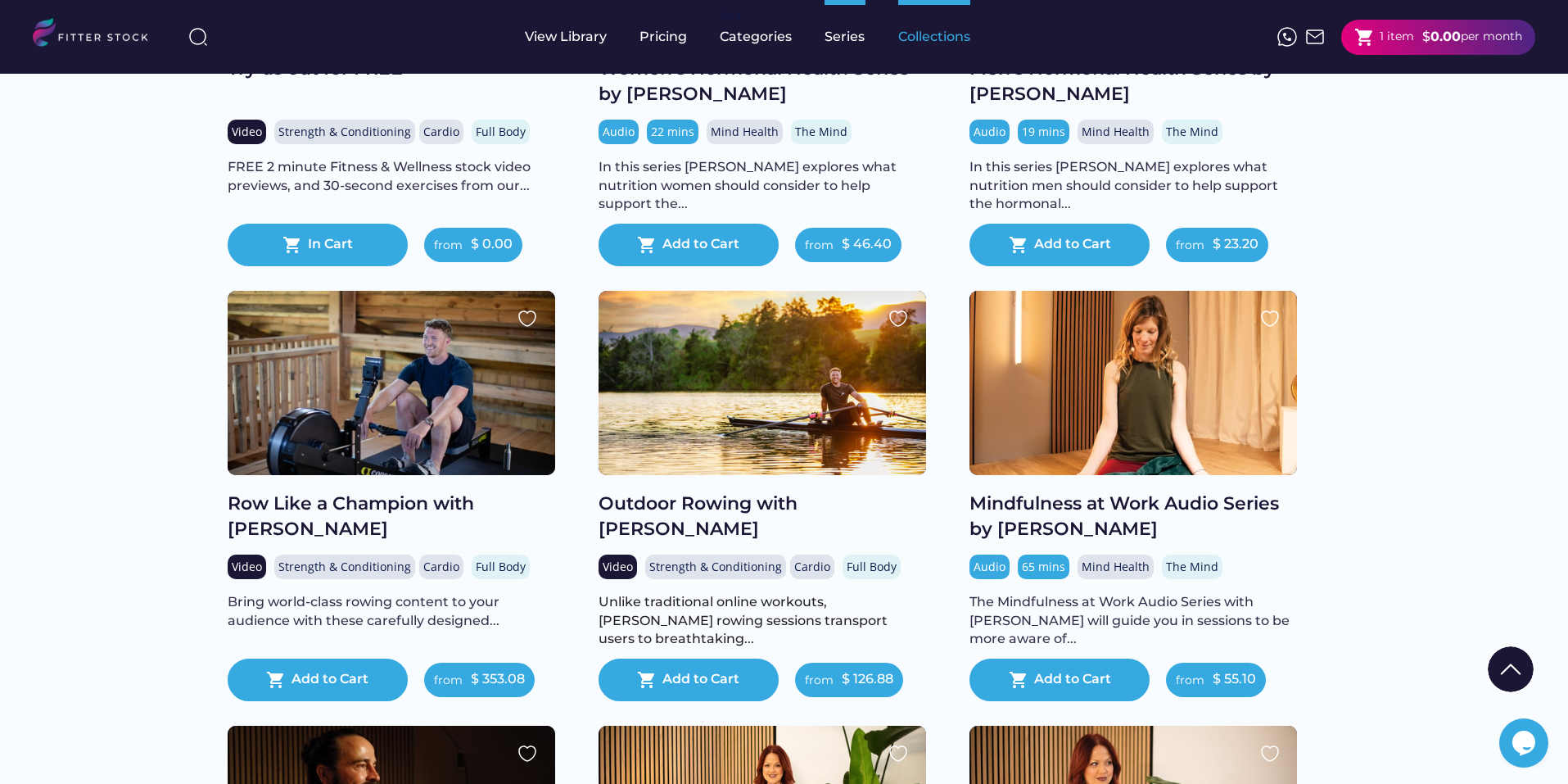
scroll to position [410, 0]
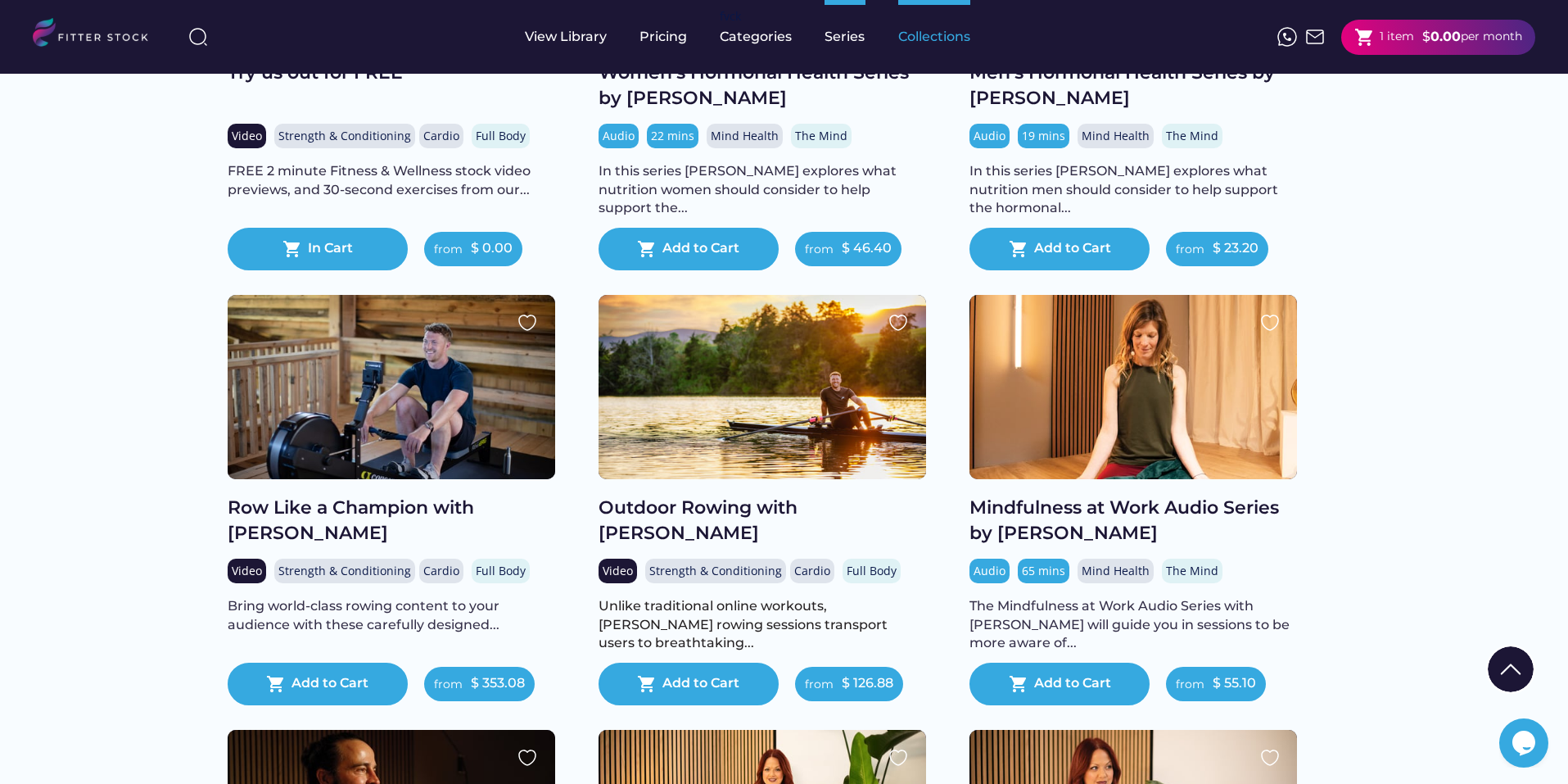
click at [917, 38] on div "Collections" at bounding box center [934, 36] width 72 height 18
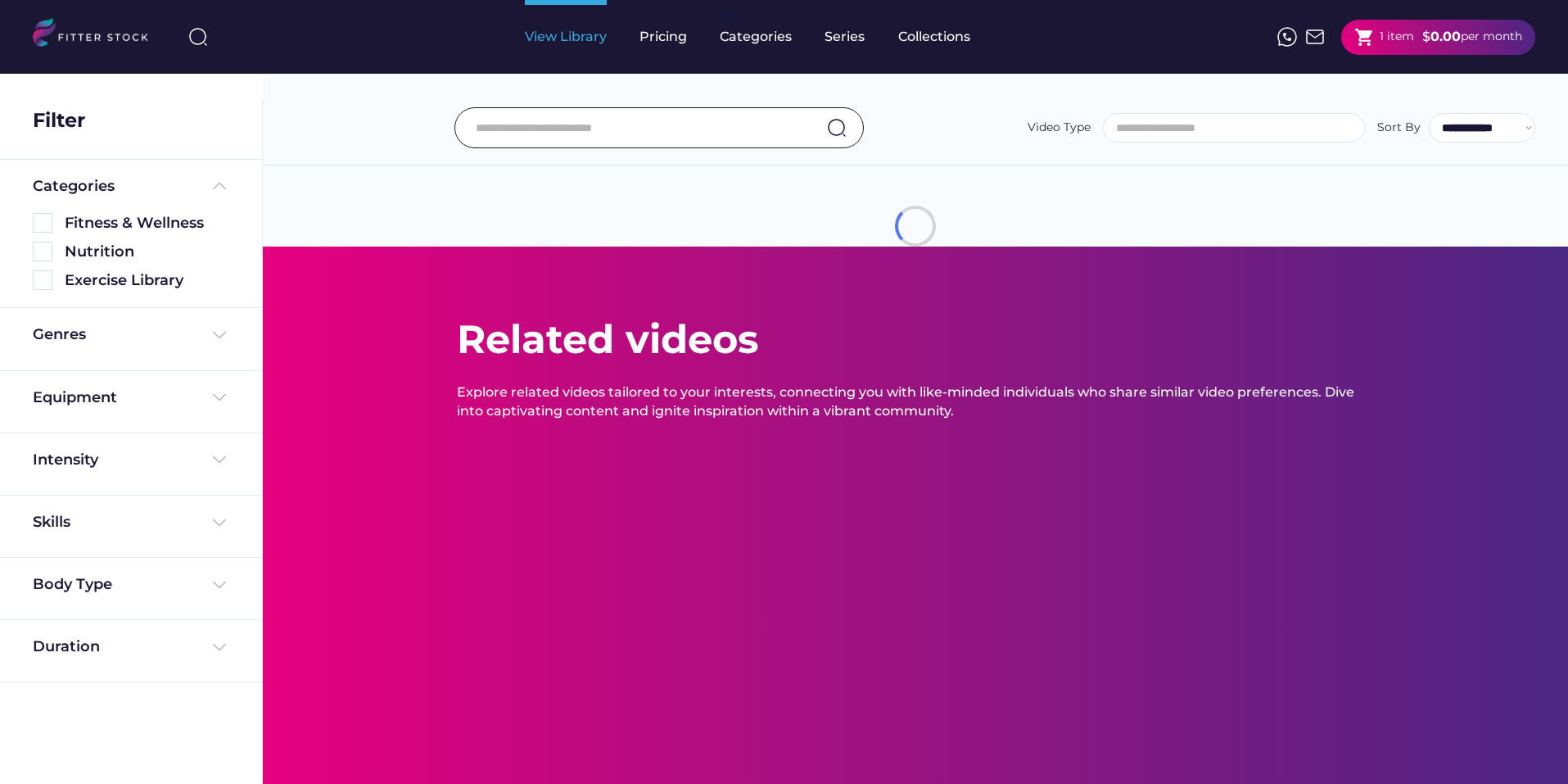
select select
select select "**********"
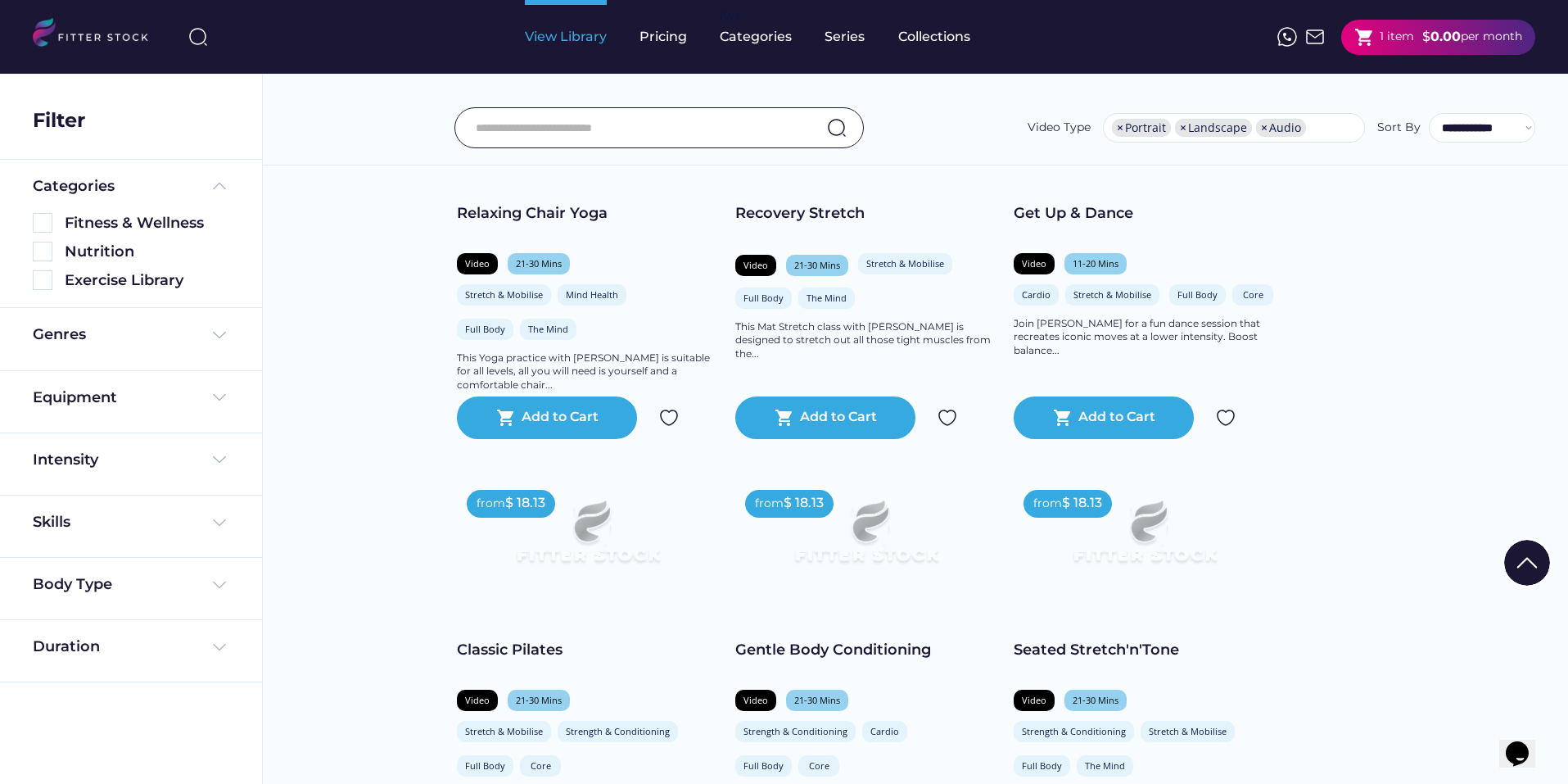
scroll to position [1720, 0]
click at [45, 275] on img at bounding box center [42, 280] width 19 height 19
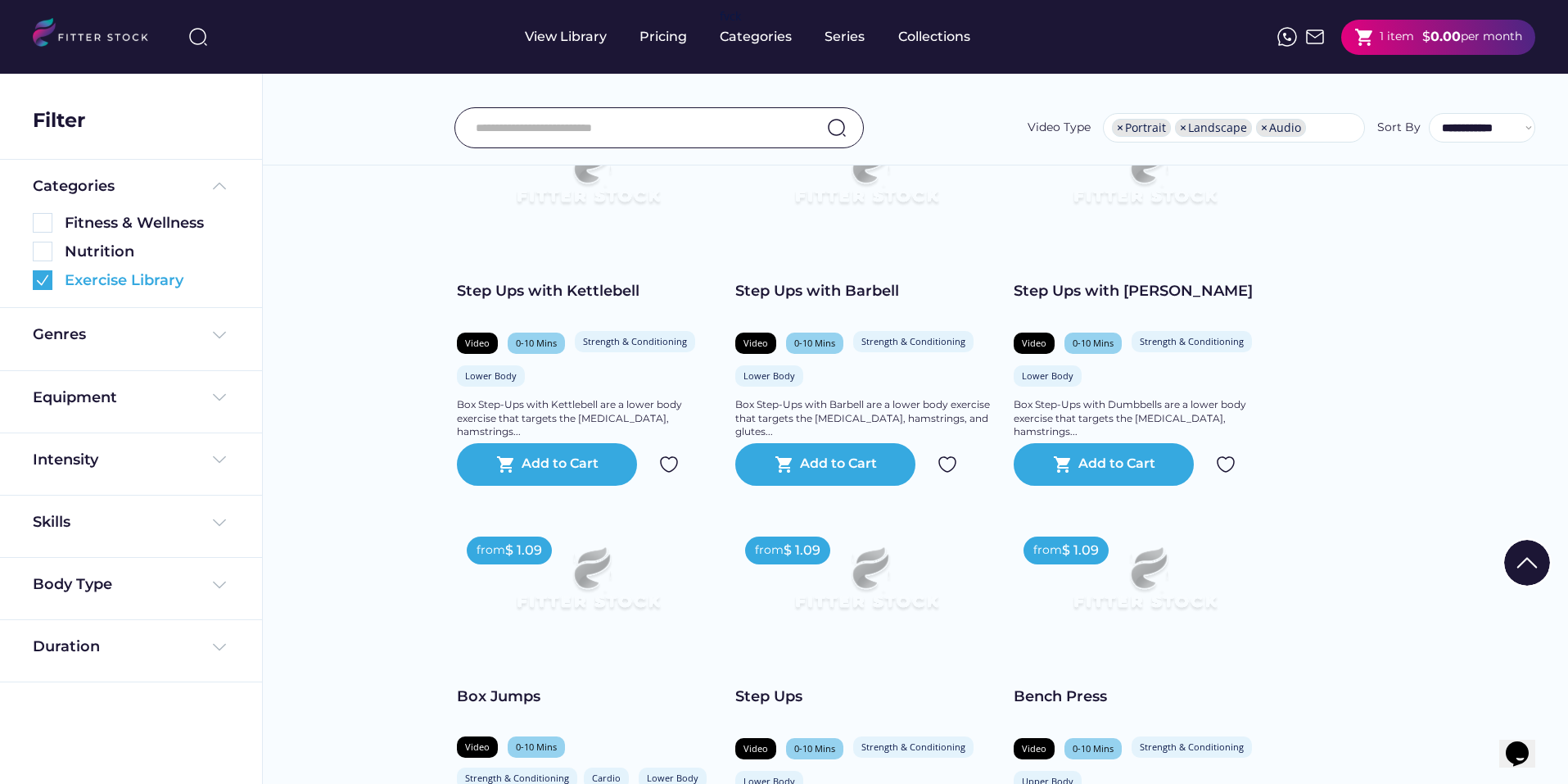
scroll to position [1191, 0]
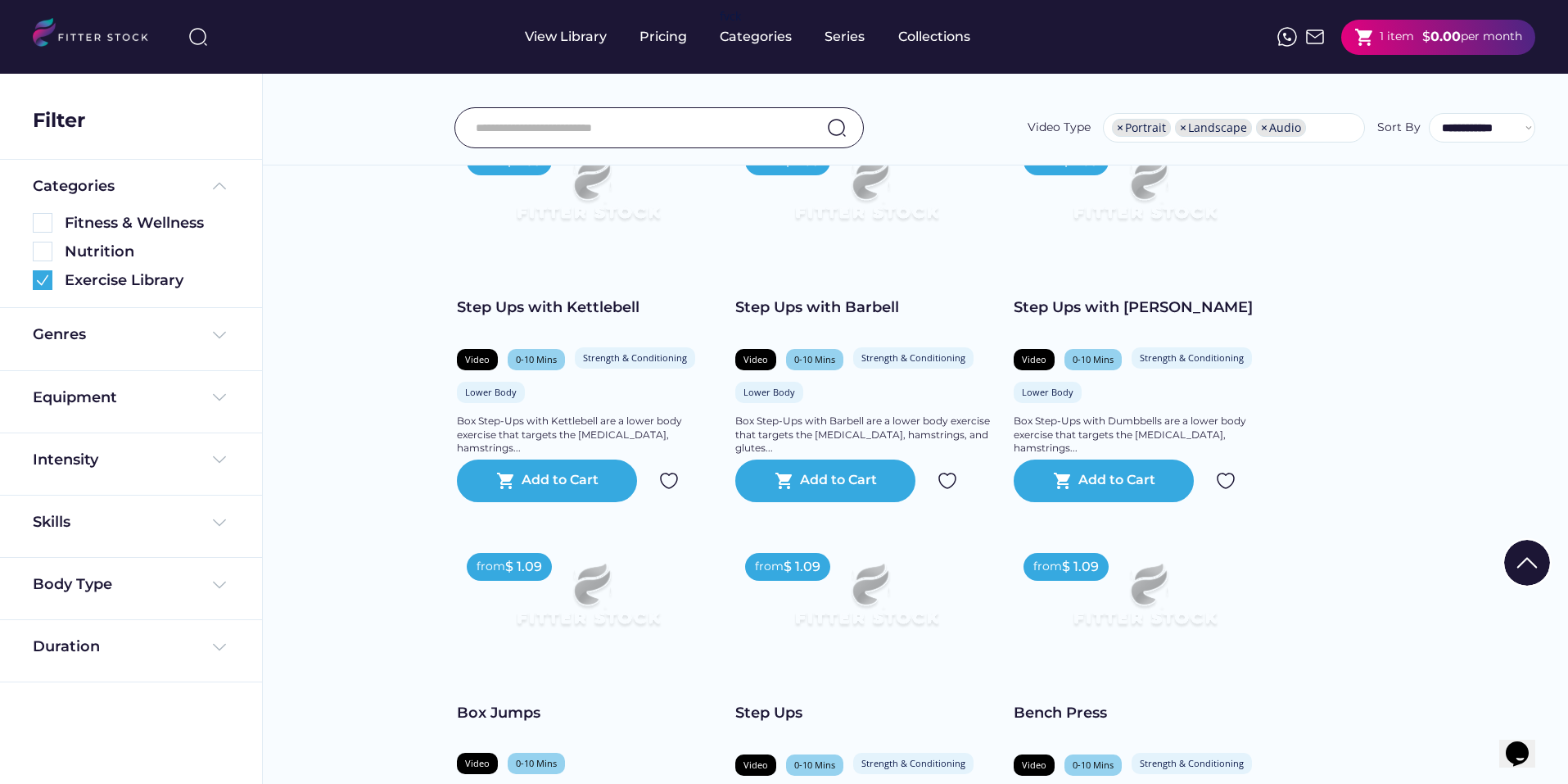
click at [578, 121] on input "input" at bounding box center [639, 128] width 326 height 35
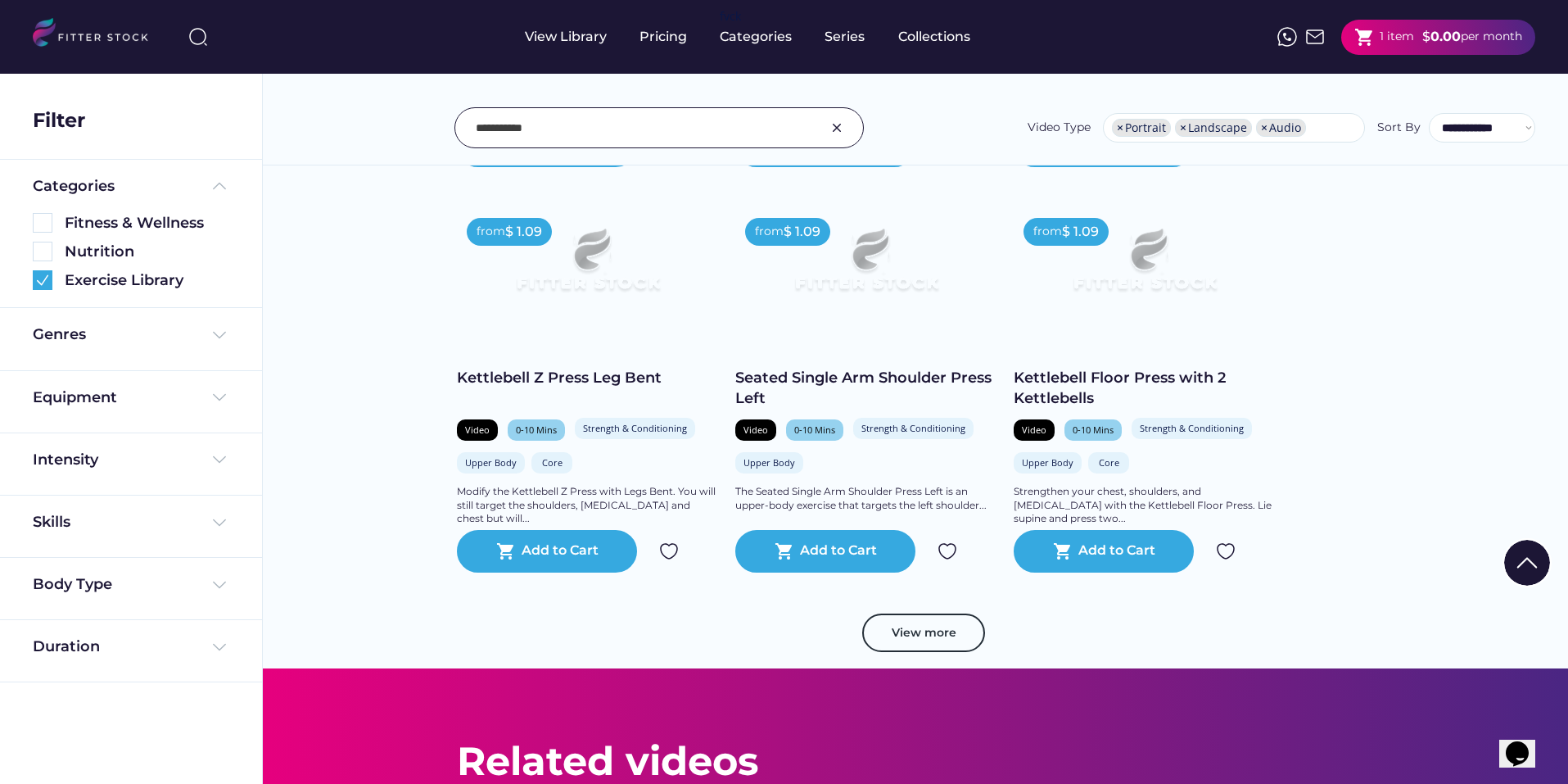
scroll to position [2910, 0]
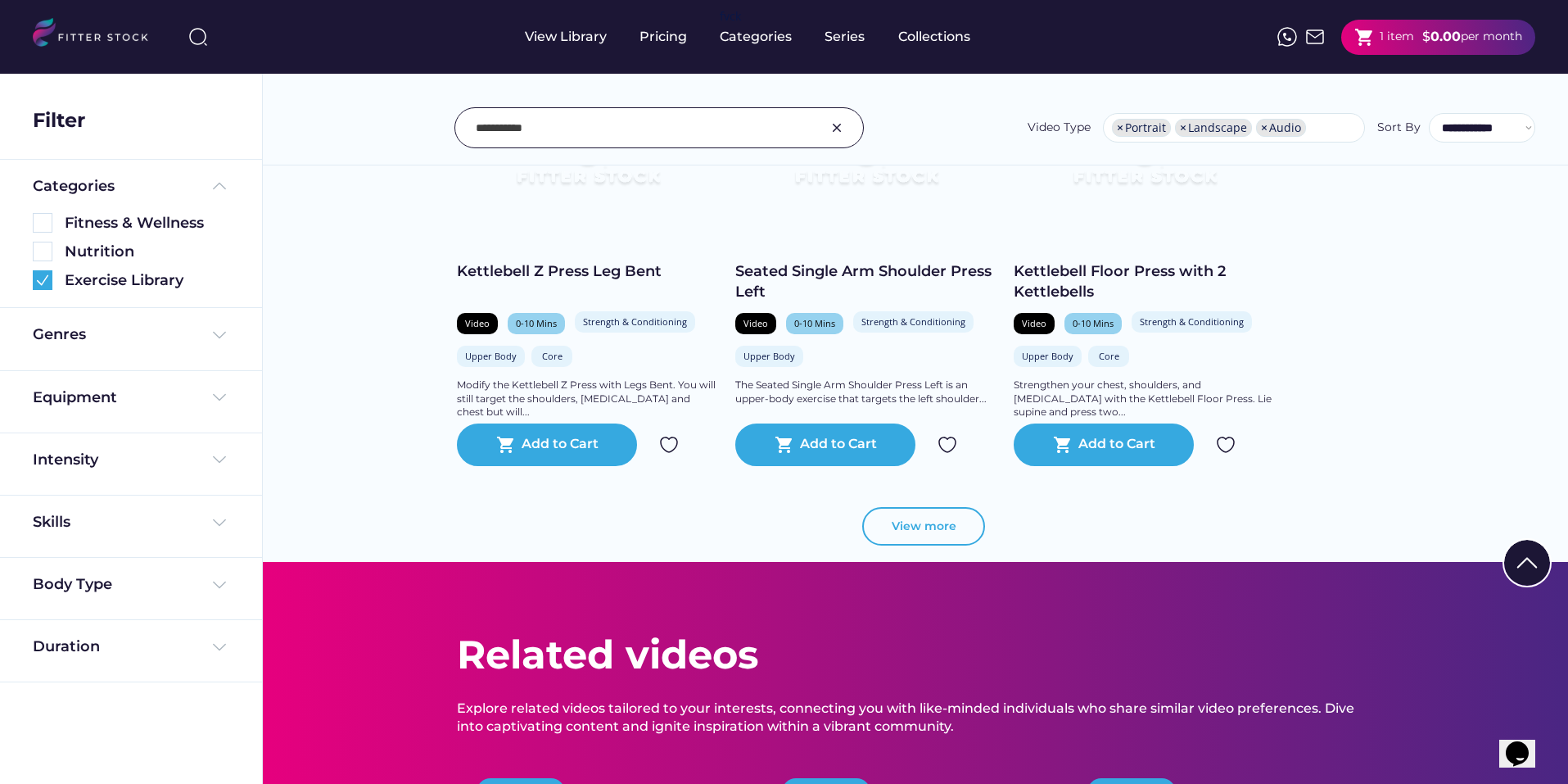
click at [911, 534] on button "View more" at bounding box center [923, 526] width 122 height 40
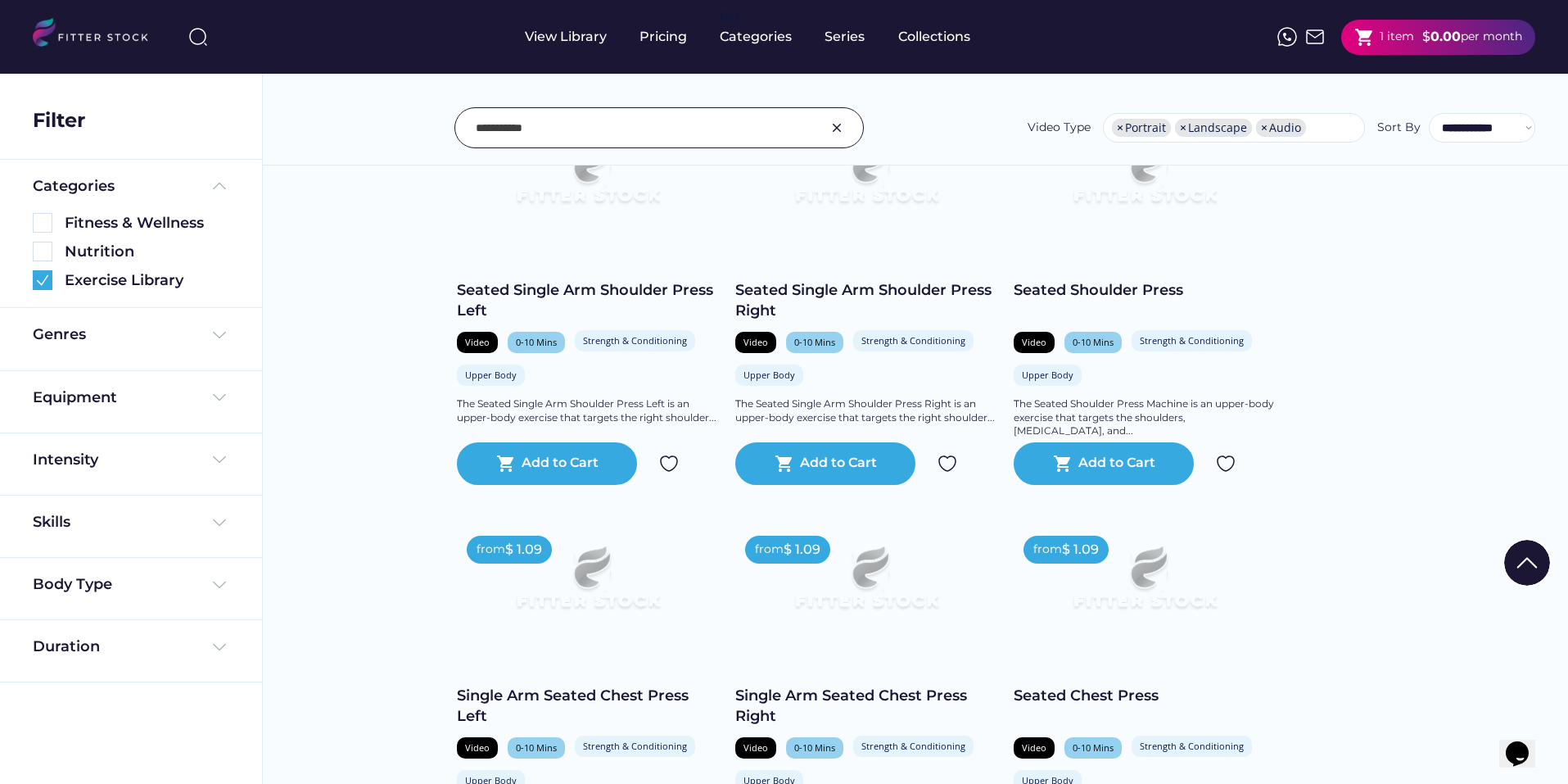
scroll to position [5696, 0]
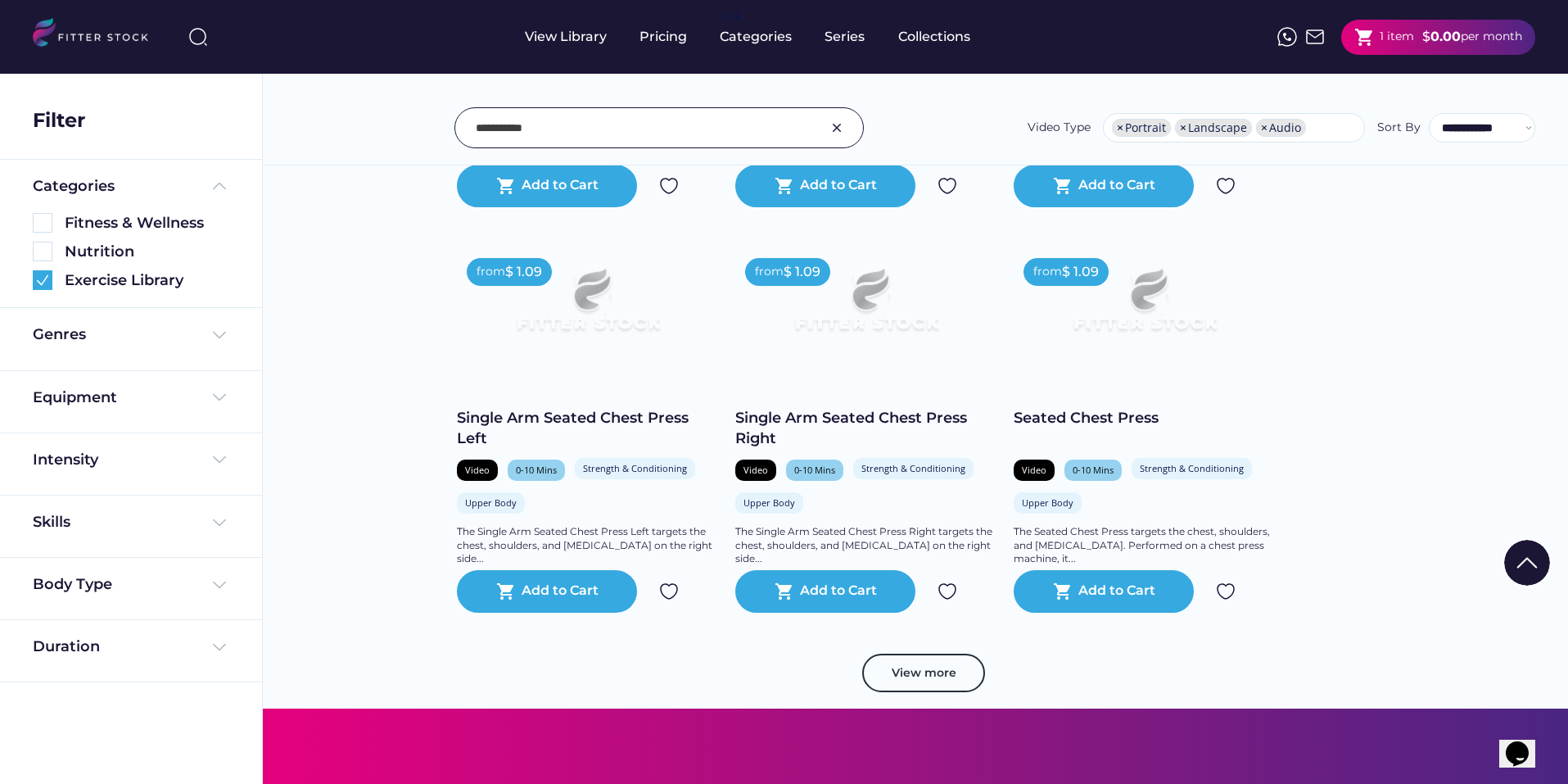
click at [475, 130] on div at bounding box center [659, 128] width 410 height 41
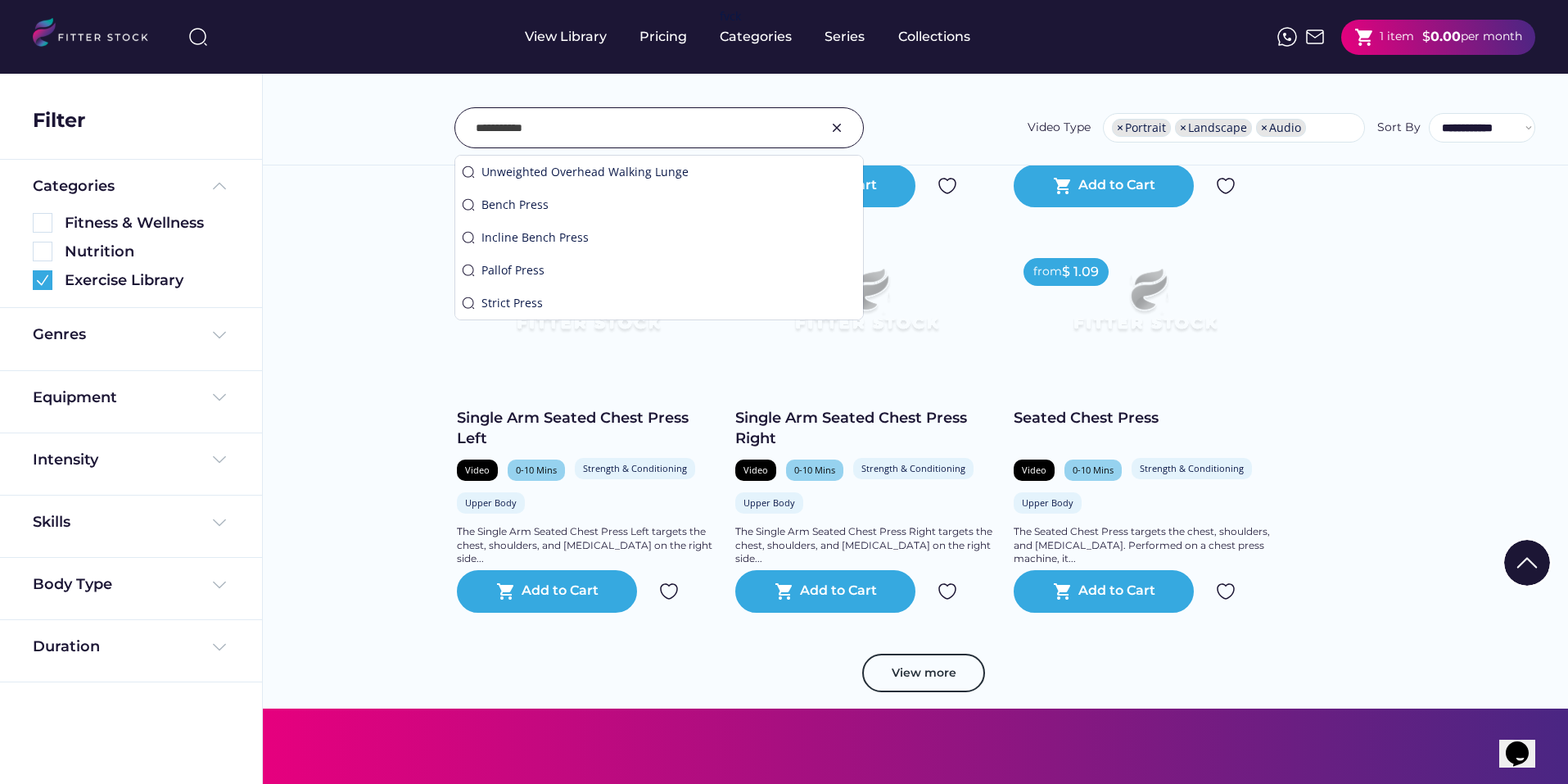
click at [475, 129] on div at bounding box center [659, 128] width 410 height 41
click at [475, 130] on div at bounding box center [659, 128] width 410 height 41
click at [477, 133] on input "input" at bounding box center [639, 128] width 326 height 35
type input "**********"
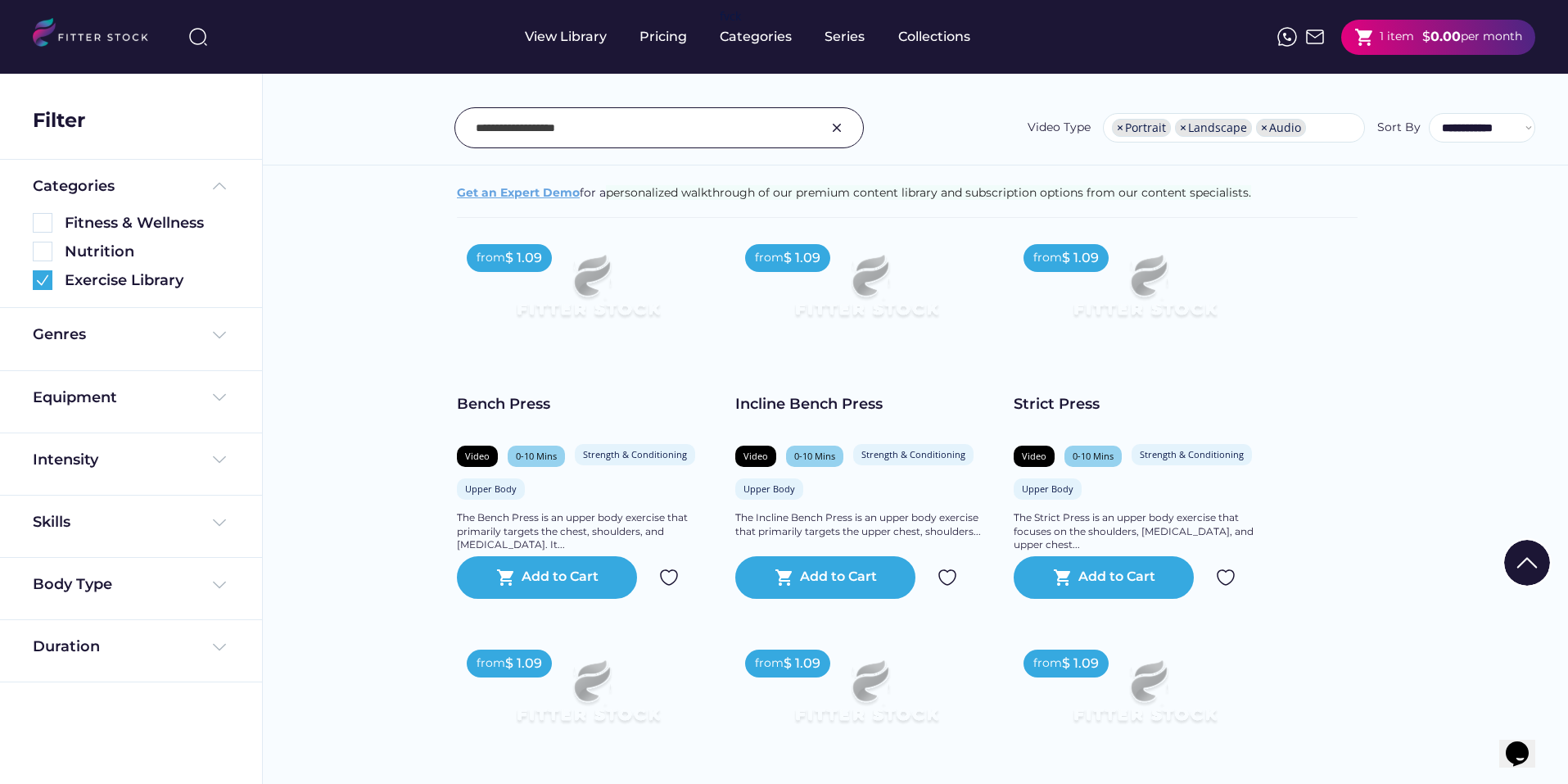
scroll to position [574, 0]
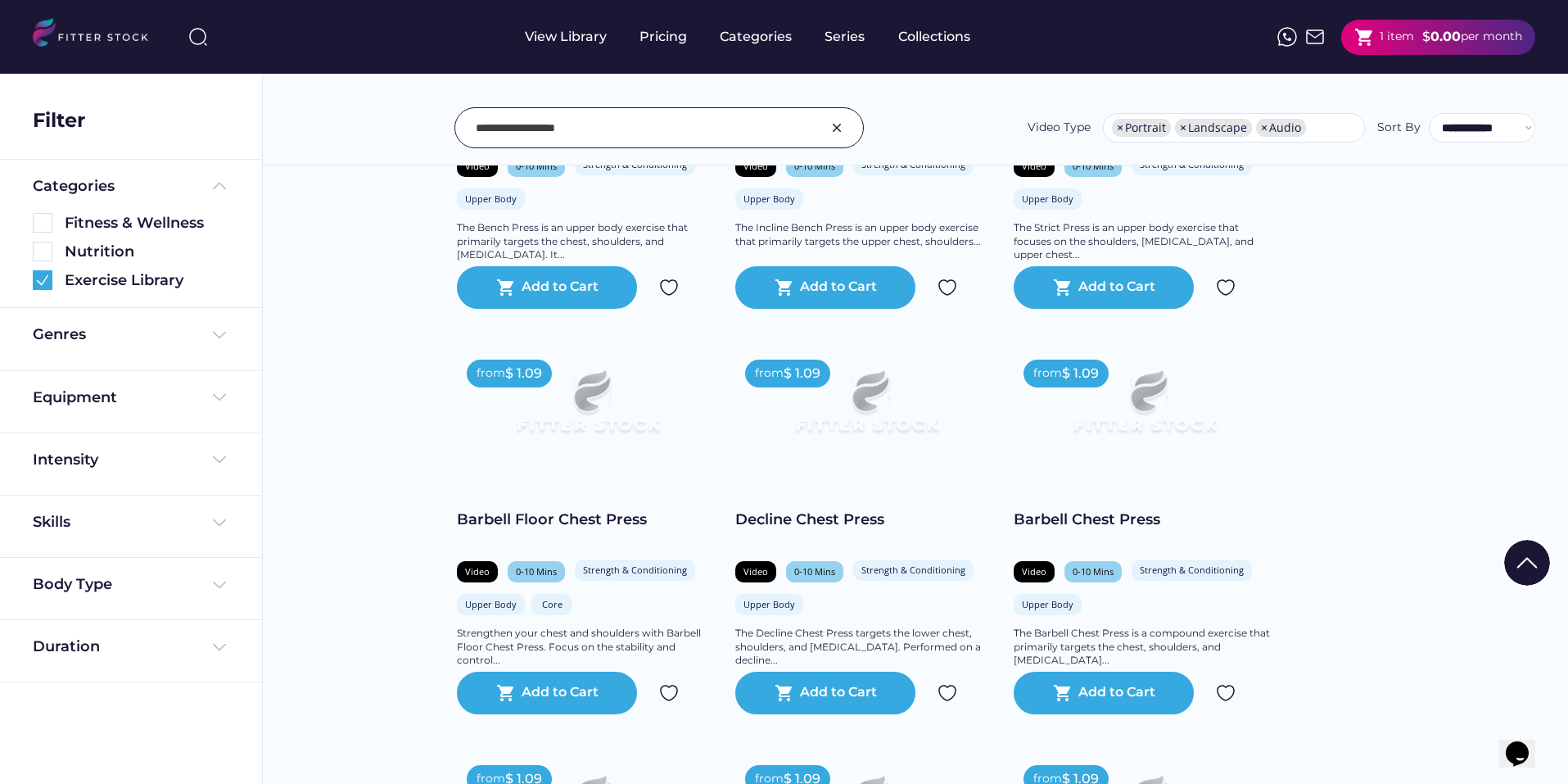
click at [1215, 639] on div "The Barbell Chest Press is a compound exercise that primarily targets the chest…" at bounding box center [1145, 647] width 262 height 41
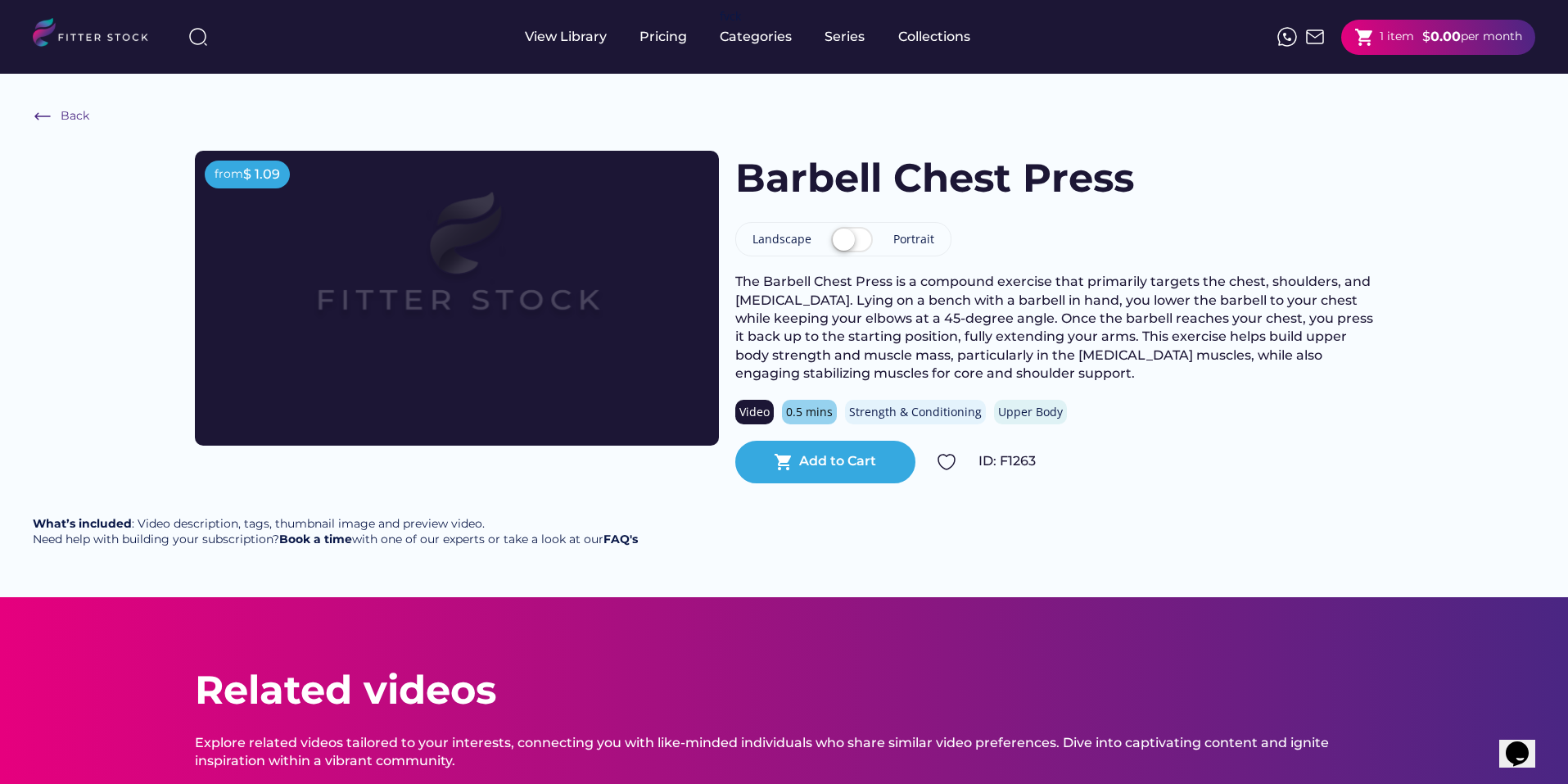
click at [862, 241] on label at bounding box center [852, 241] width 50 height 36
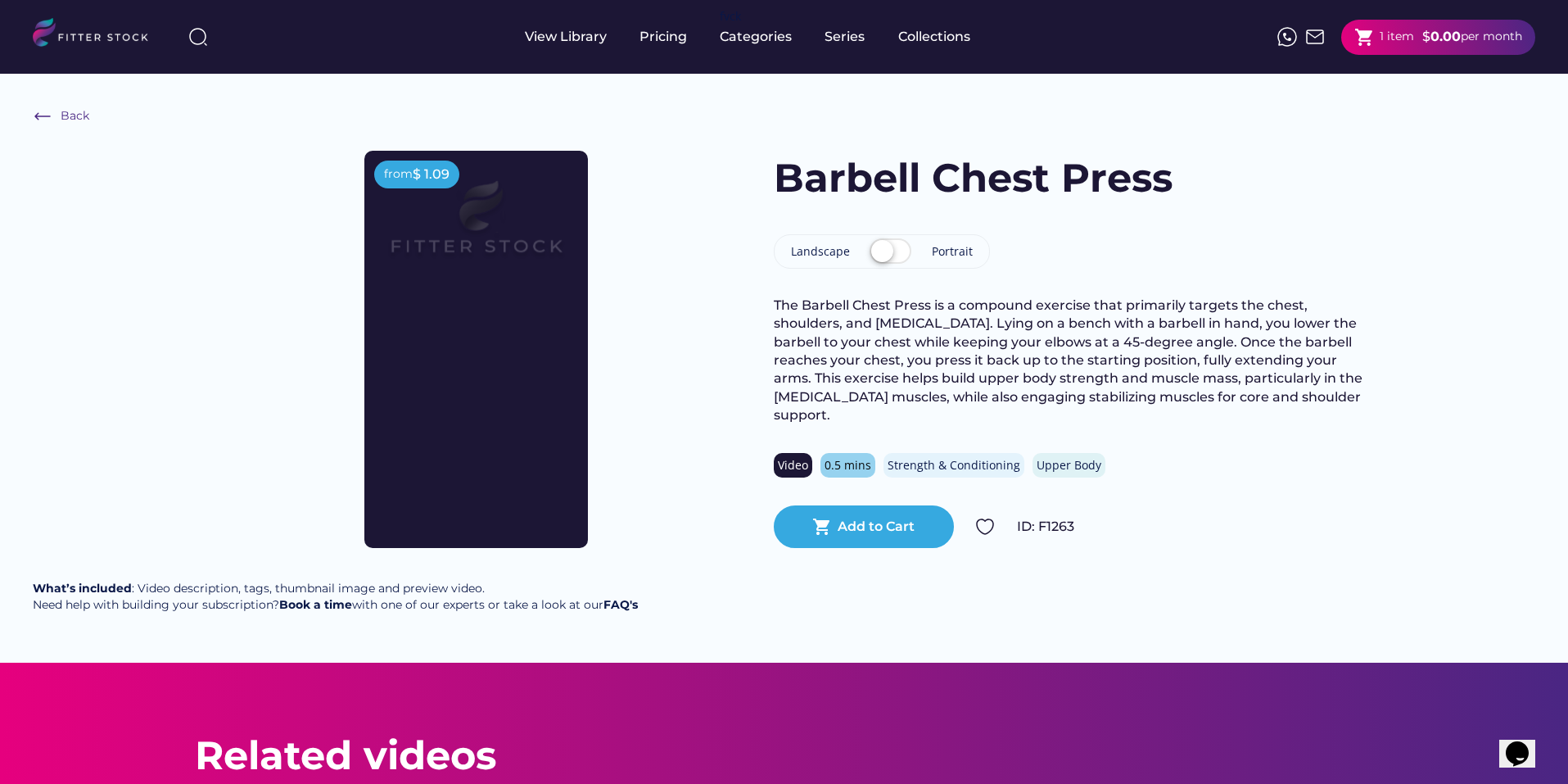
click at [879, 259] on label at bounding box center [890, 252] width 50 height 36
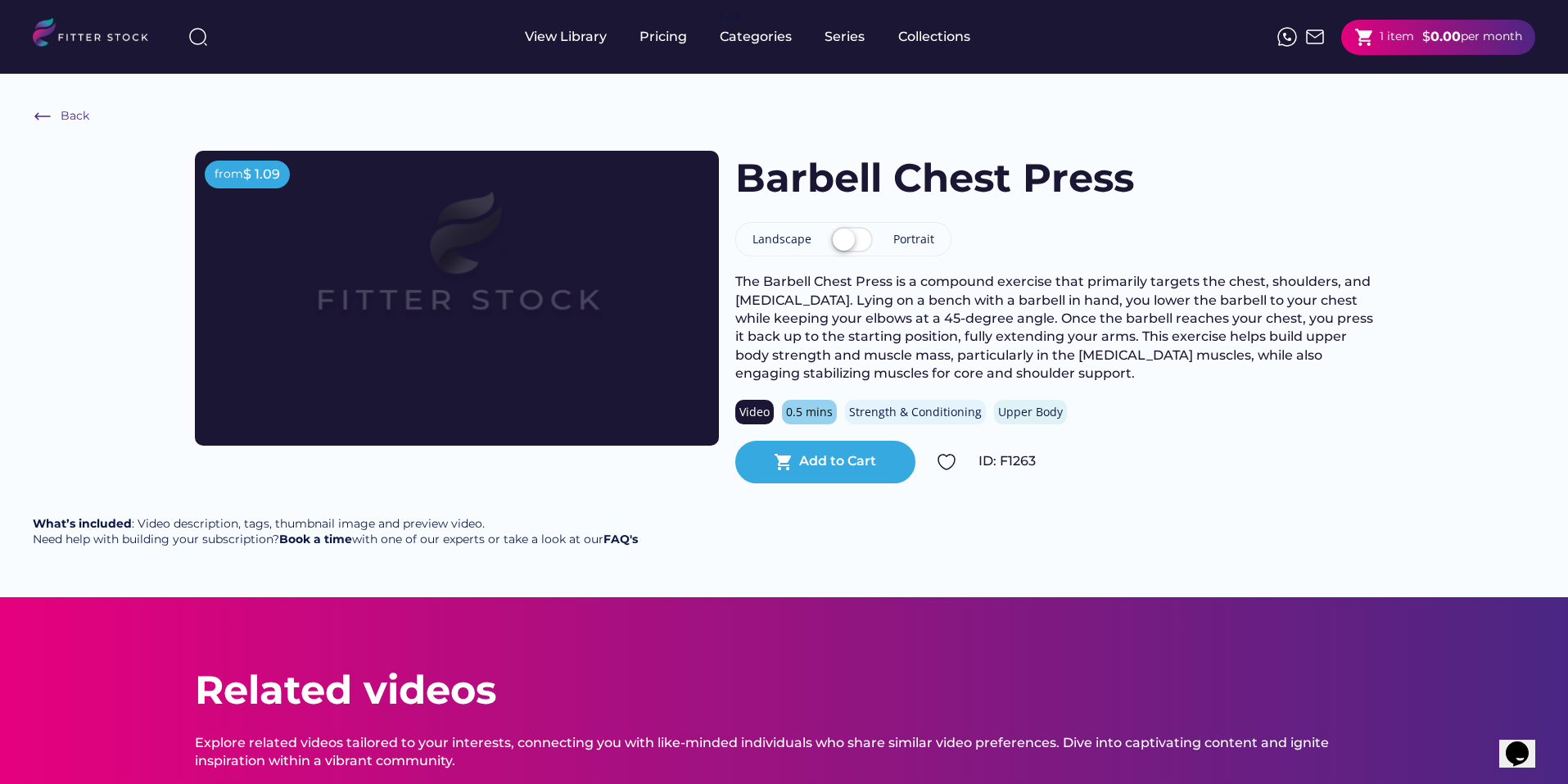
click at [1315, 31] on img at bounding box center [1315, 36] width 19 height 19
